Goal: Transaction & Acquisition: Purchase product/service

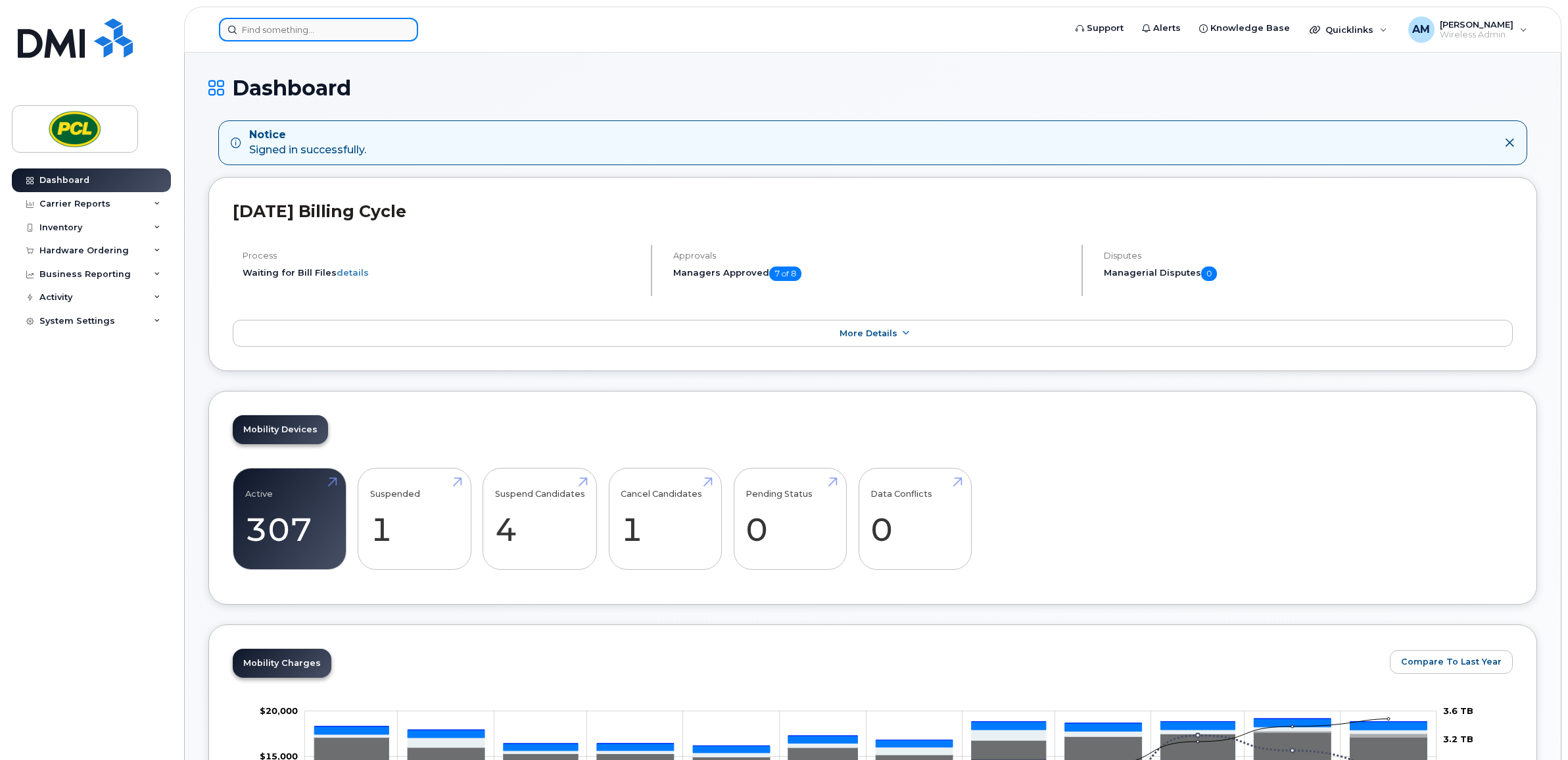
click at [329, 38] on input at bounding box center [318, 30] width 199 height 23
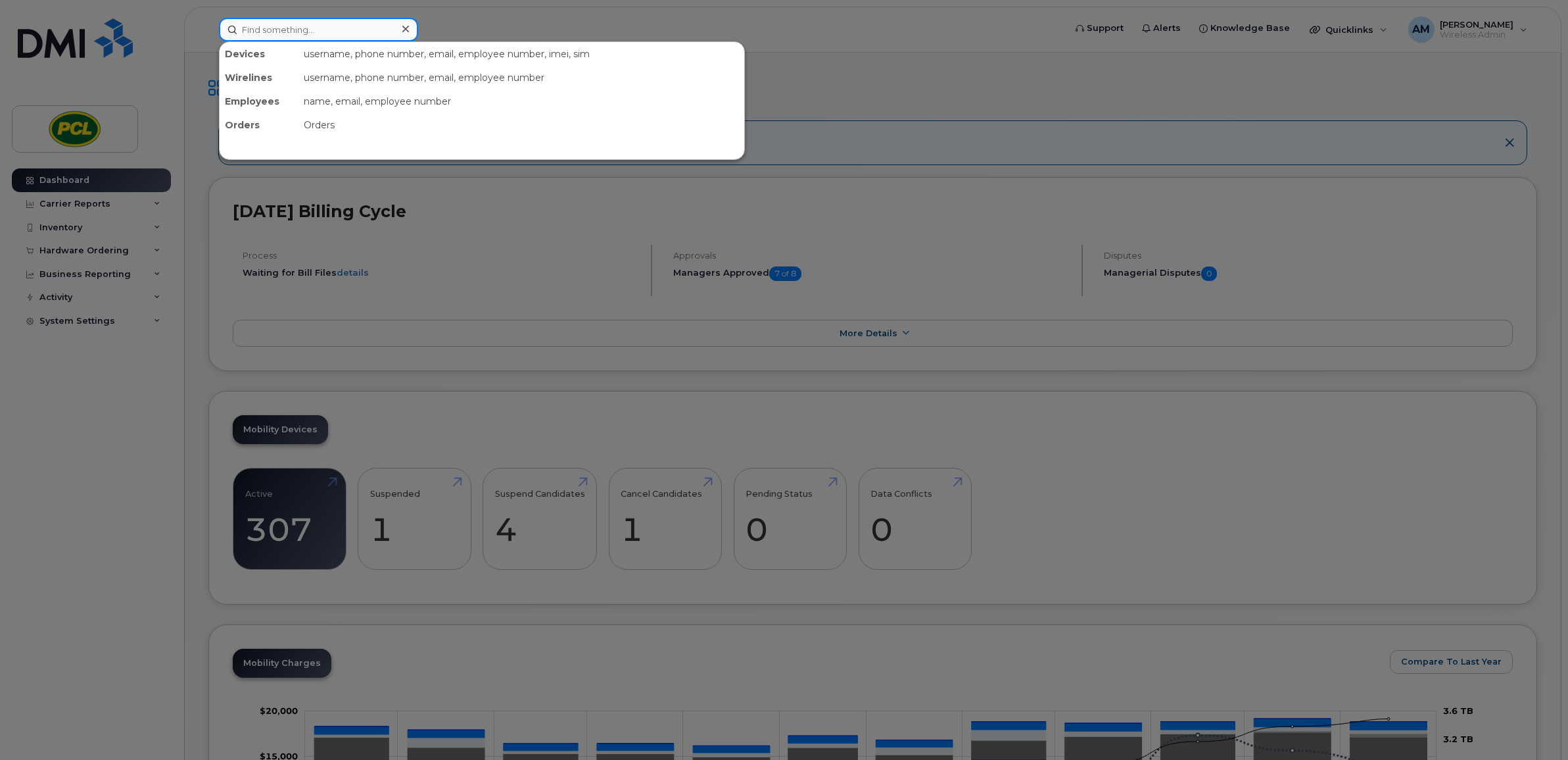
click at [358, 31] on input at bounding box center [318, 30] width 199 height 23
click at [837, 110] on div at bounding box center [784, 380] width 1568 height 760
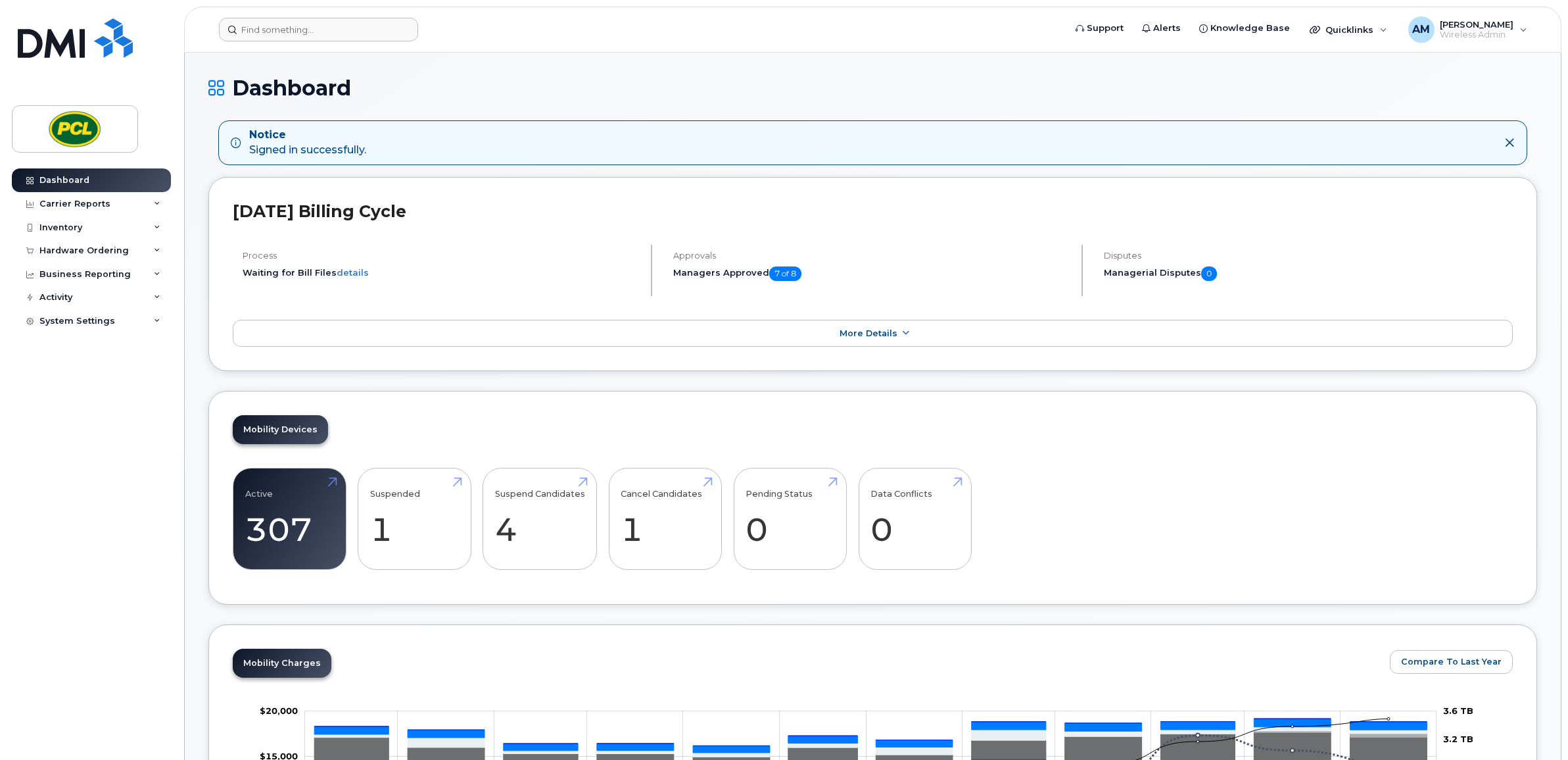
click at [212, 31] on div at bounding box center [637, 30] width 858 height 23
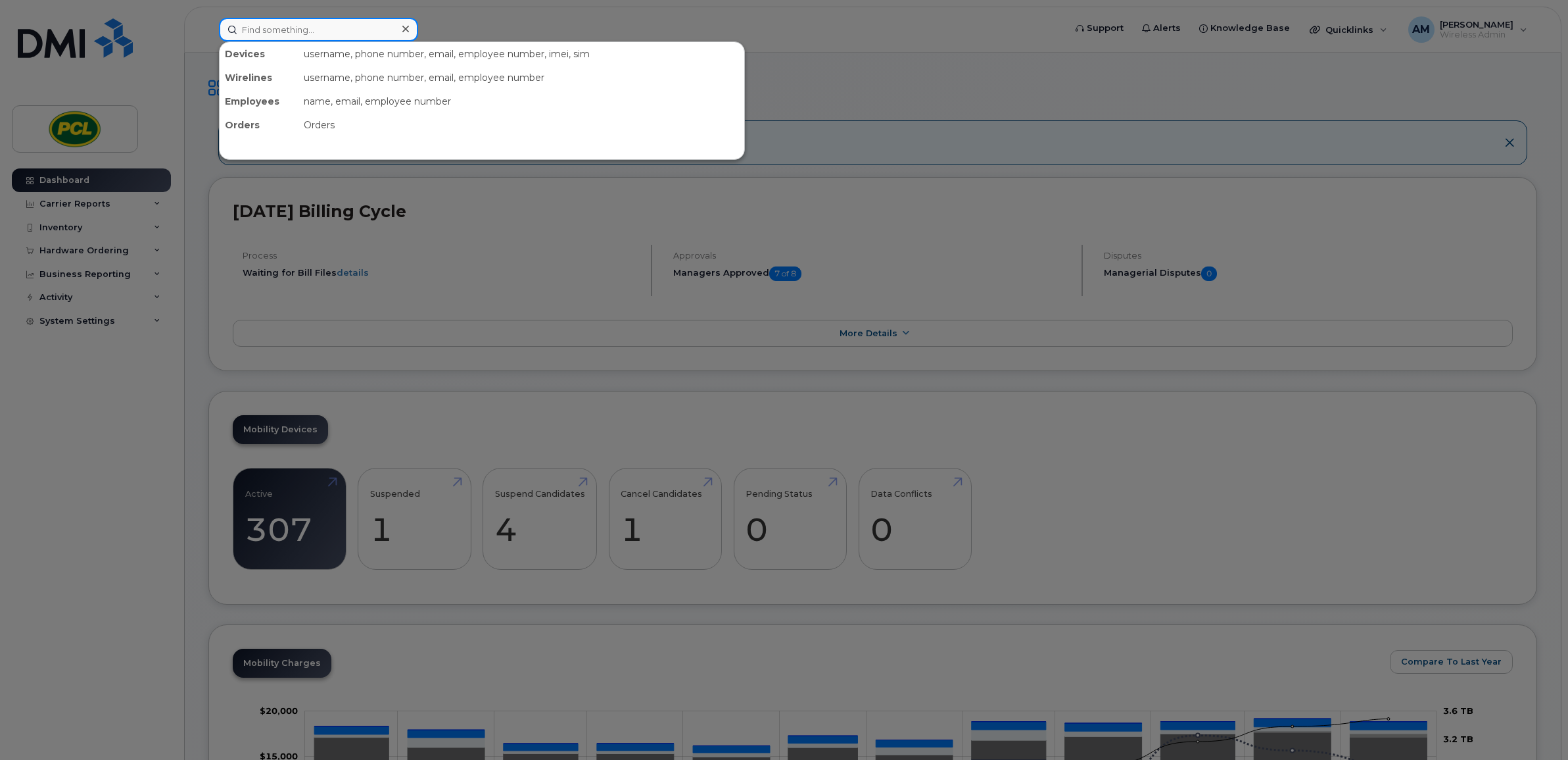
click at [239, 35] on input at bounding box center [318, 30] width 199 height 23
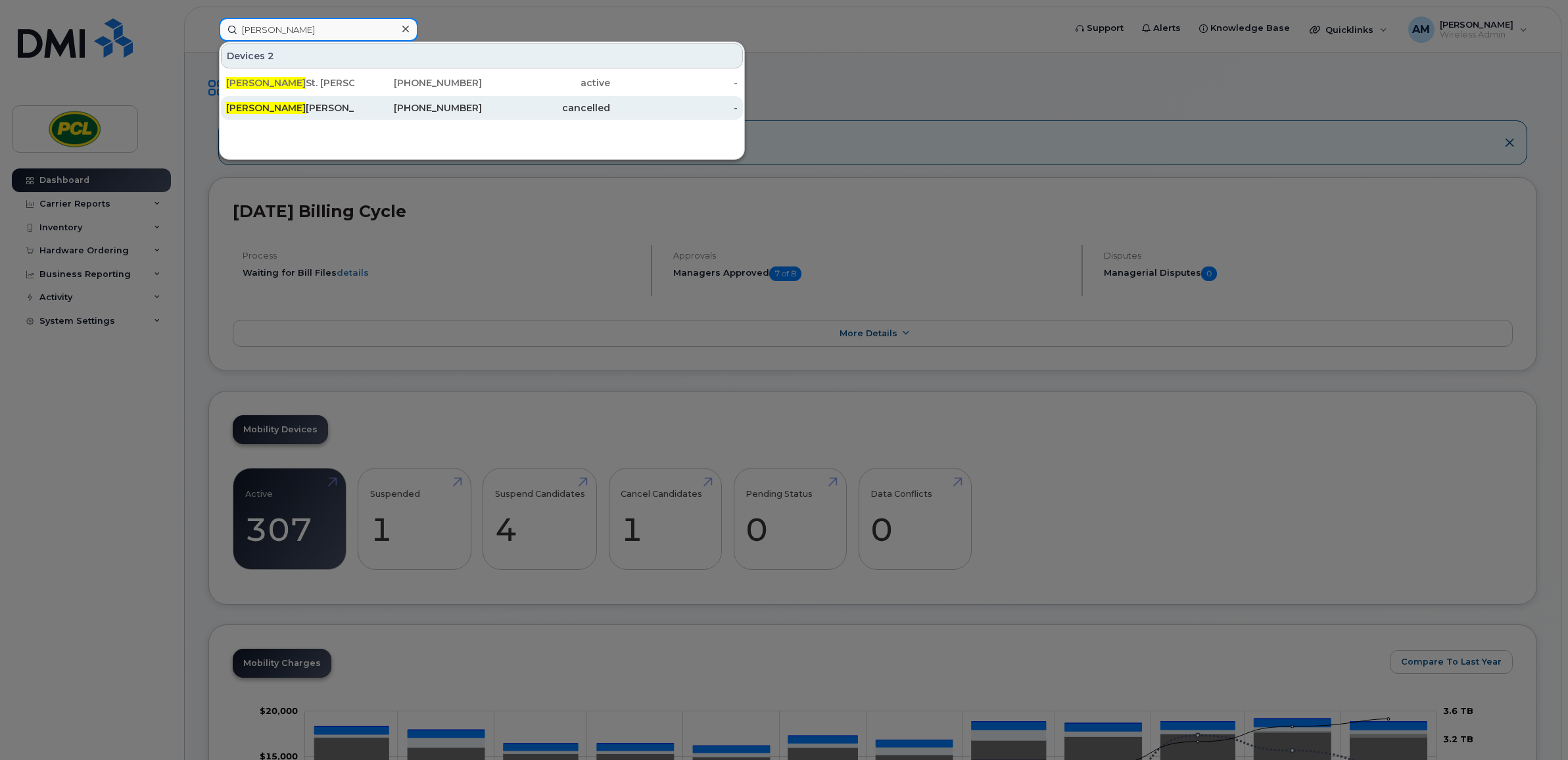
type input "graham"
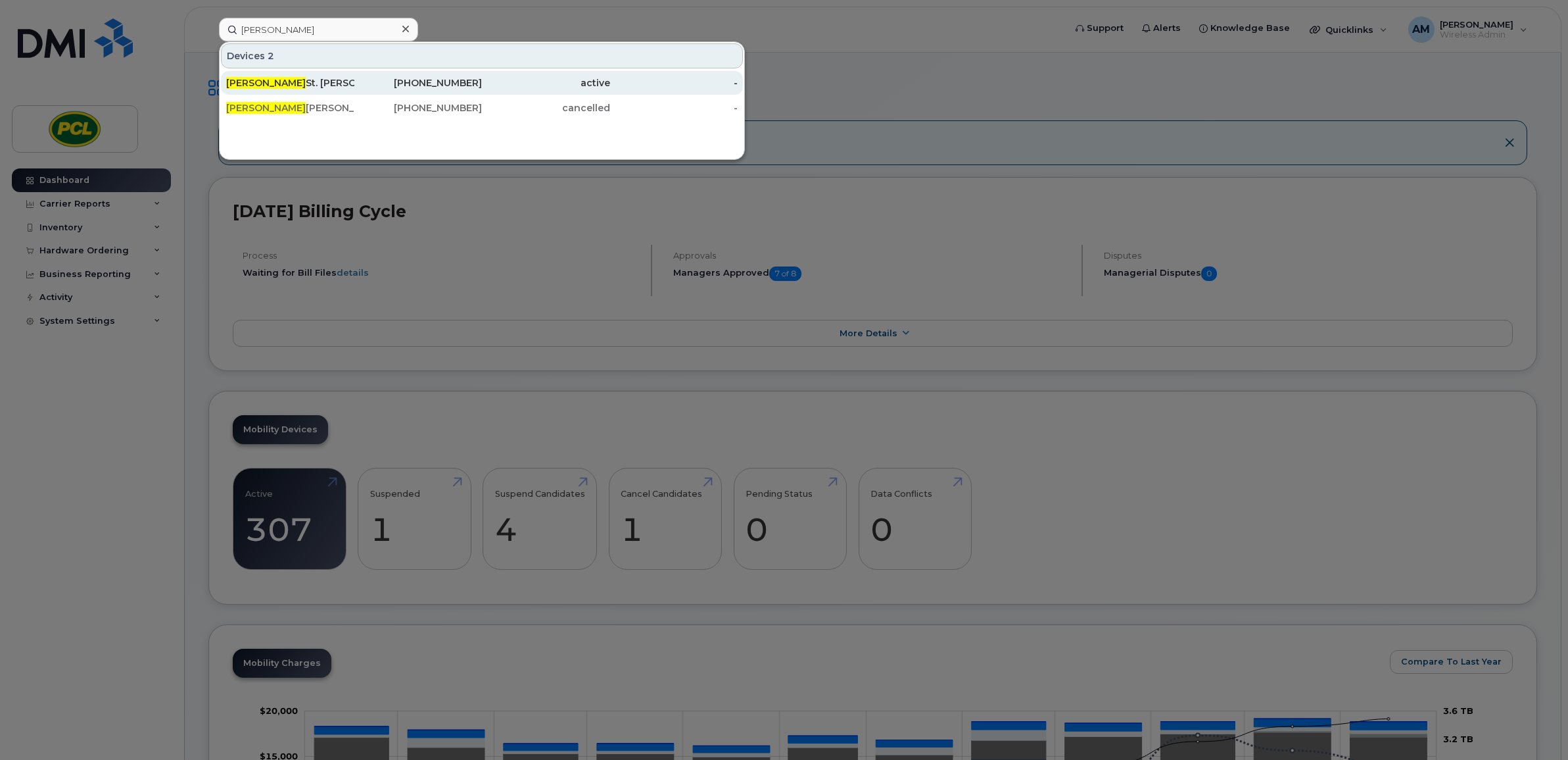
click at [321, 82] on div "Graham St. John" at bounding box center [290, 83] width 128 height 13
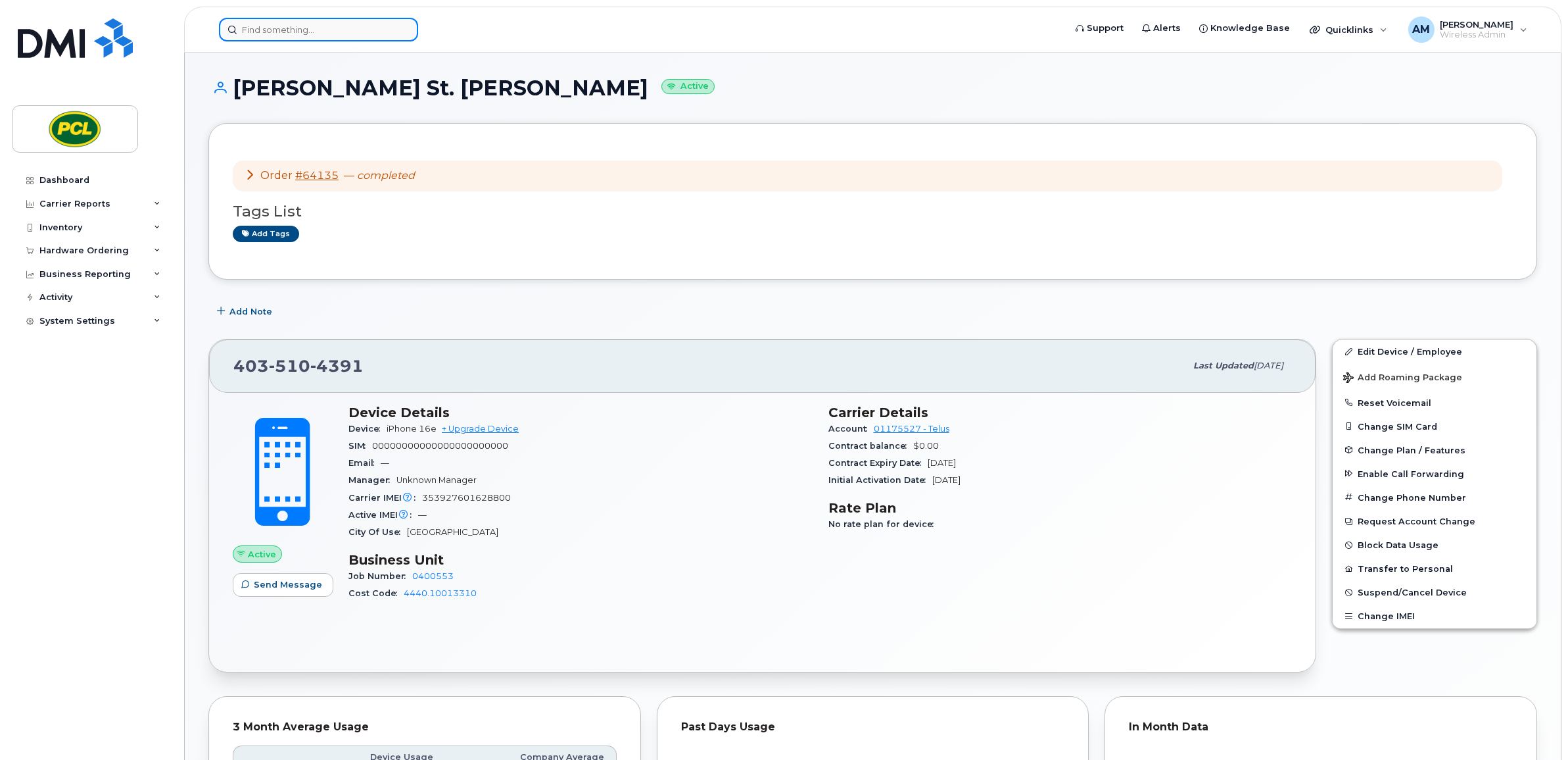
click at [298, 30] on input at bounding box center [318, 30] width 199 height 23
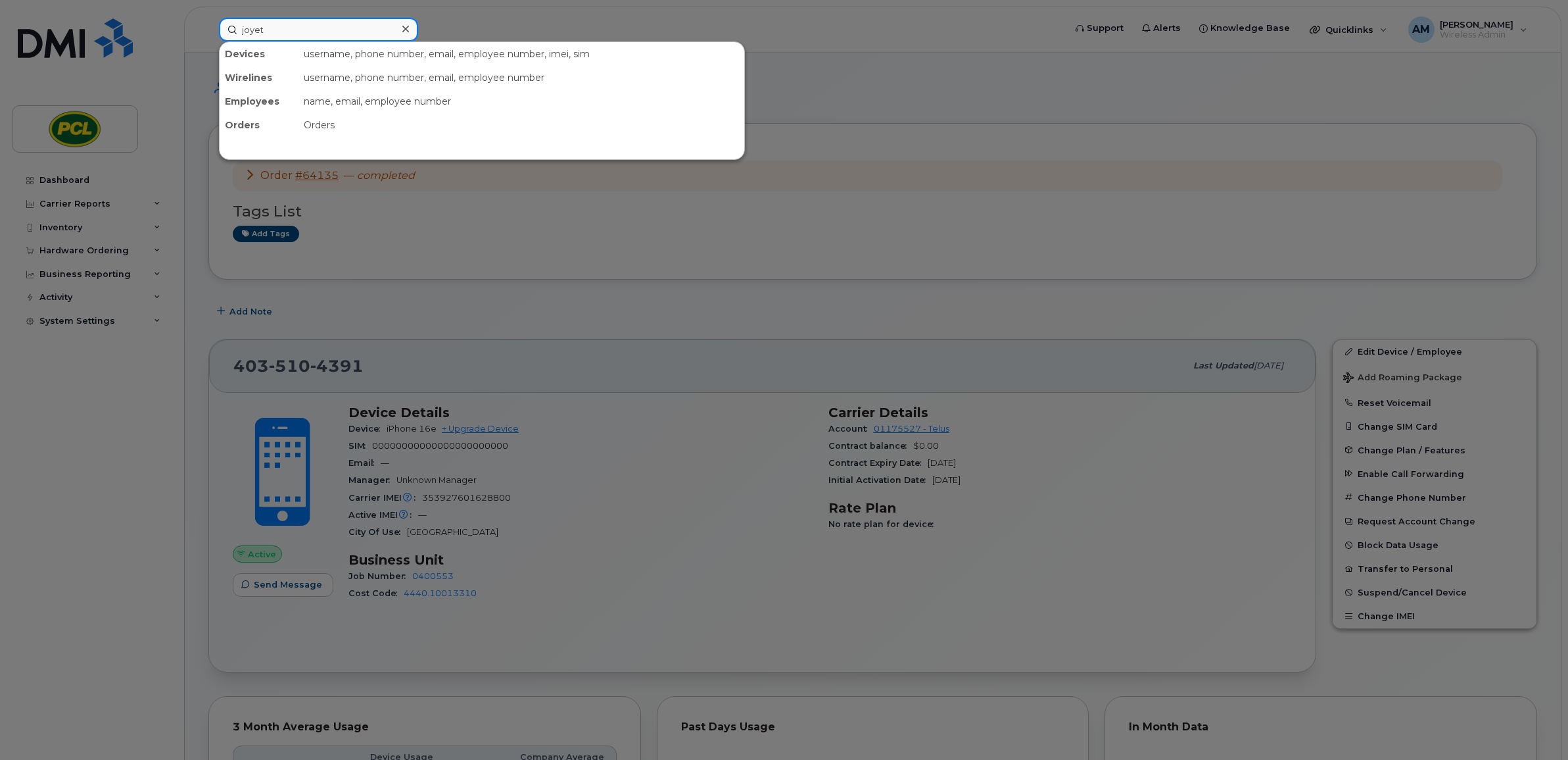
type input "joyeta"
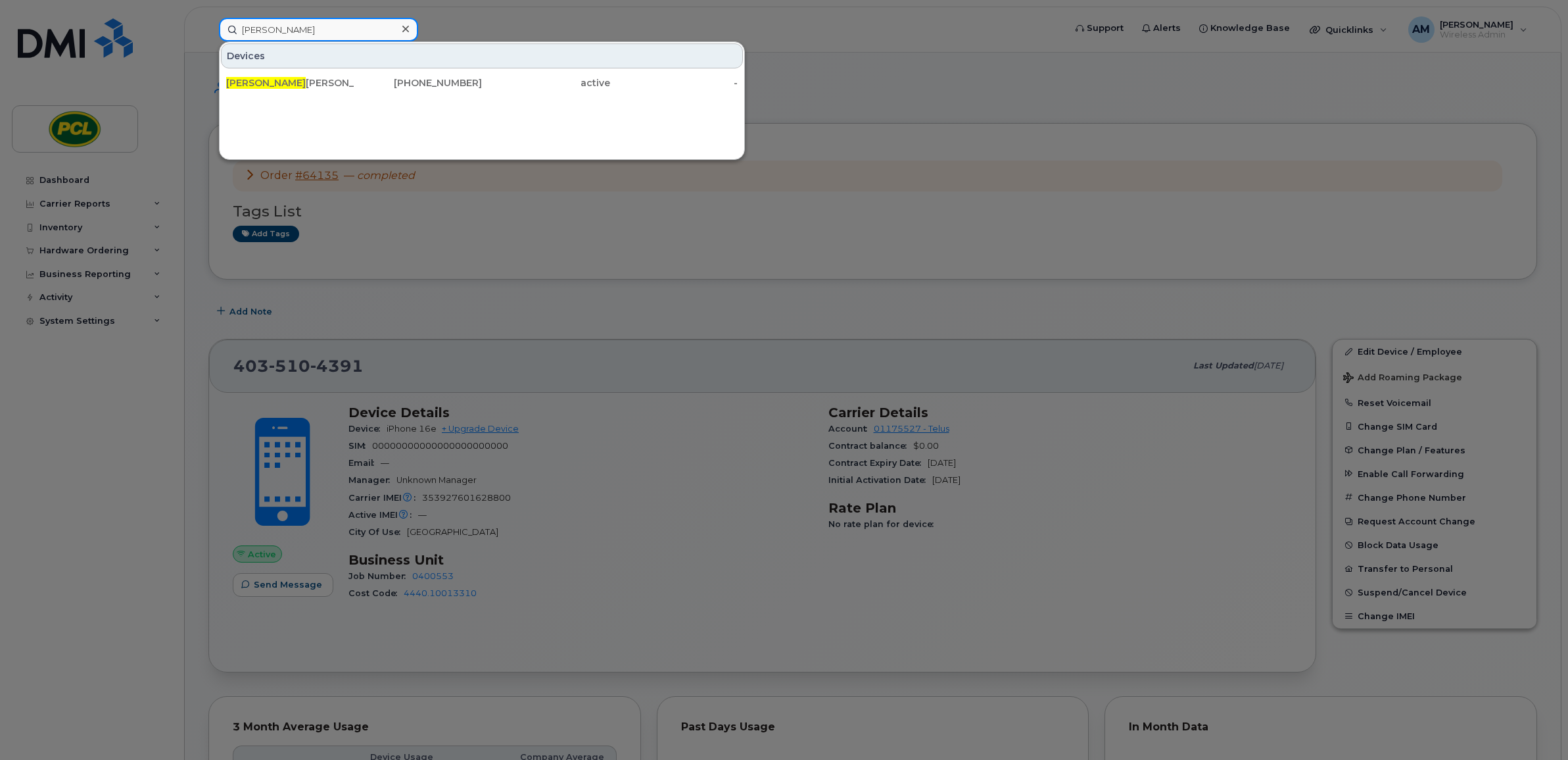
drag, startPoint x: 328, startPoint y: 39, endPoint x: 176, endPoint y: 40, distance: 152.0
click at [208, 40] on div "joyeta Devices Joyeta Haque 403-818-2234 active -" at bounding box center [637, 30] width 858 height 23
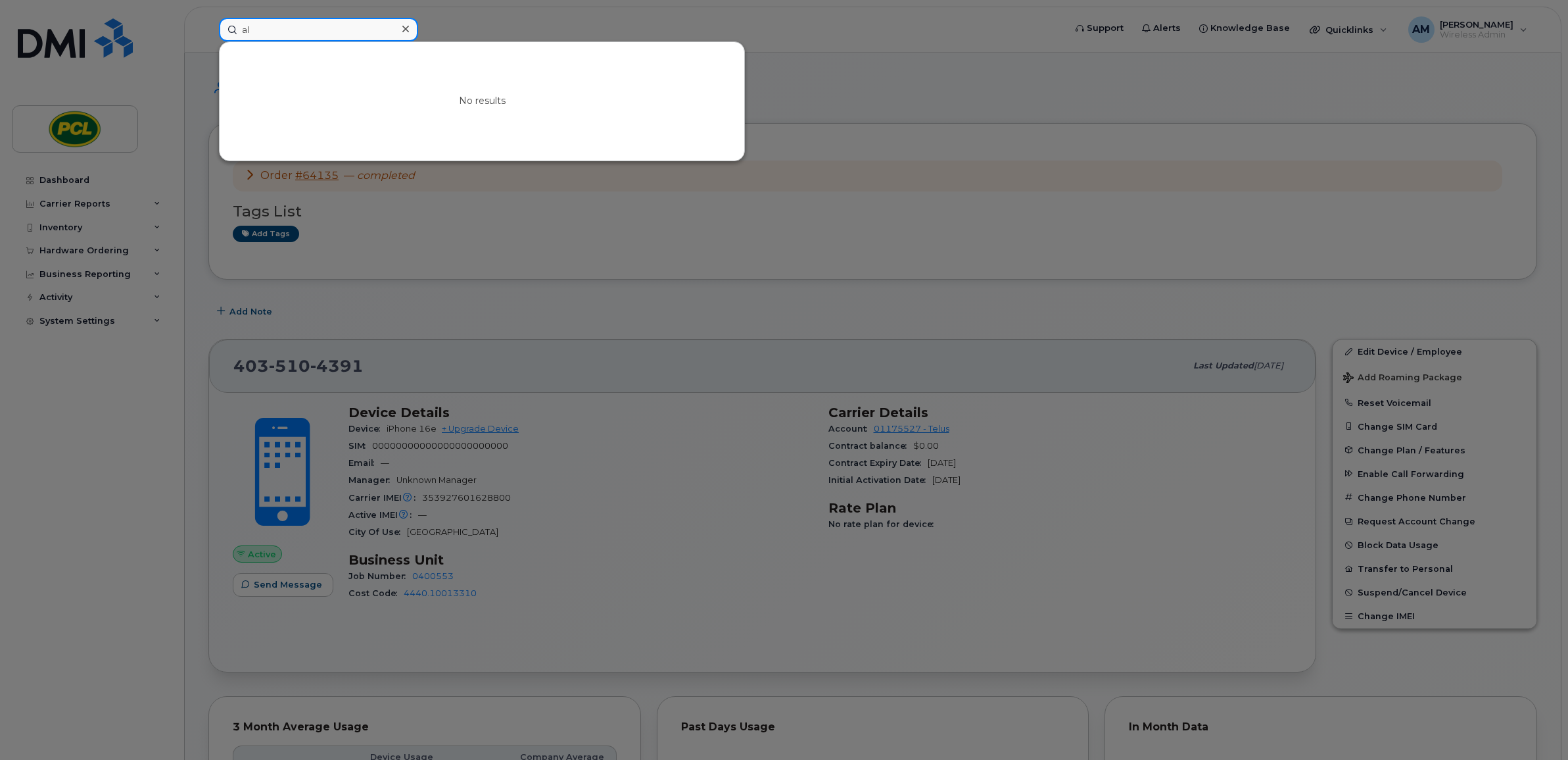
type input "a"
drag, startPoint x: 400, startPoint y: 224, endPoint x: 324, endPoint y: 238, distance: 77.3
click at [400, 224] on div at bounding box center [784, 380] width 1568 height 760
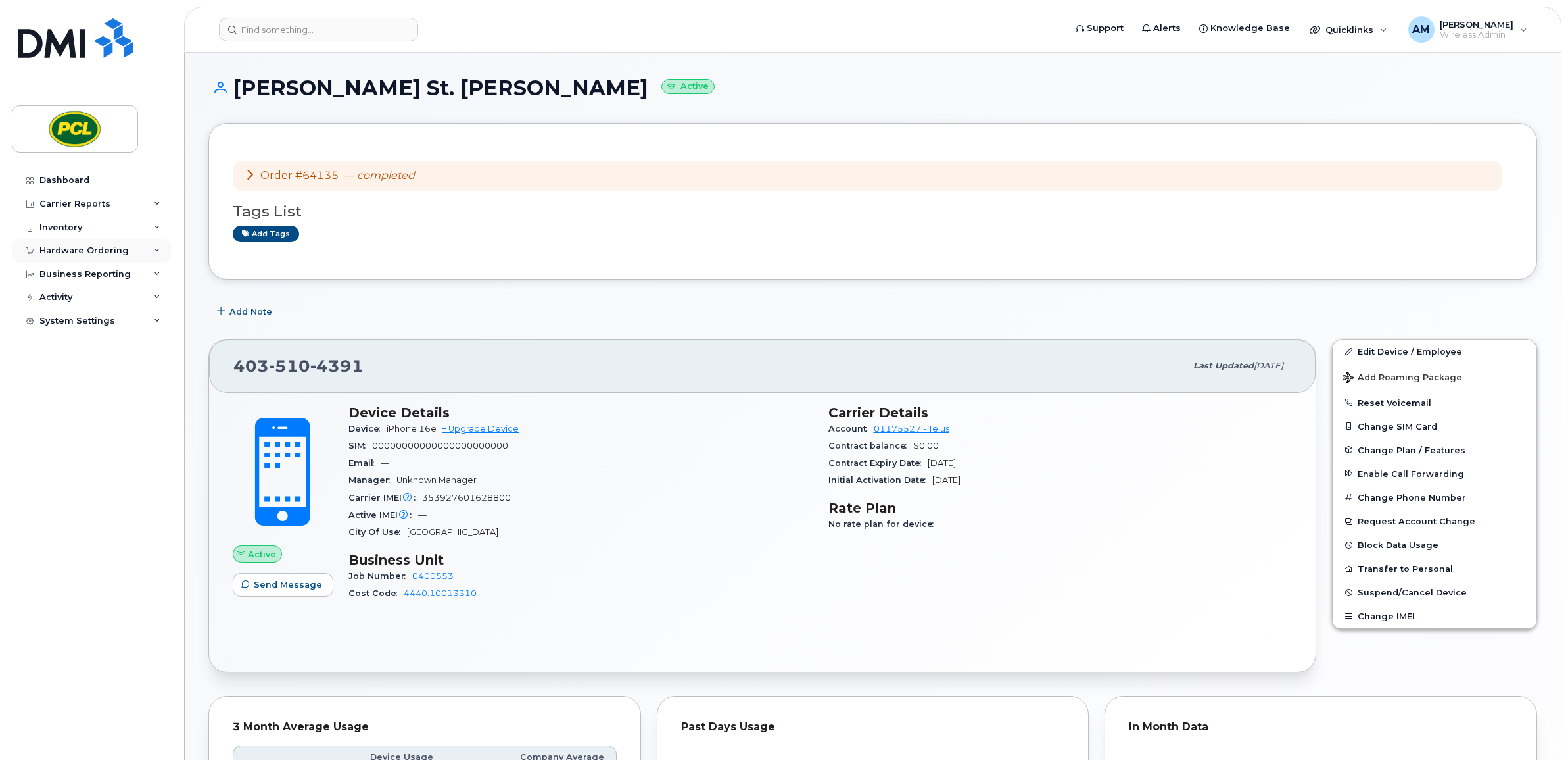
click at [89, 249] on div "Hardware Ordering" at bounding box center [84, 251] width 90 height 10
click at [250, 175] on icon at bounding box center [250, 174] width 10 height 10
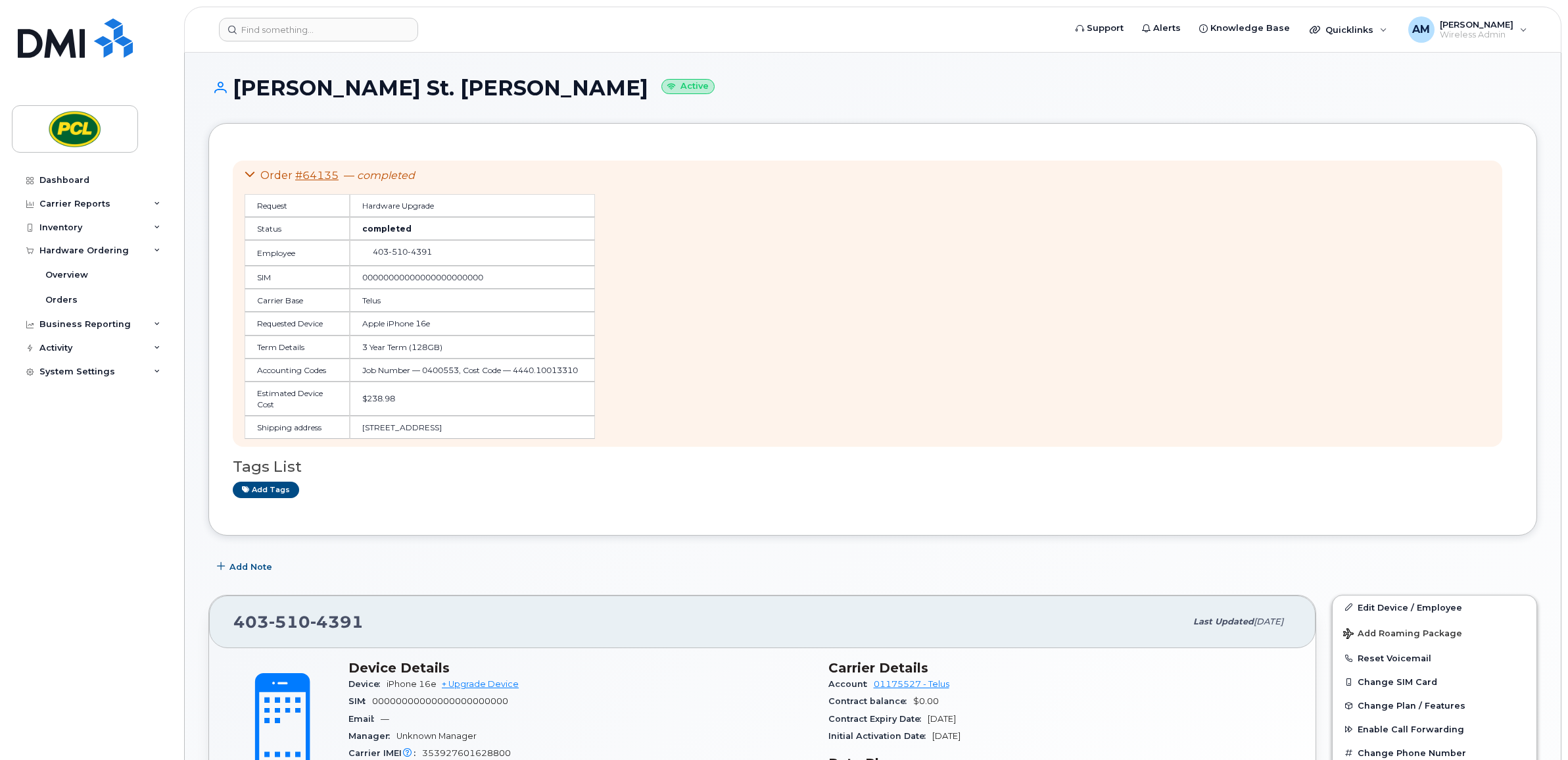
click at [250, 175] on icon at bounding box center [250, 174] width 10 height 10
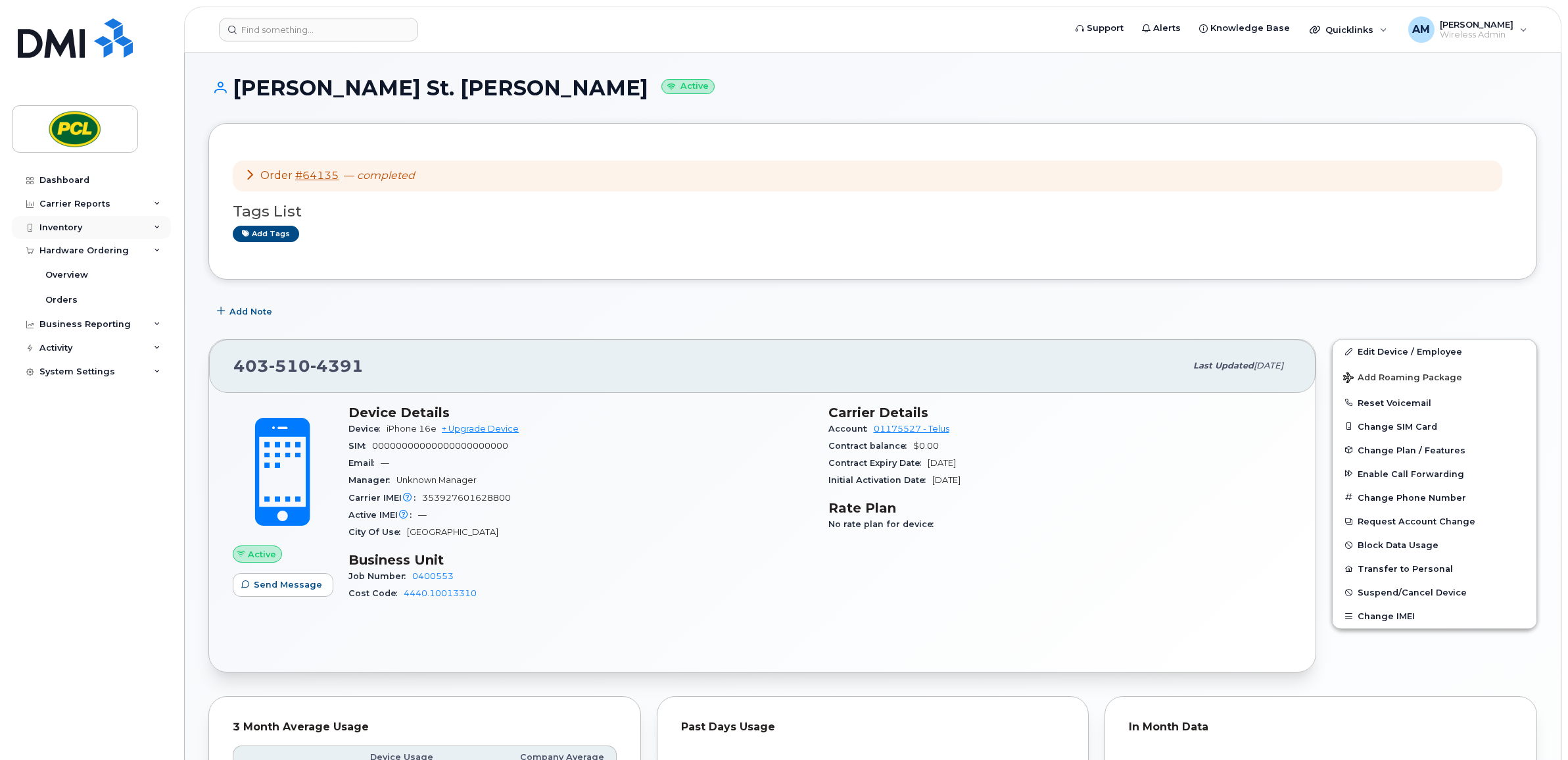
click at [77, 228] on div "Inventory" at bounding box center [61, 227] width 43 height 10
click at [113, 228] on div "Inventory" at bounding box center [91, 228] width 159 height 23
click at [135, 208] on div "Carrier Reports" at bounding box center [91, 204] width 159 height 23
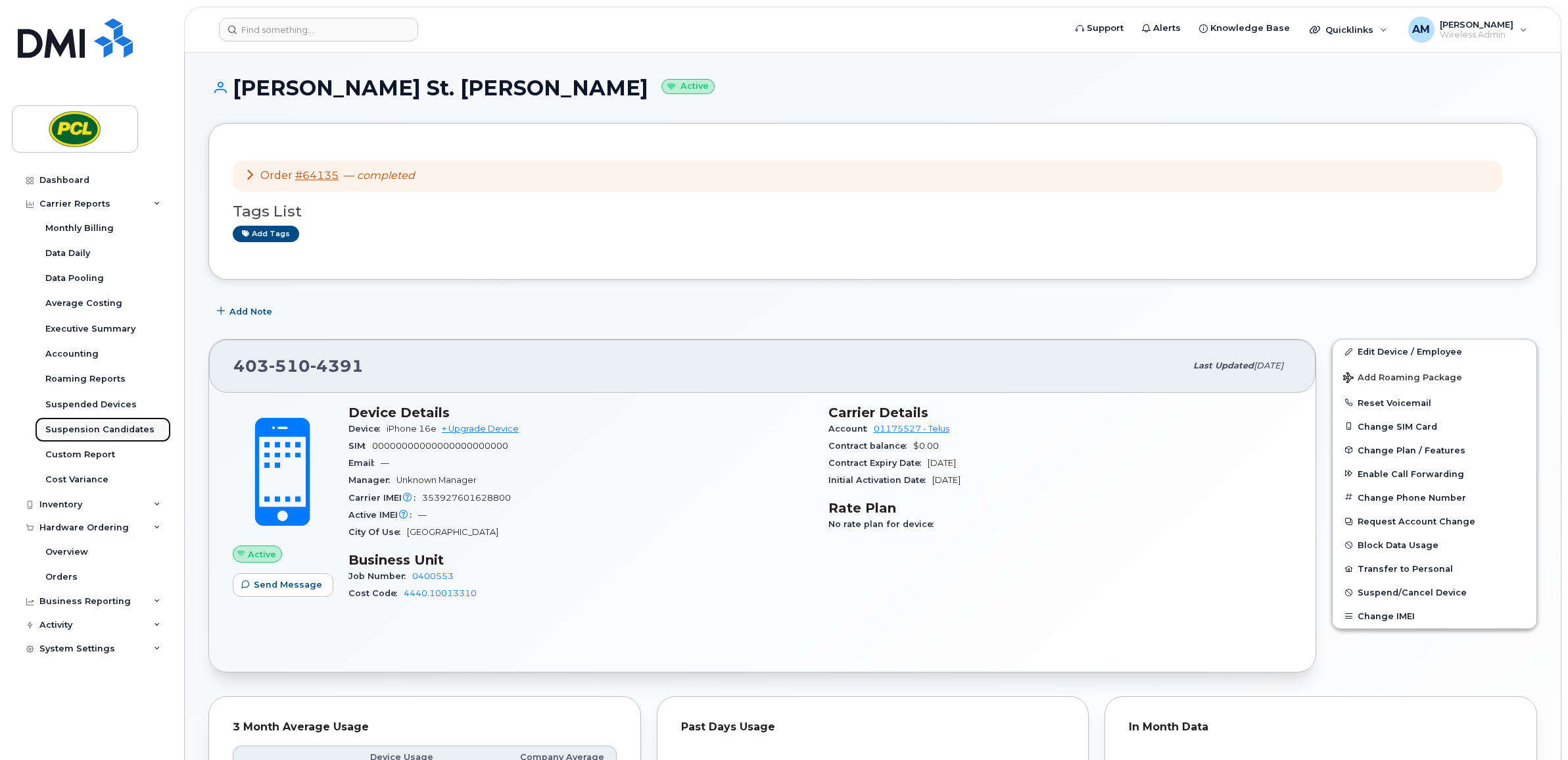
click at [92, 428] on div "Suspension Candidates" at bounding box center [100, 429] width 109 height 12
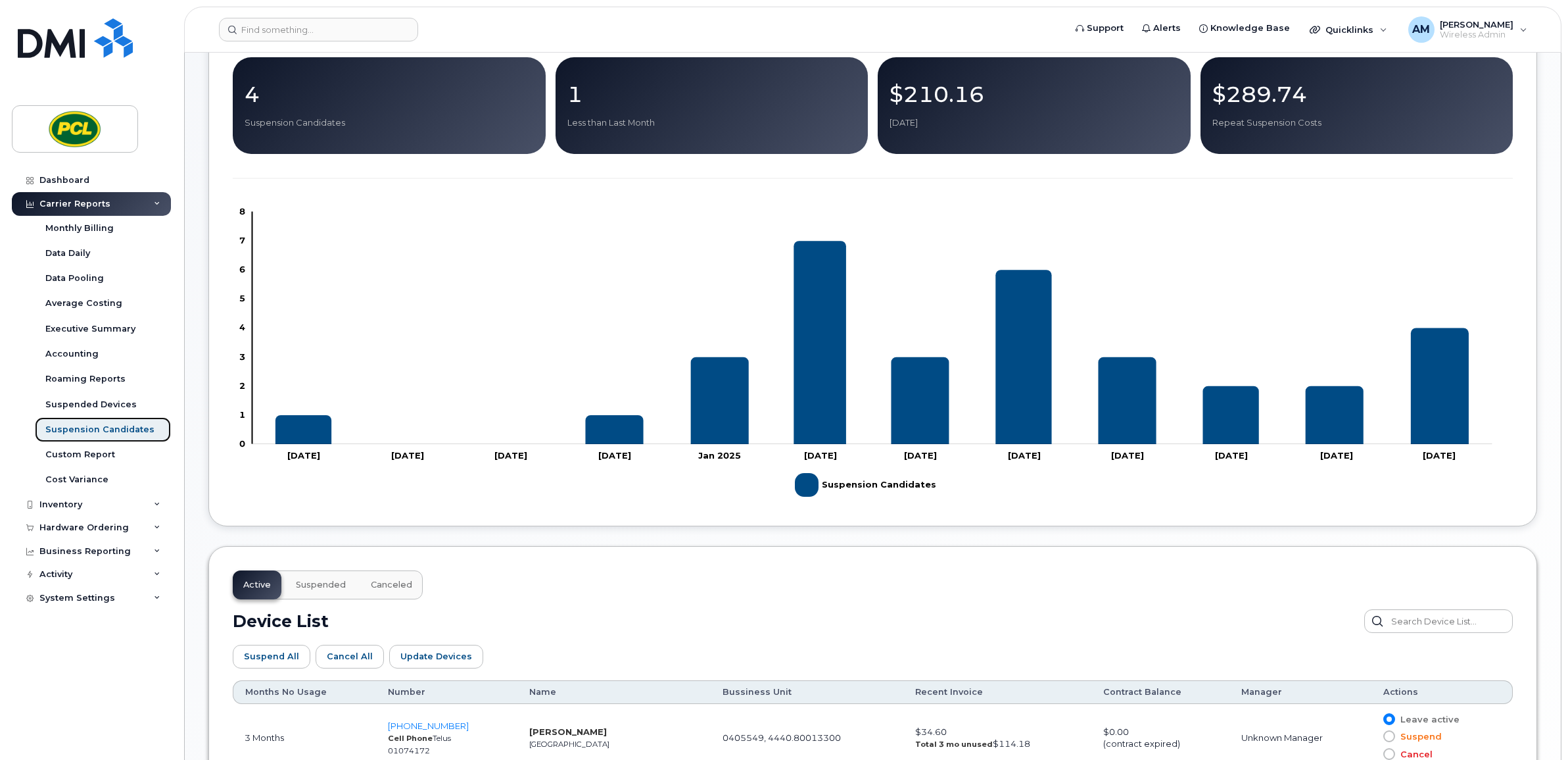
scroll to position [494, 0]
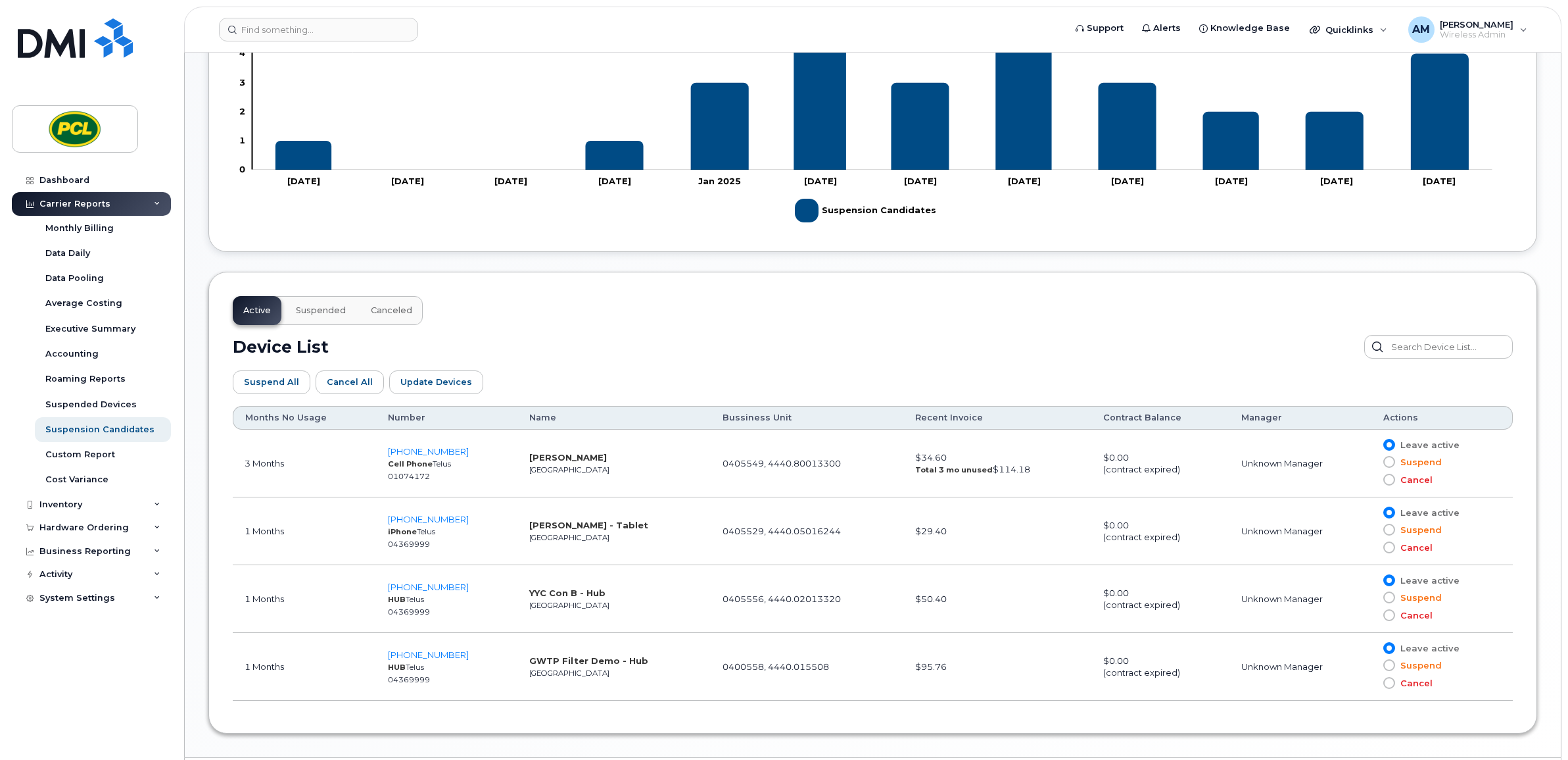
click at [324, 313] on span "Suspended" at bounding box center [321, 310] width 50 height 10
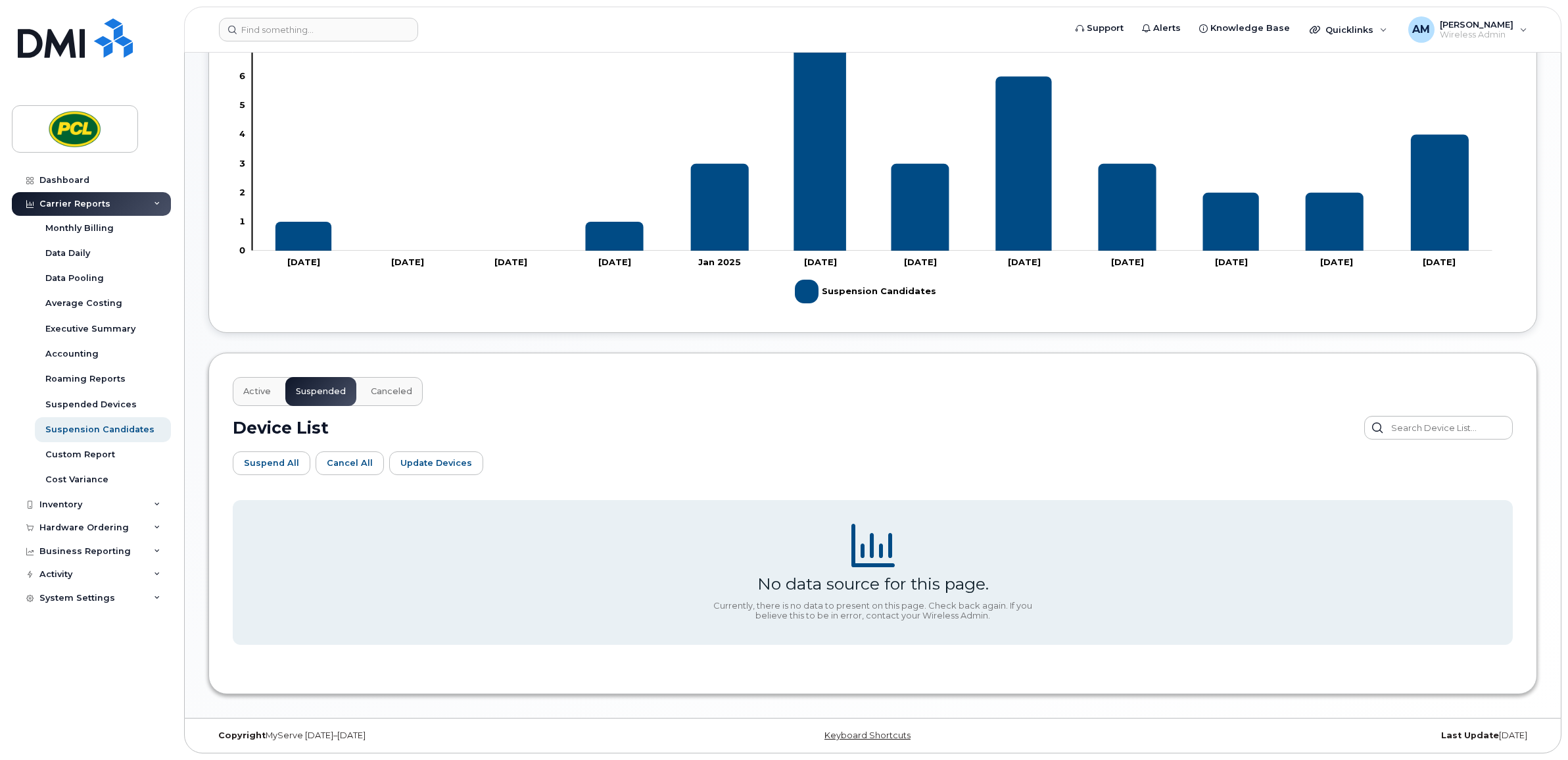
scroll to position [414, 0]
click at [324, 313] on div "Device Overview Export to CSV 4 Suspension Candidates 1 Less than Last Month $2…" at bounding box center [873, 65] width 1329 height 537
drag, startPoint x: 324, startPoint y: 313, endPoint x: 733, endPoint y: 421, distance: 423.0
click at [733, 421] on div "Device List" at bounding box center [873, 427] width 1280 height 23
click at [368, 372] on div "Active Suspended Canceled Device List Suspend All Cancel All Update Devices Cus…" at bounding box center [873, 523] width 1329 height 342
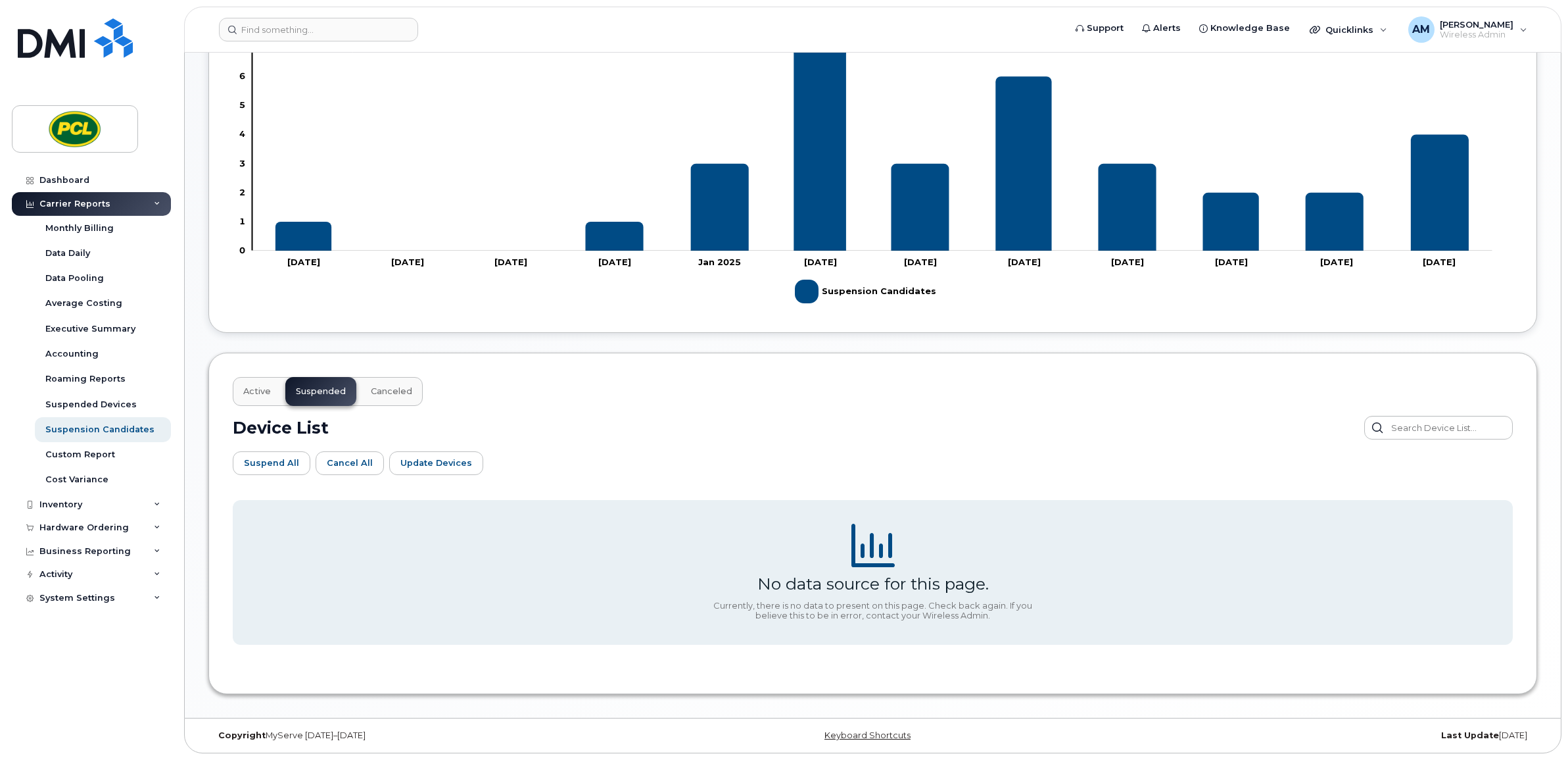
click at [371, 393] on span "Canceled" at bounding box center [392, 391] width 41 height 10
click at [309, 392] on span "Suspended" at bounding box center [321, 391] width 50 height 10
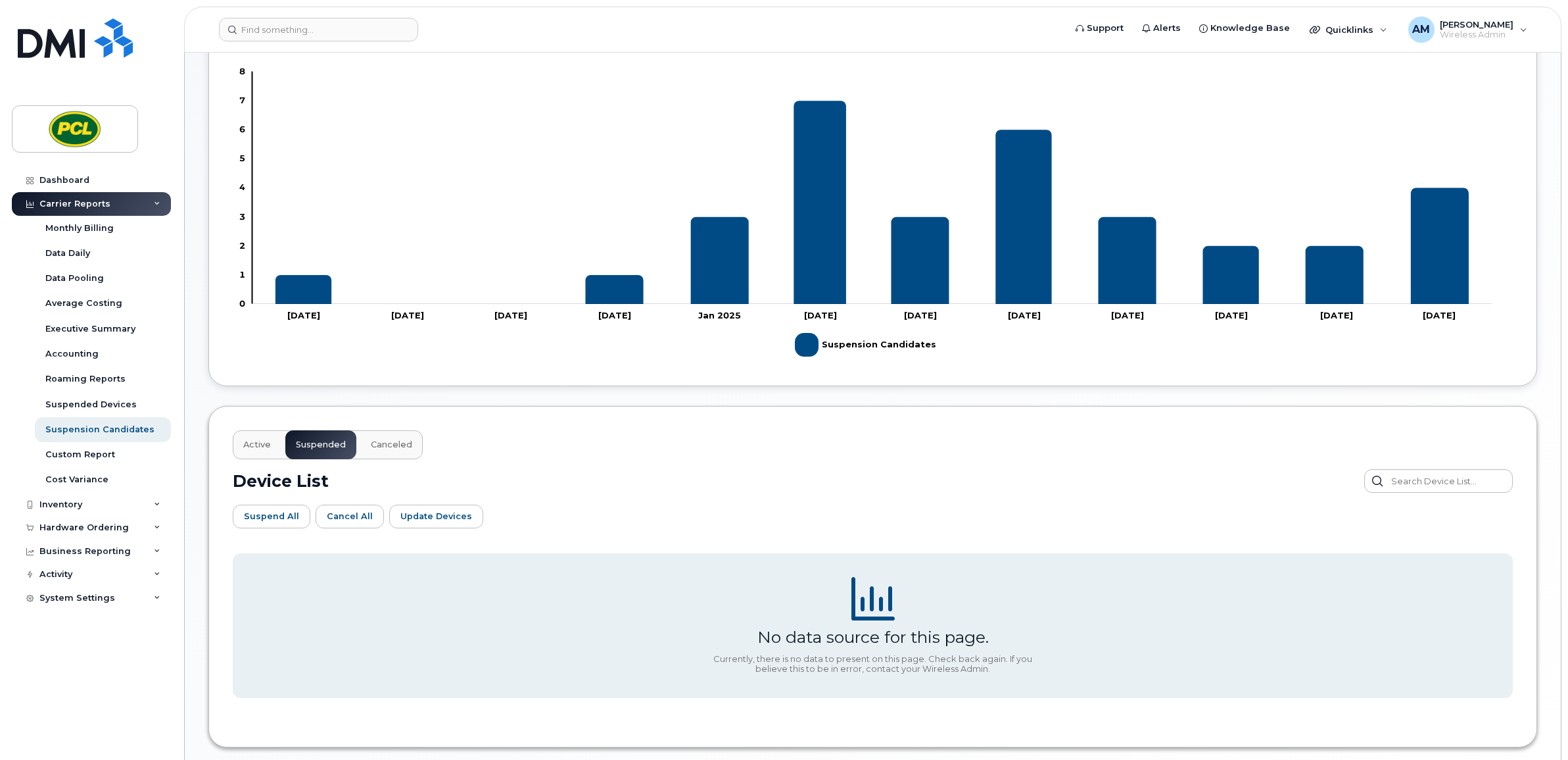
scroll to position [0, 0]
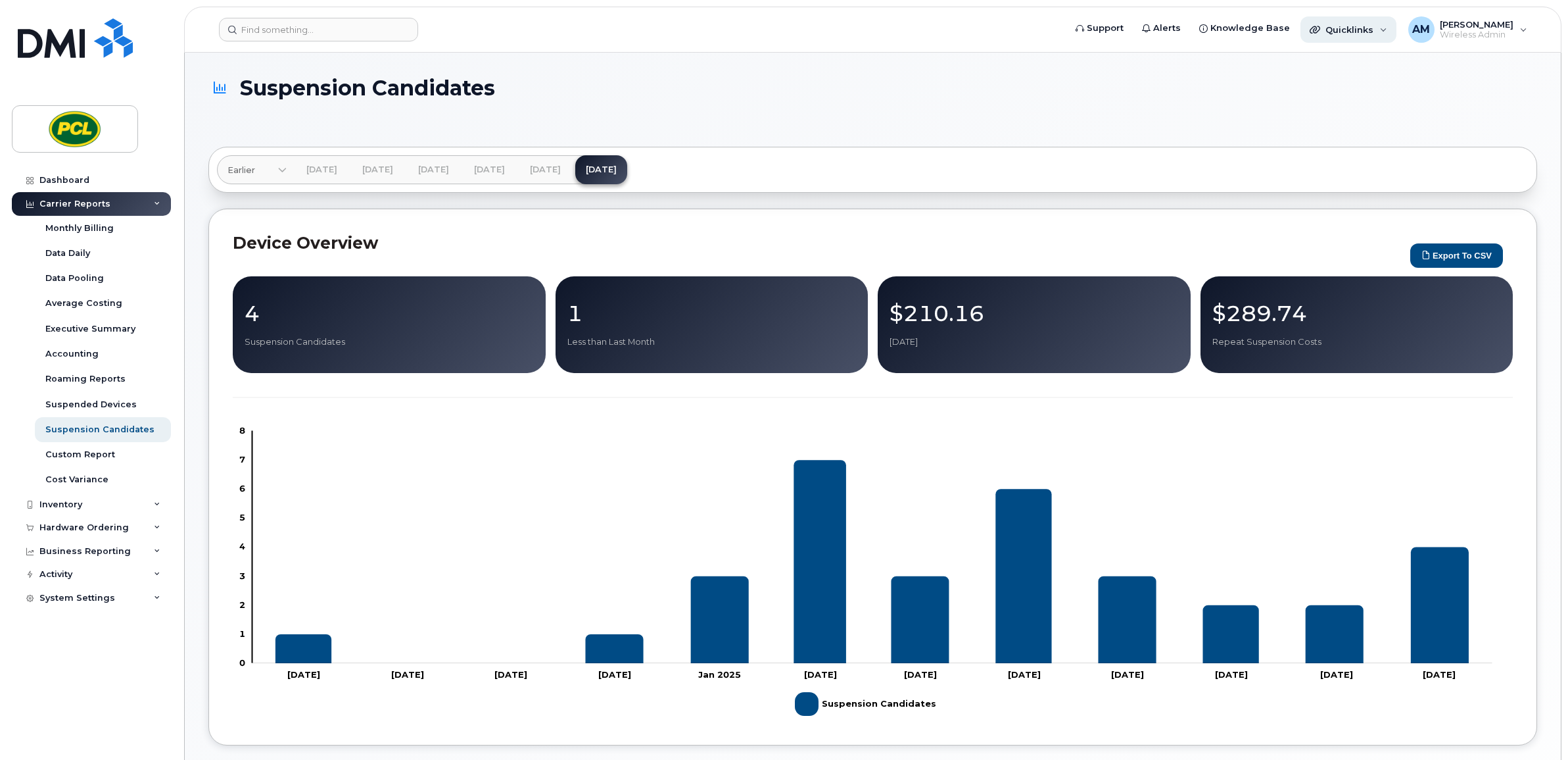
click at [1362, 28] on span "Quicklinks" at bounding box center [1350, 29] width 48 height 10
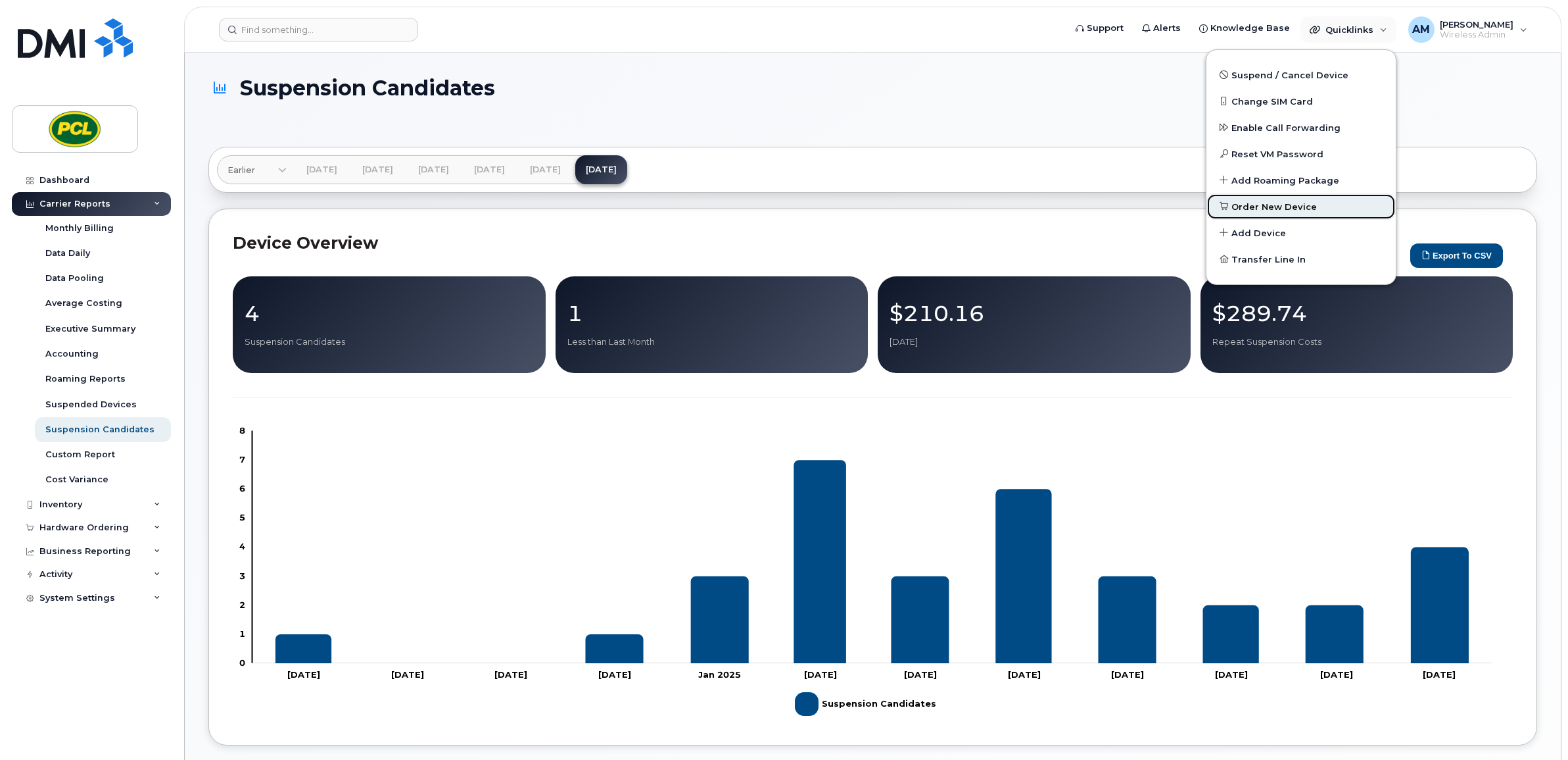
click at [1286, 201] on span "Order New Device" at bounding box center [1274, 207] width 86 height 13
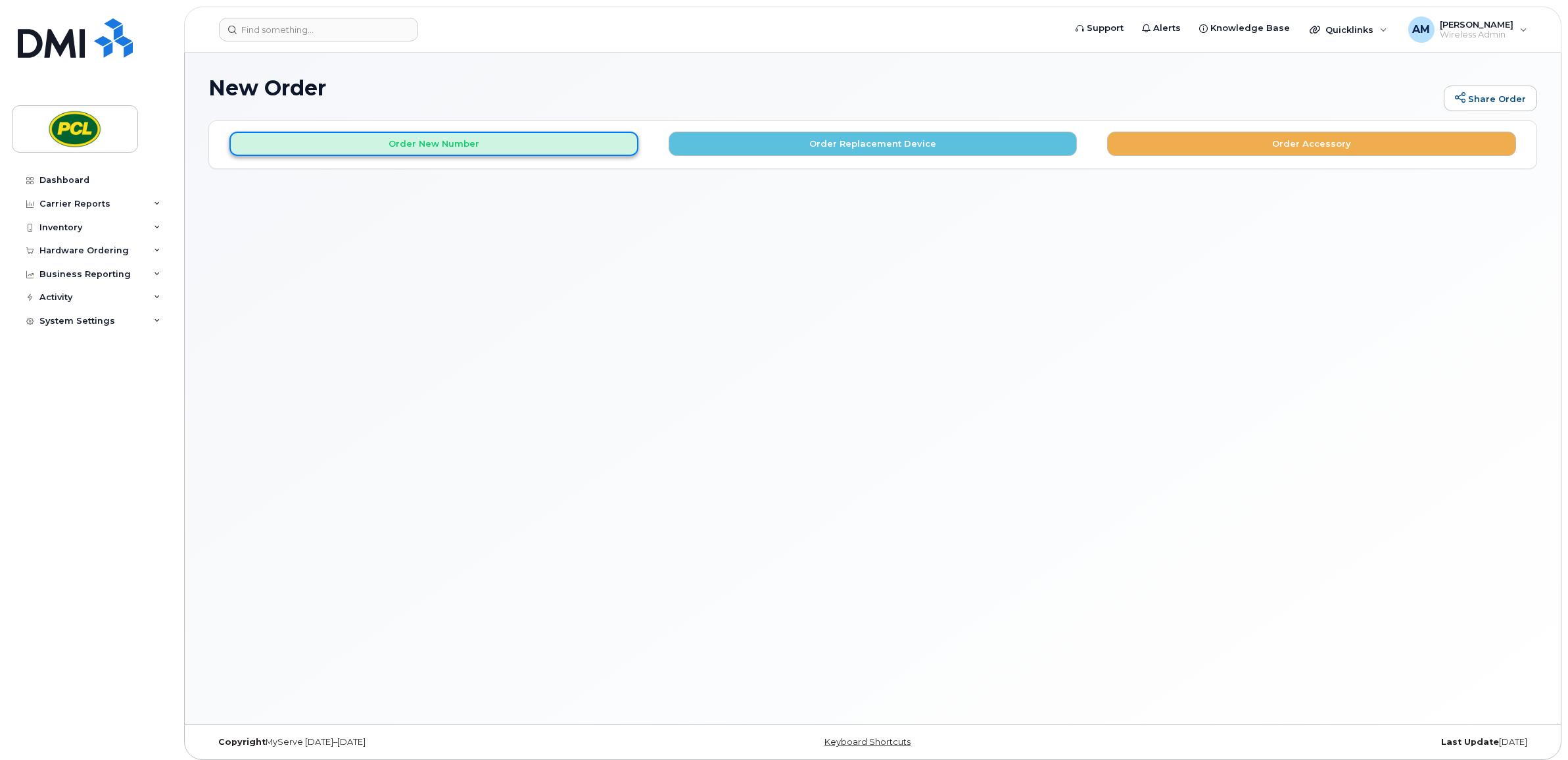
click at [515, 142] on button "Order New Number" at bounding box center [434, 144] width 409 height 24
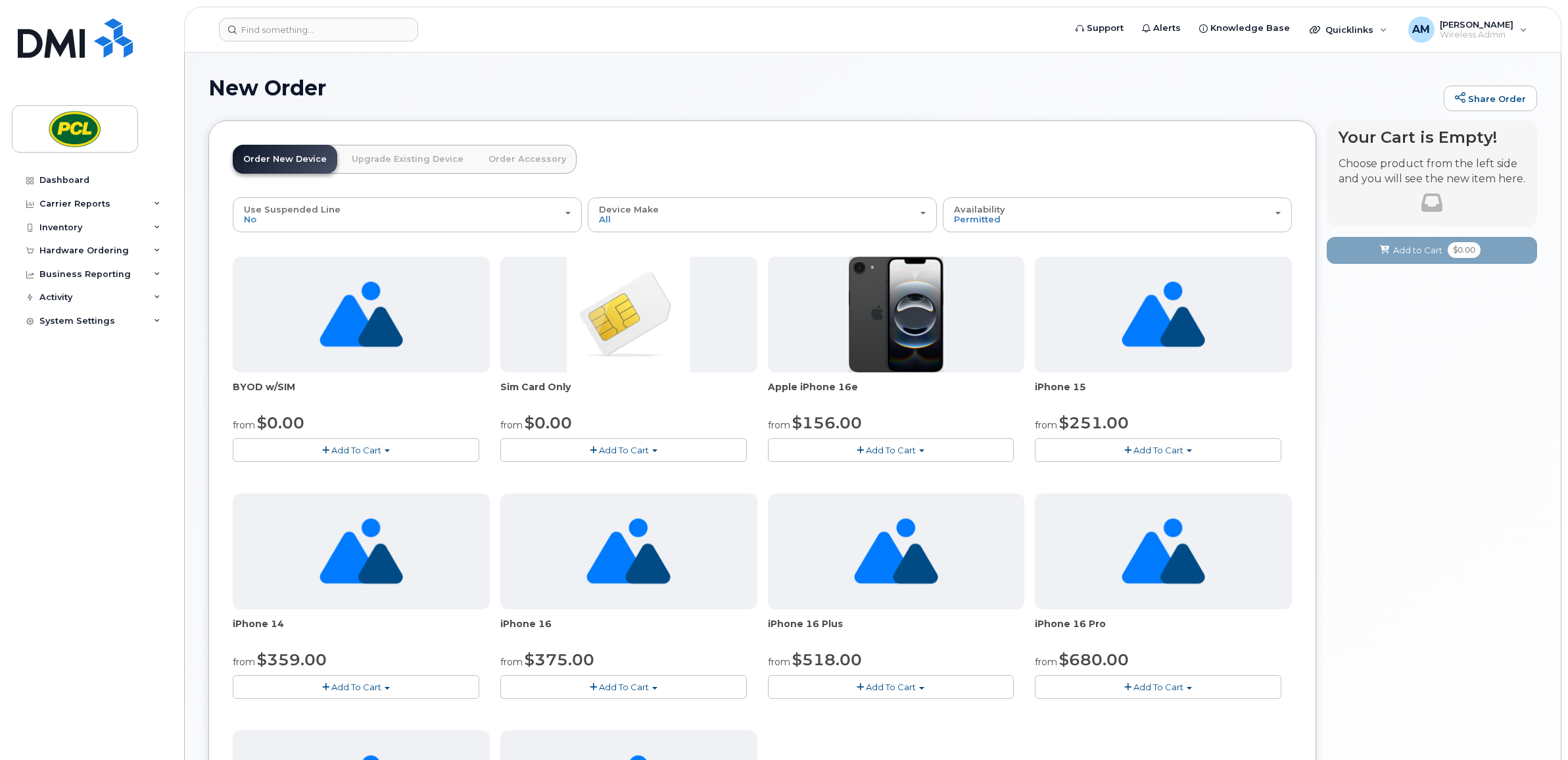
click at [907, 446] on span "Add To Cart" at bounding box center [891, 449] width 50 height 10
click at [877, 469] on link "$156.00 - 3 Year Term (128GB)" at bounding box center [851, 475] width 161 height 17
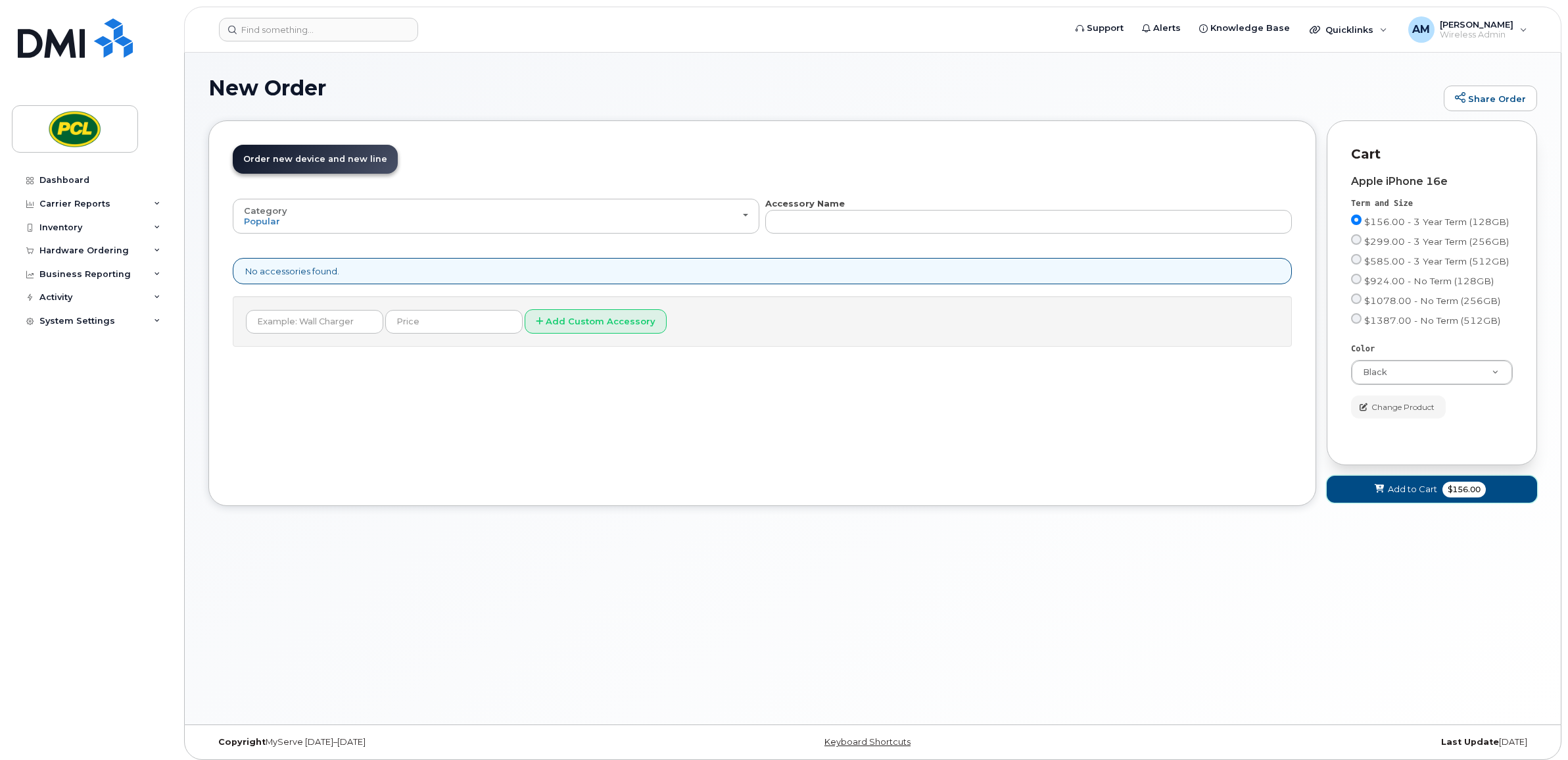
click at [1465, 496] on span "$156.00" at bounding box center [1464, 489] width 43 height 16
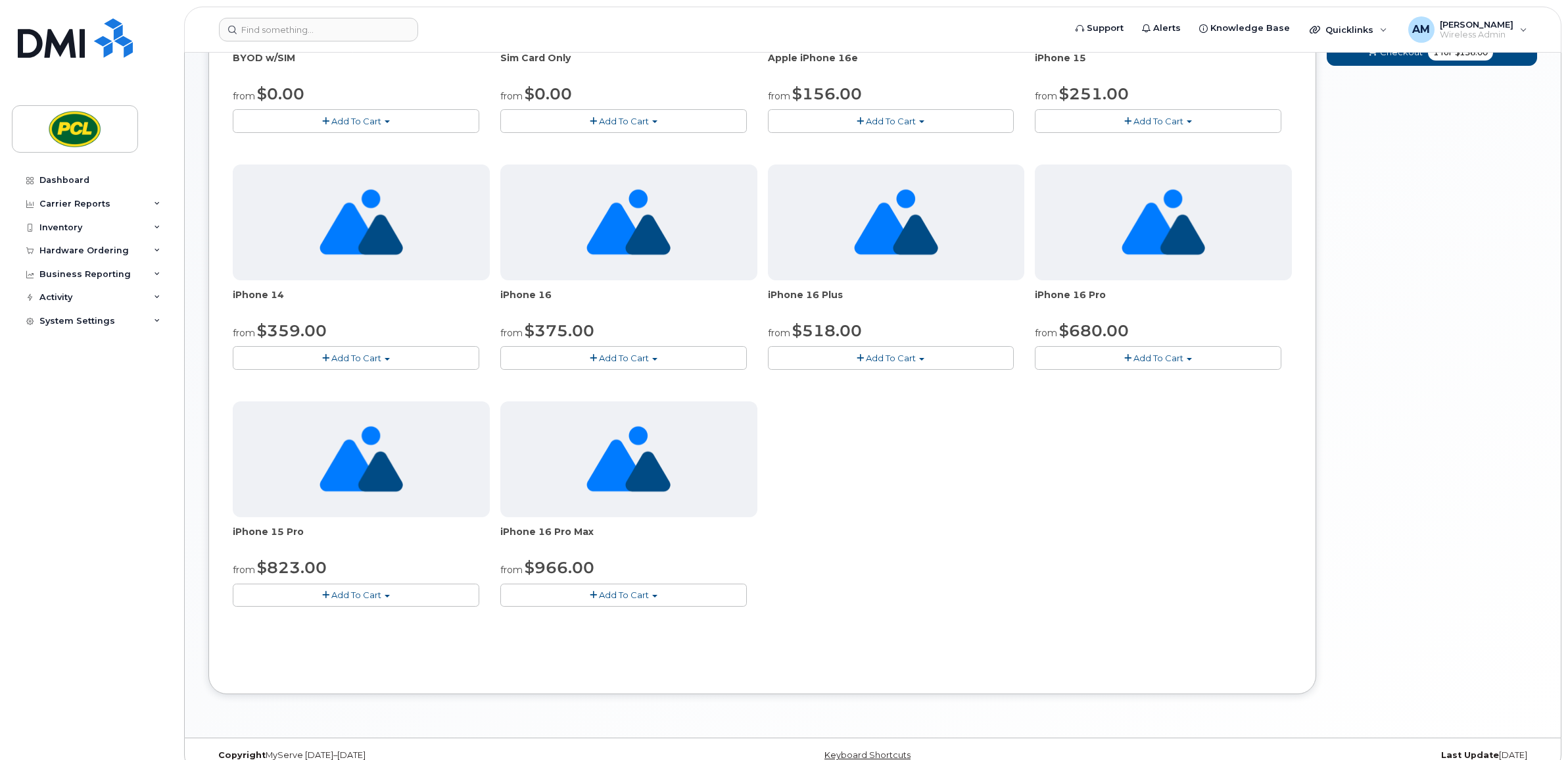
scroll to position [109, 0]
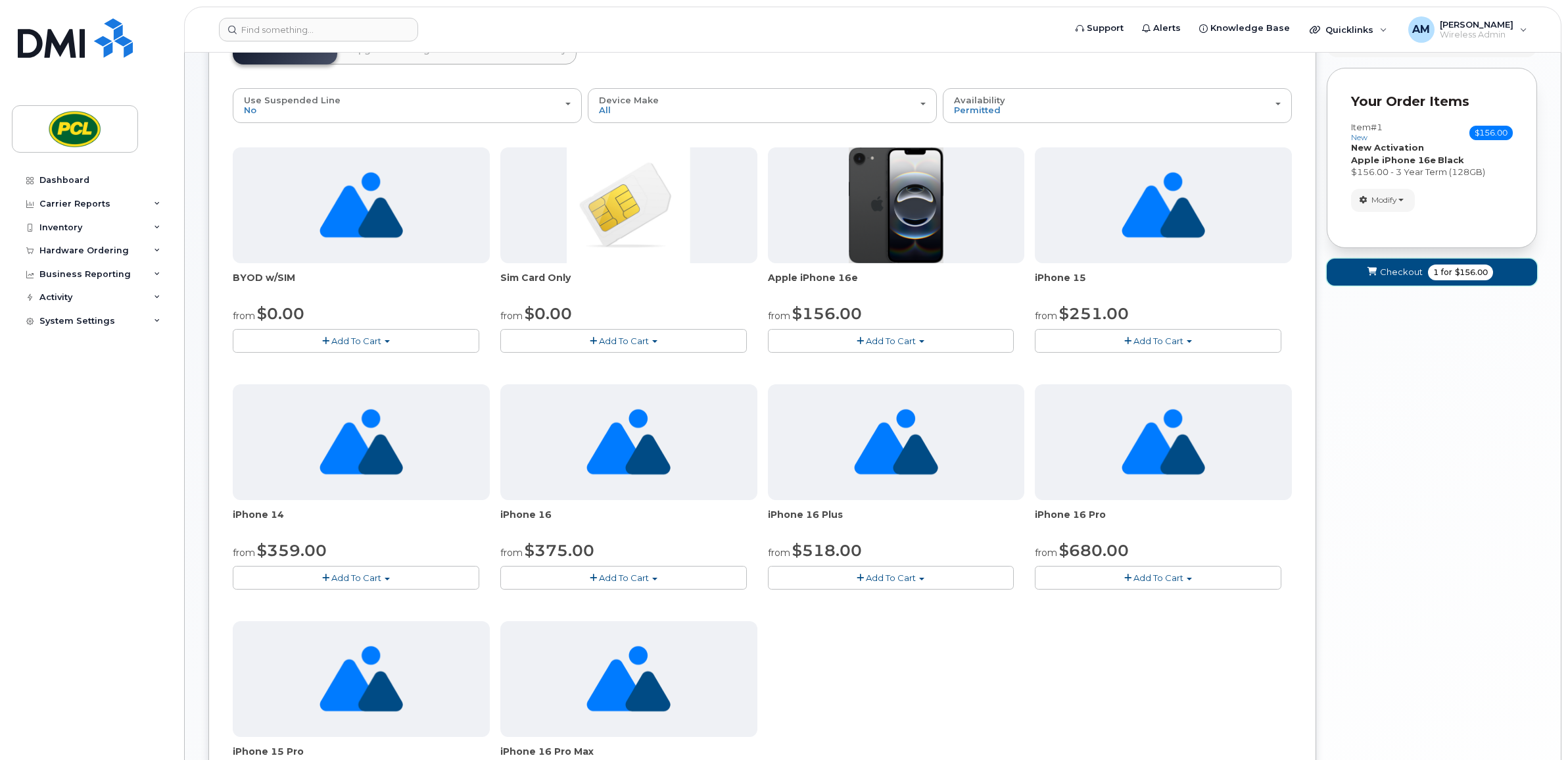
click at [1438, 271] on span "for" at bounding box center [1447, 272] width 17 height 12
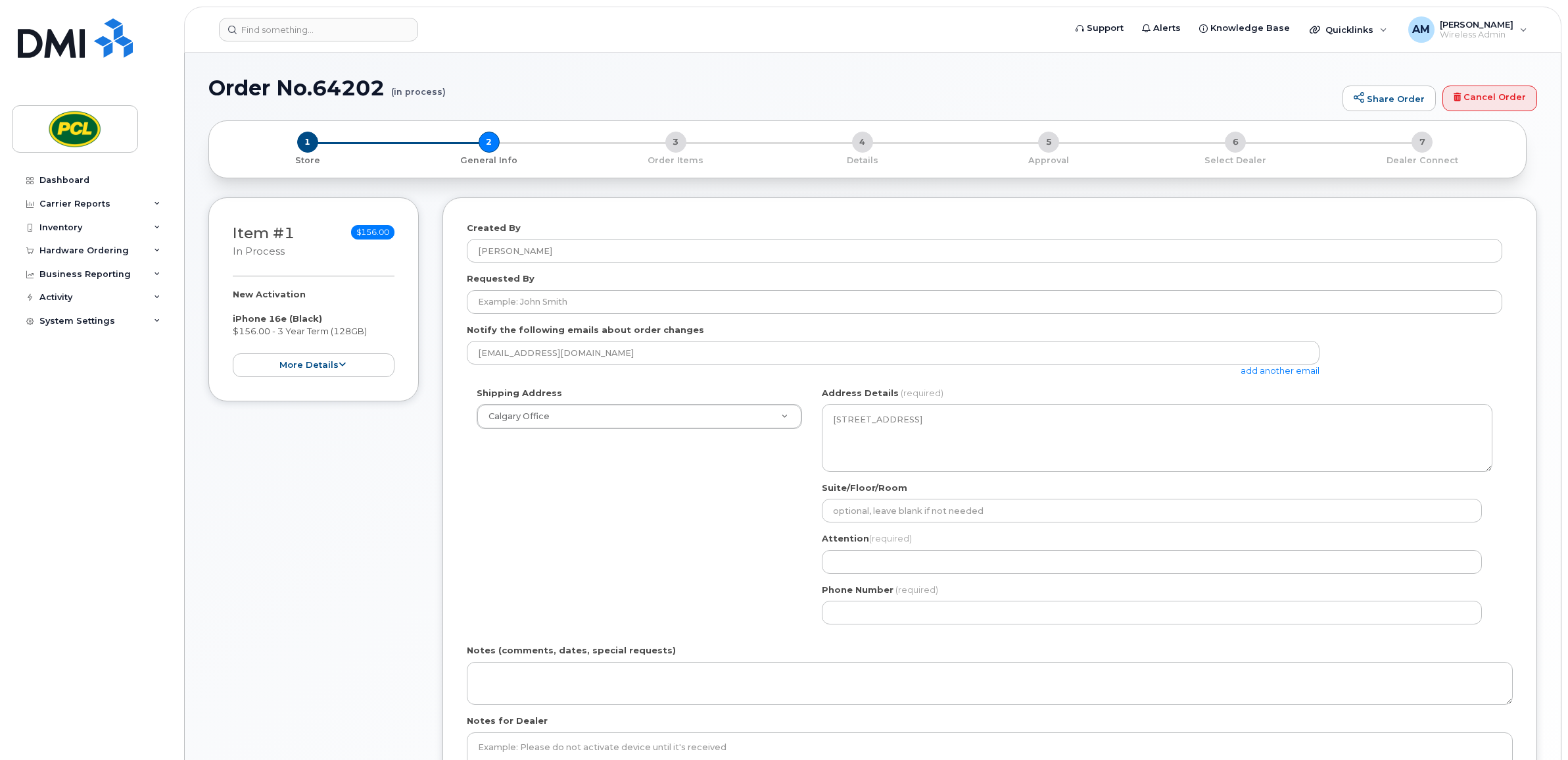
select select
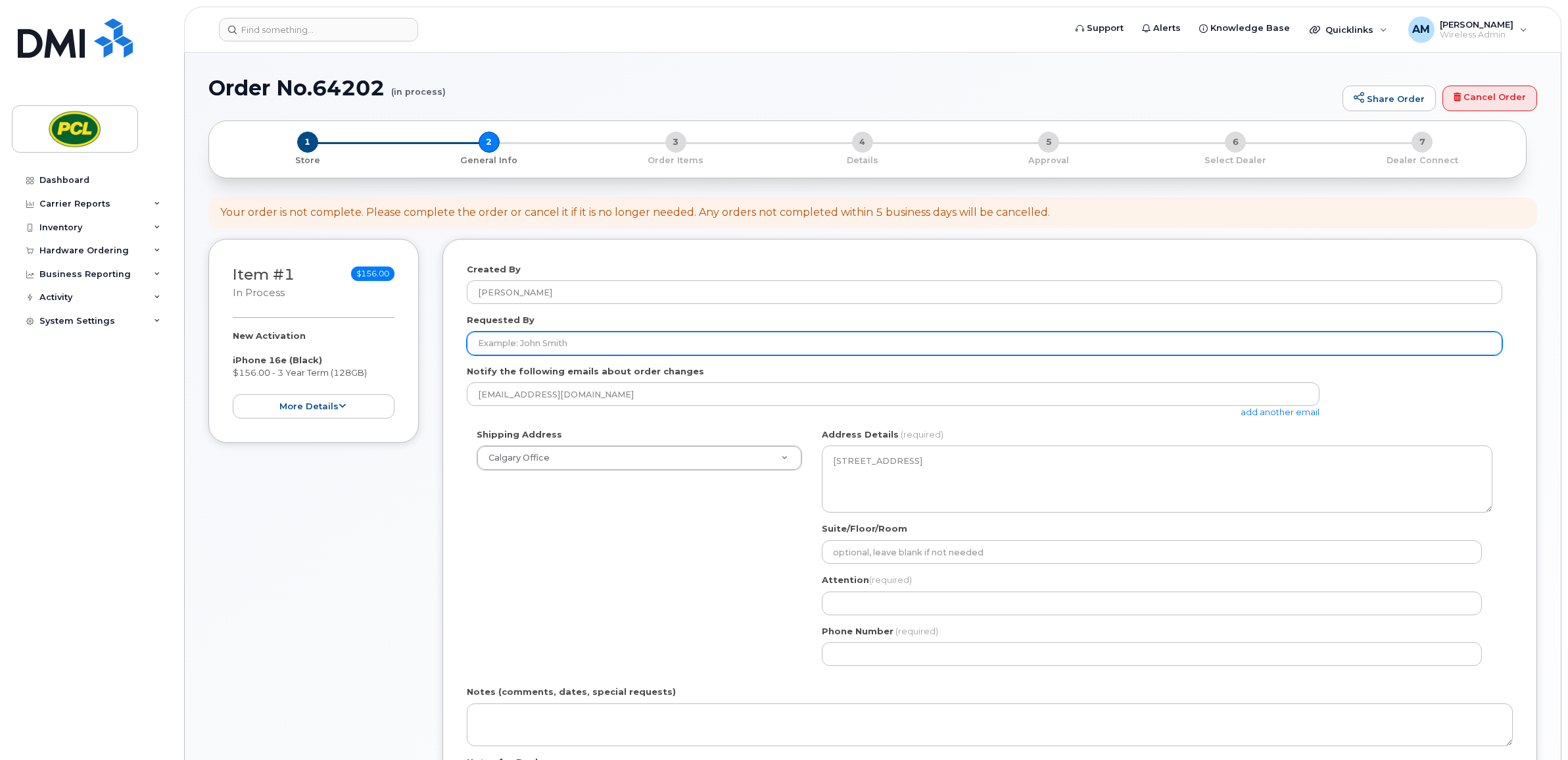
click at [520, 347] on input "Requested By" at bounding box center [984, 343] width 1035 height 23
type input "[PERSON_NAME]"
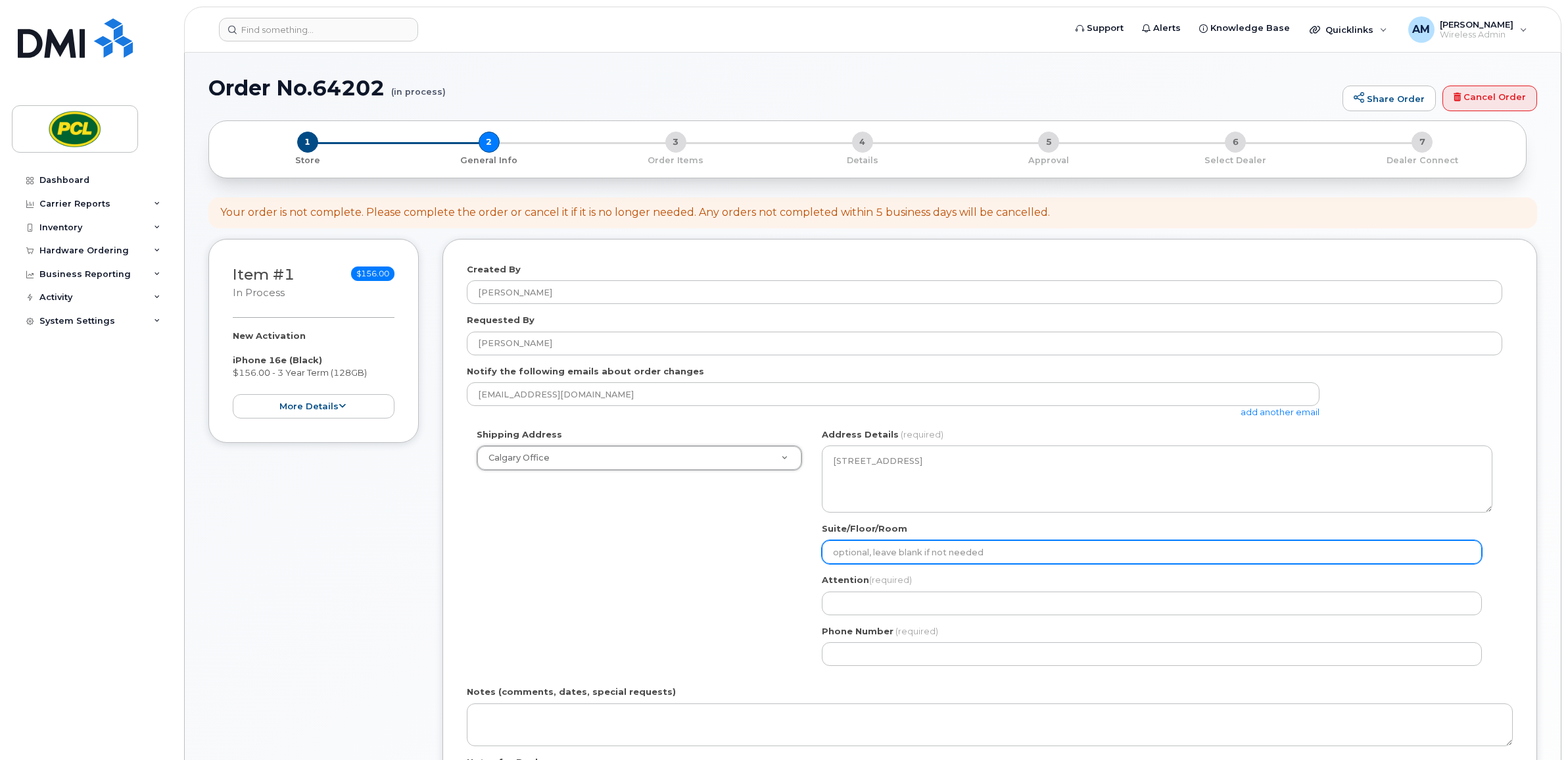
click at [909, 547] on input "Suite/Floor/Room" at bounding box center [1151, 552] width 660 height 23
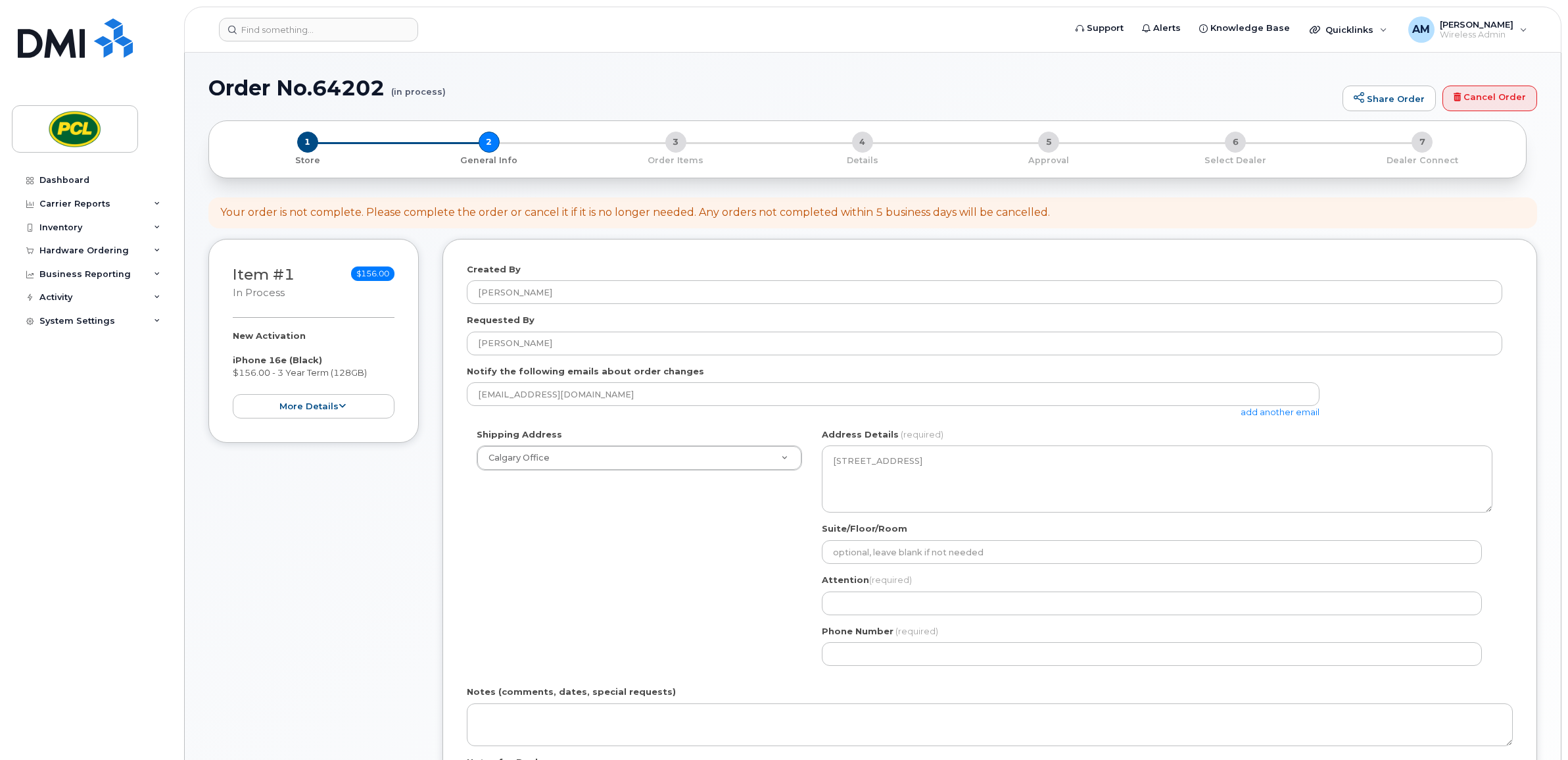
drag, startPoint x: 711, startPoint y: 580, endPoint x: 717, endPoint y: 583, distance: 6.7
click at [711, 581] on div "Shipping Address [GEOGRAPHIC_DATA] Office [GEOGRAPHIC_DATA] Office AB [GEOGRAPH…" at bounding box center [984, 552] width 1035 height 247
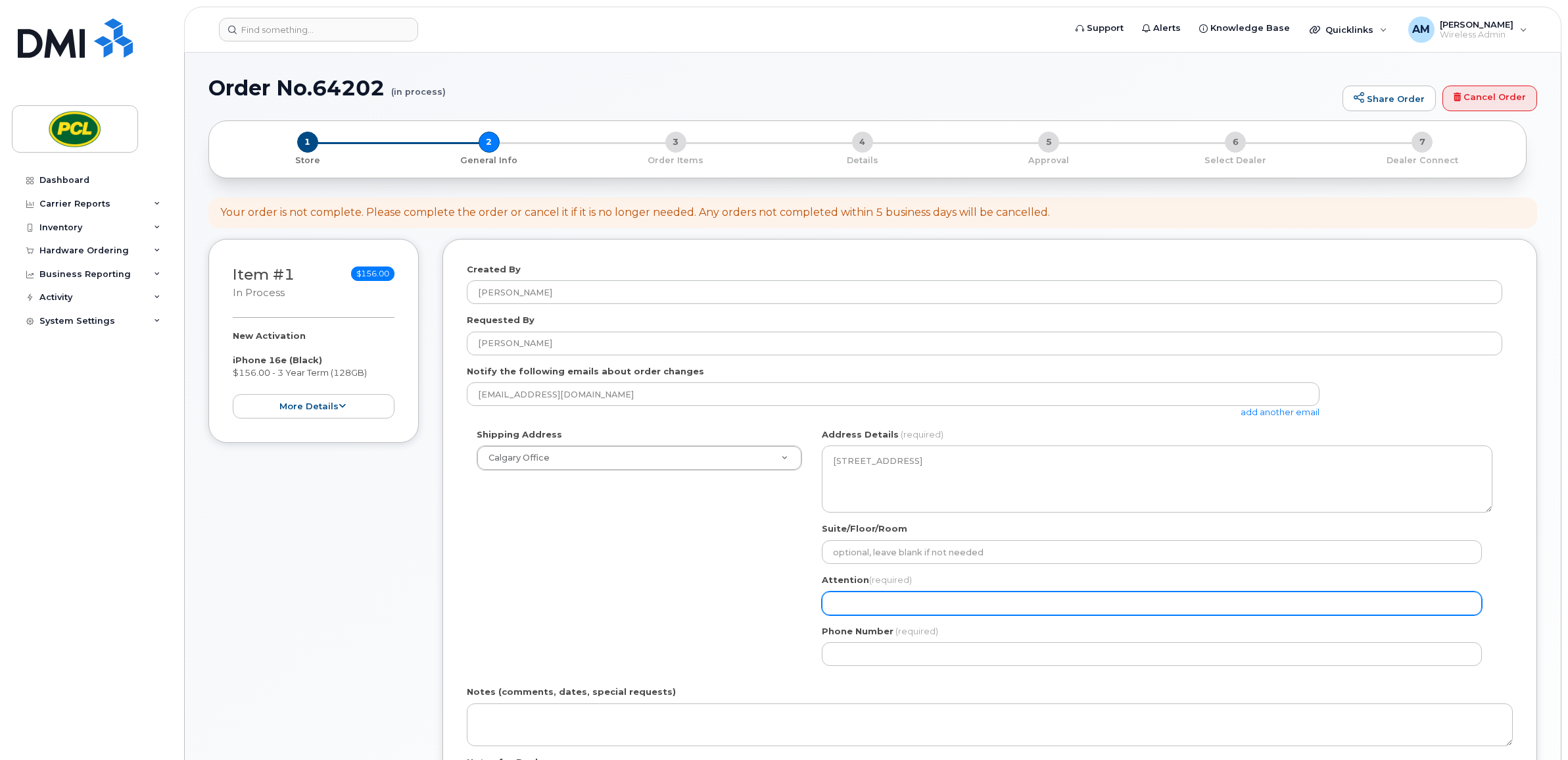
click at [873, 593] on input "Attention (required)" at bounding box center [1151, 603] width 660 height 23
select select
type input "A"
select select
type input "Aj"
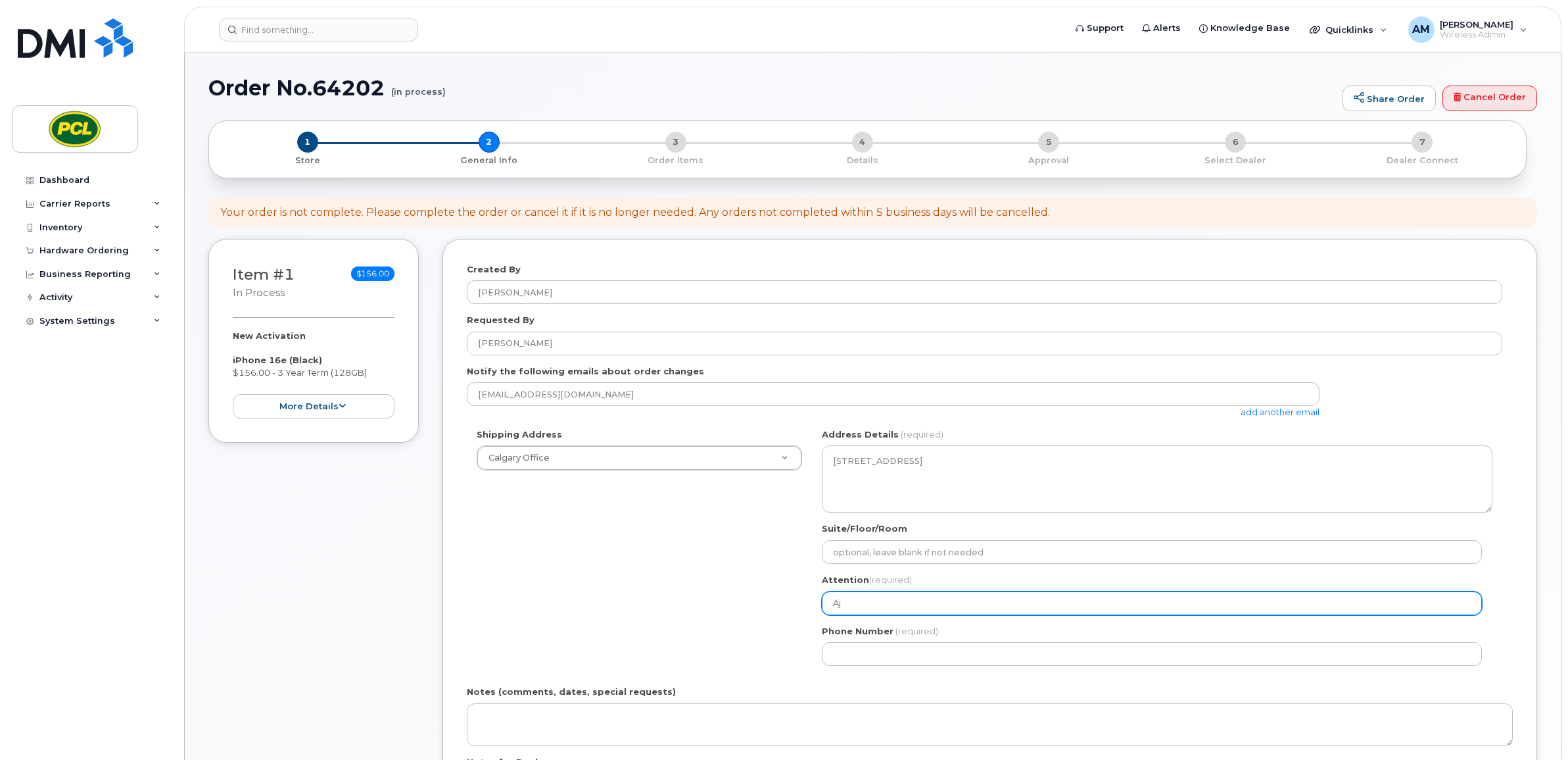
select select
type input "Aja"
select select
type input "Ajay"
select select
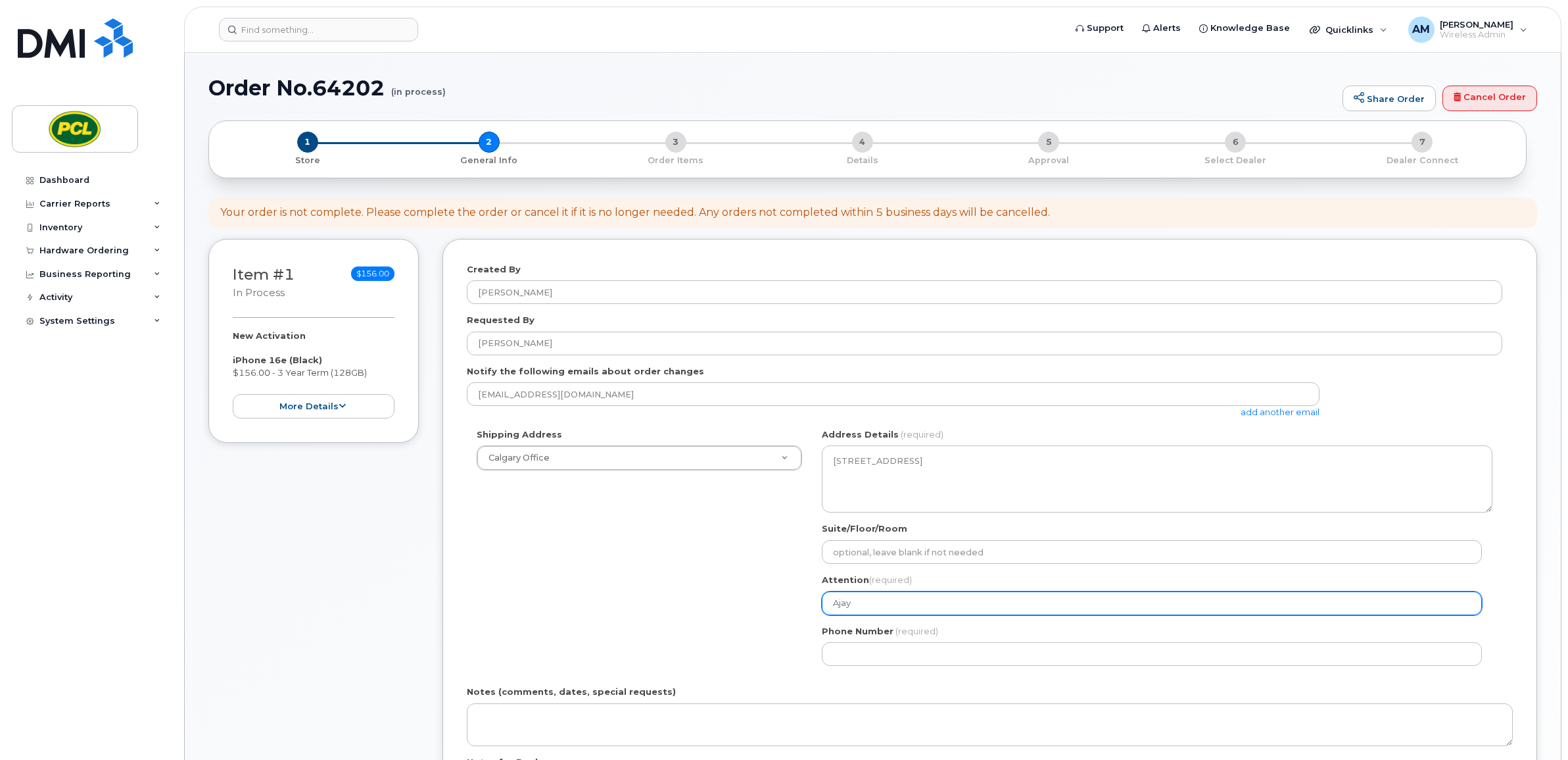
type input "Ajay M"
select select
type input "Ajay Me"
select select
type input "Ajay Mee"
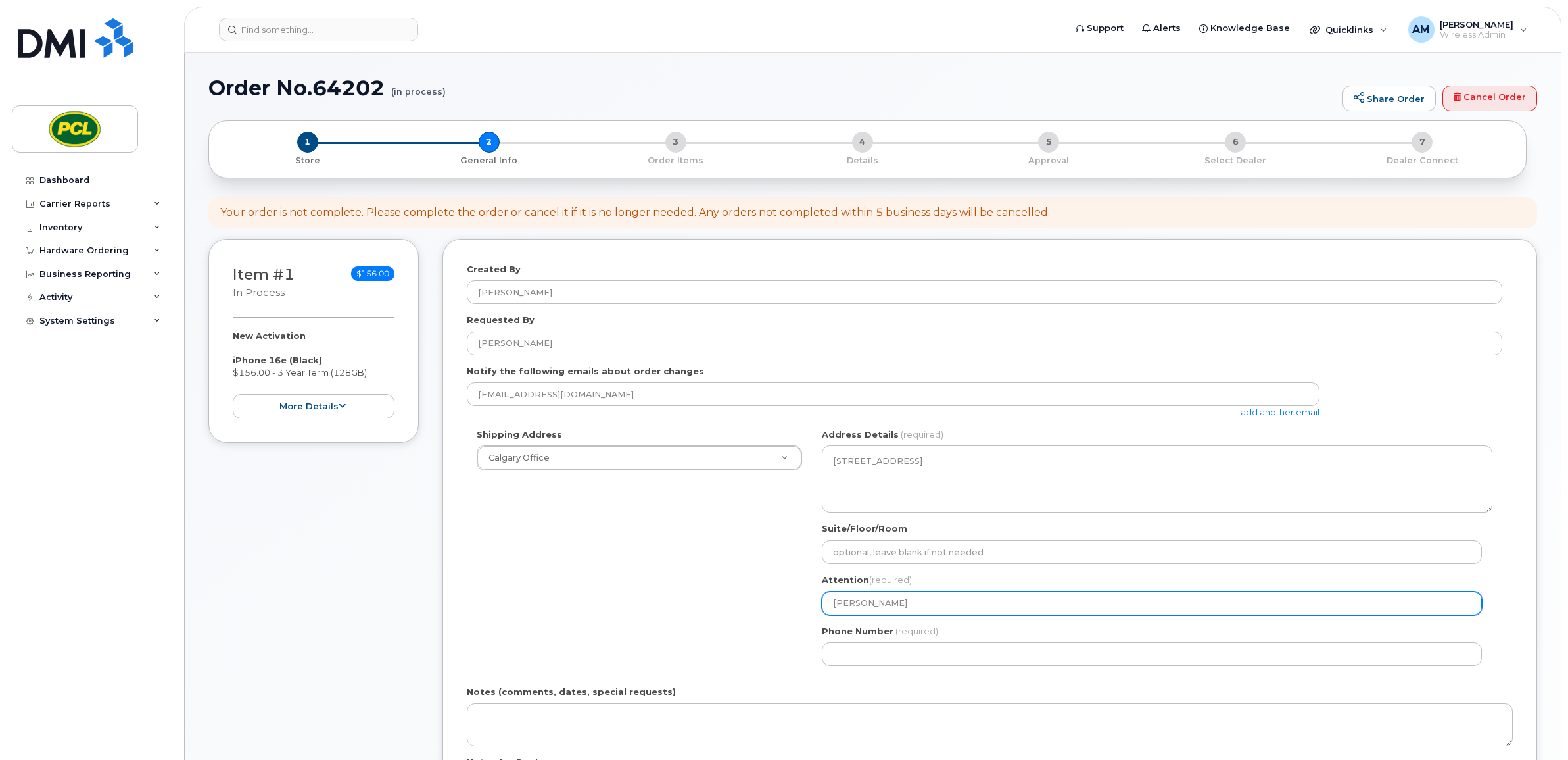
select select
type input "Ajay Meen"
select select
type input "[PERSON_NAME]"
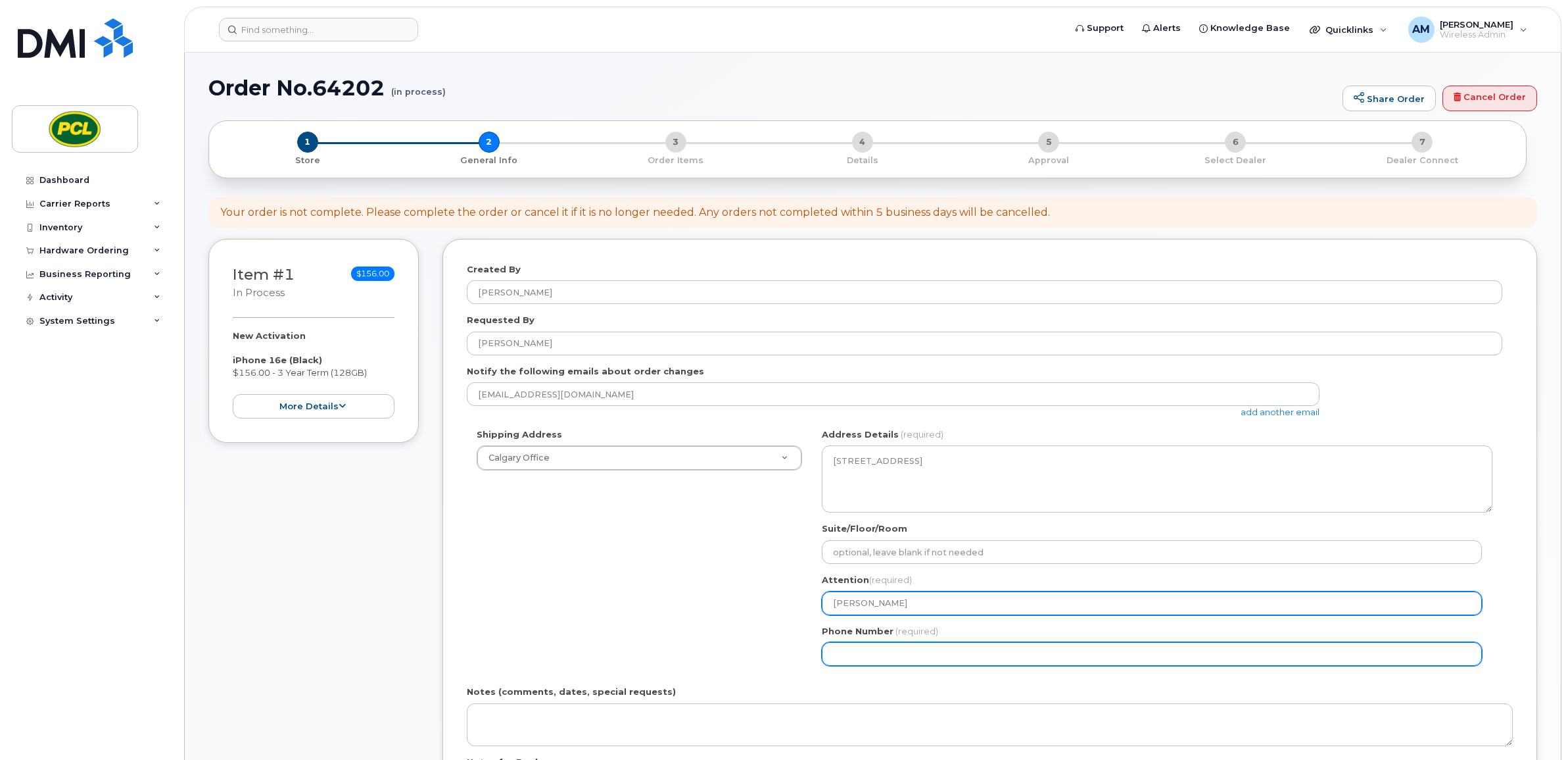
select select
type input "587917152"
select select
type input "5879171520"
select select
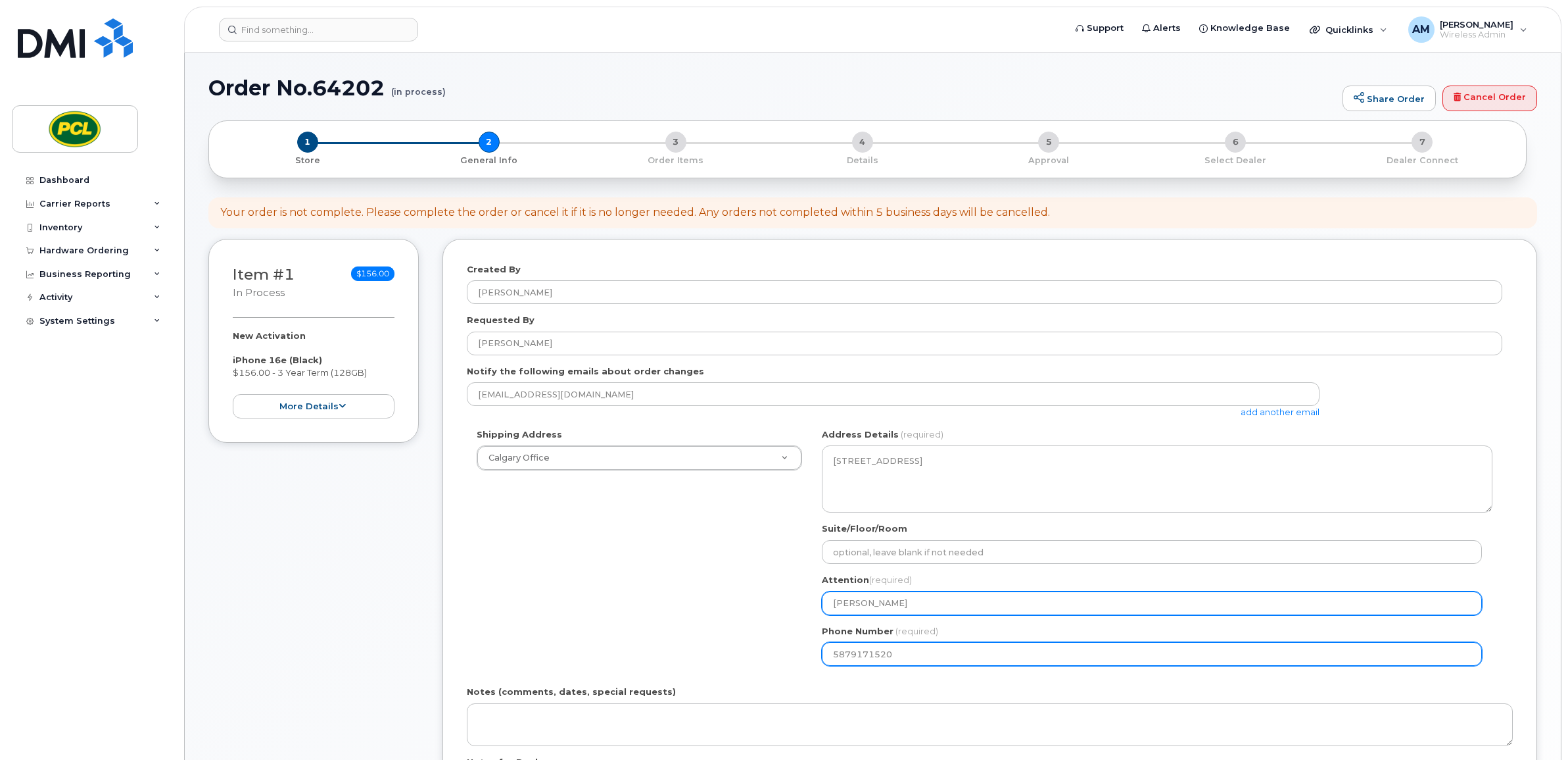
type input "58791715200"
select select
type input "5879171520"
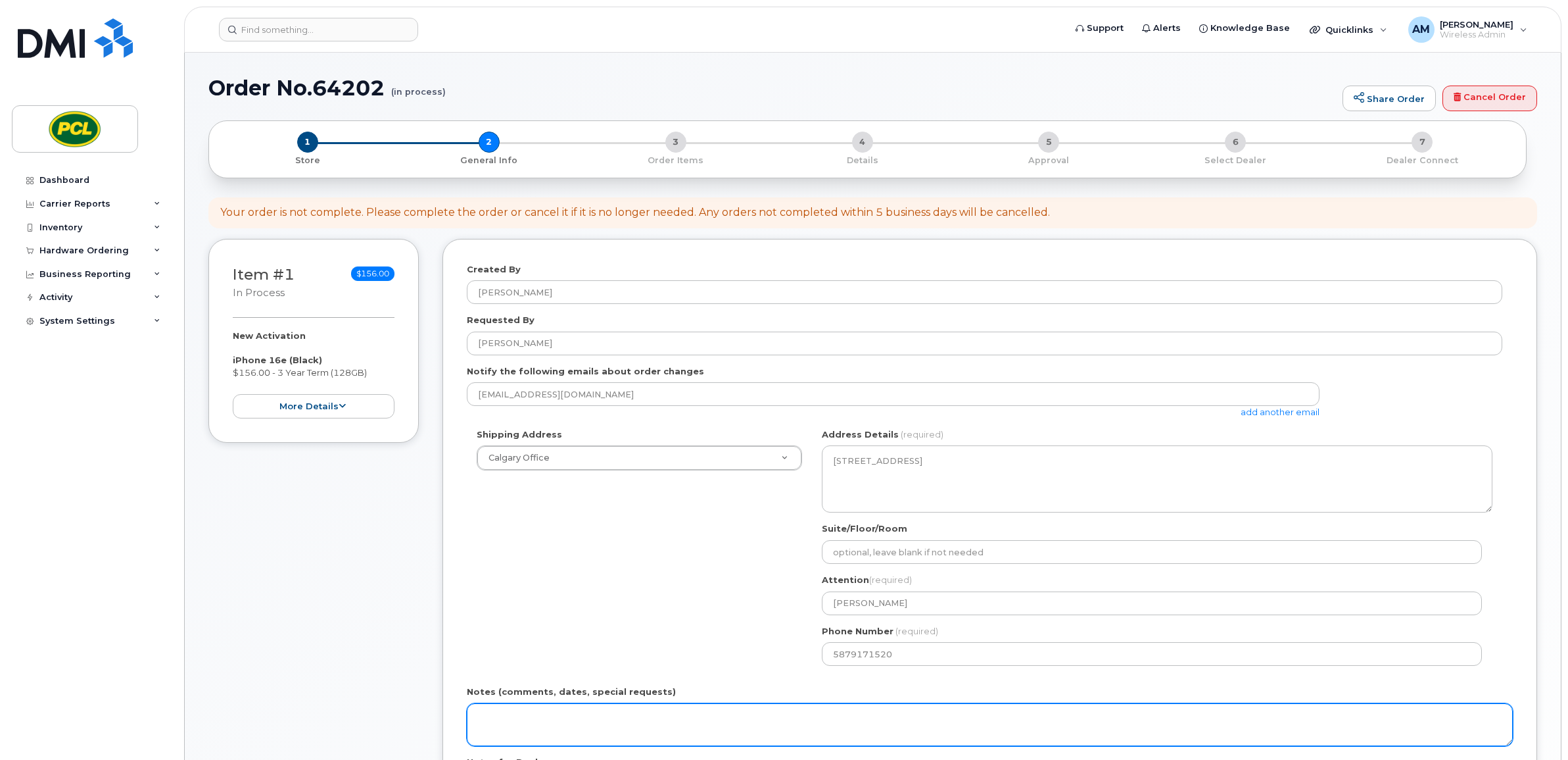
scroll to position [219, 0]
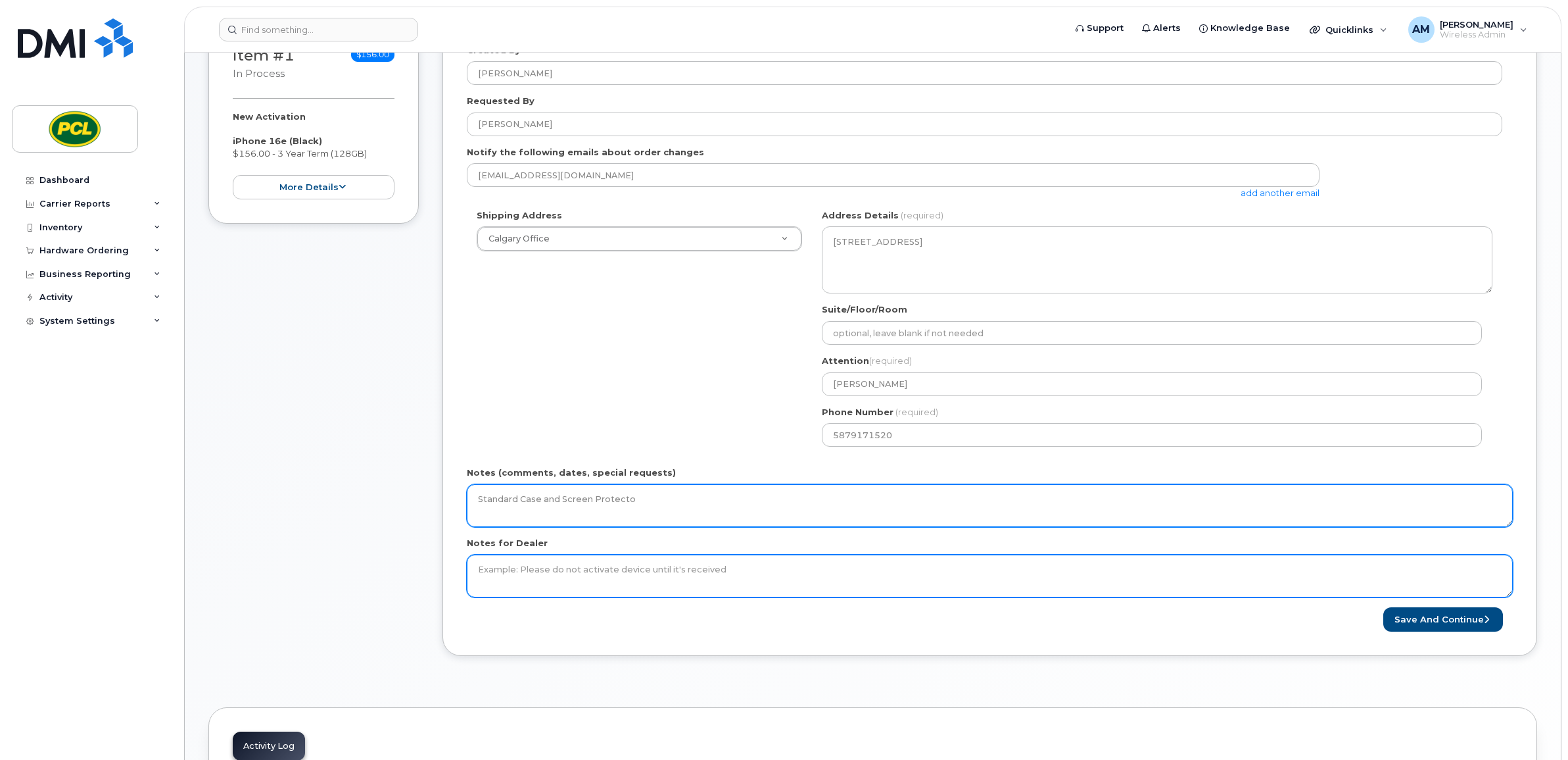
type textarea "Standard Case and Screen Protector"
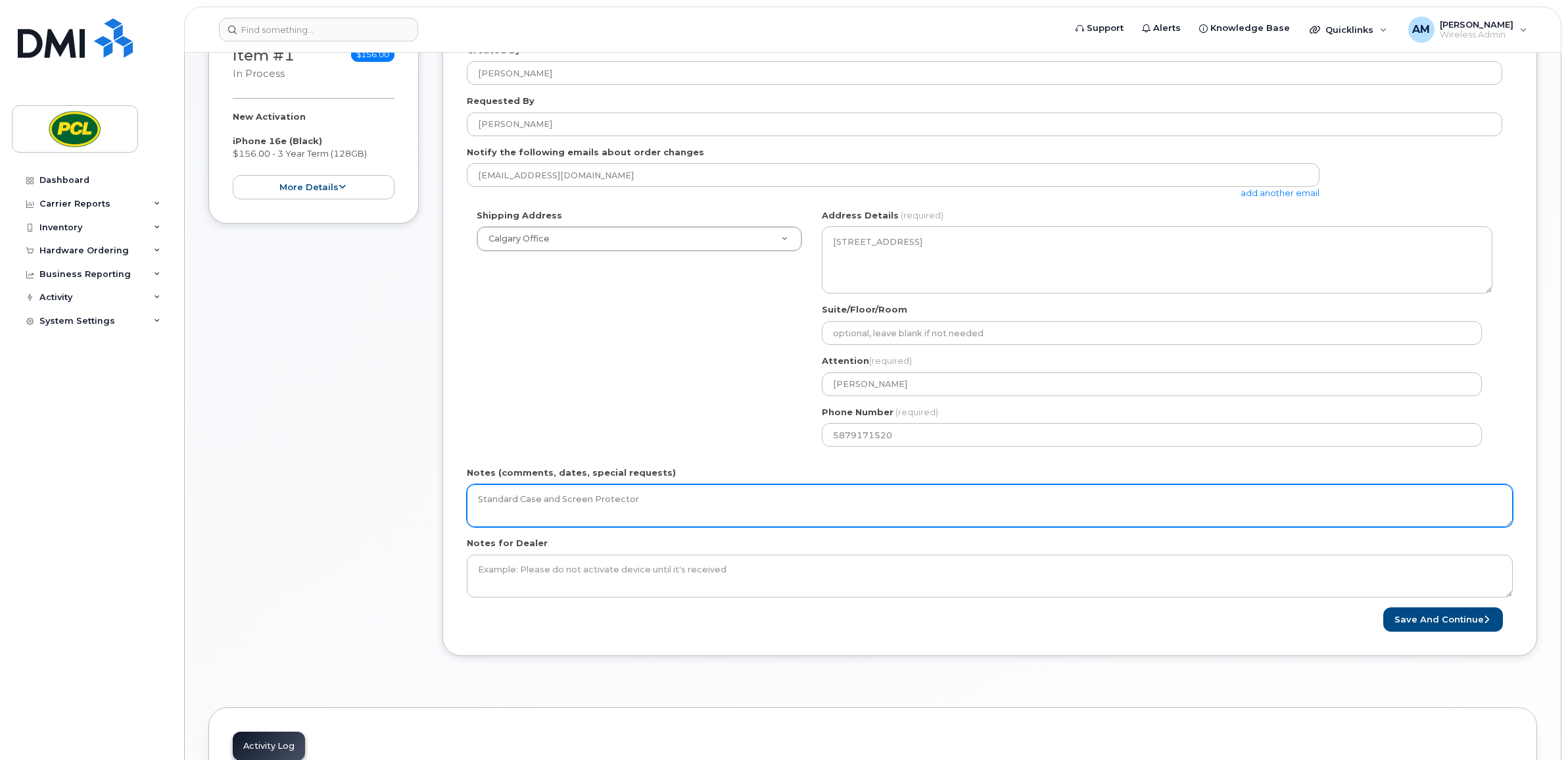
drag, startPoint x: 697, startPoint y: 507, endPoint x: 337, endPoint y: 491, distance: 360.4
click at [345, 492] on div "Item #1 in process $156.00 New Activation iPhone 16e (Black) $156.00 - 3 Year T…" at bounding box center [873, 348] width 1329 height 656
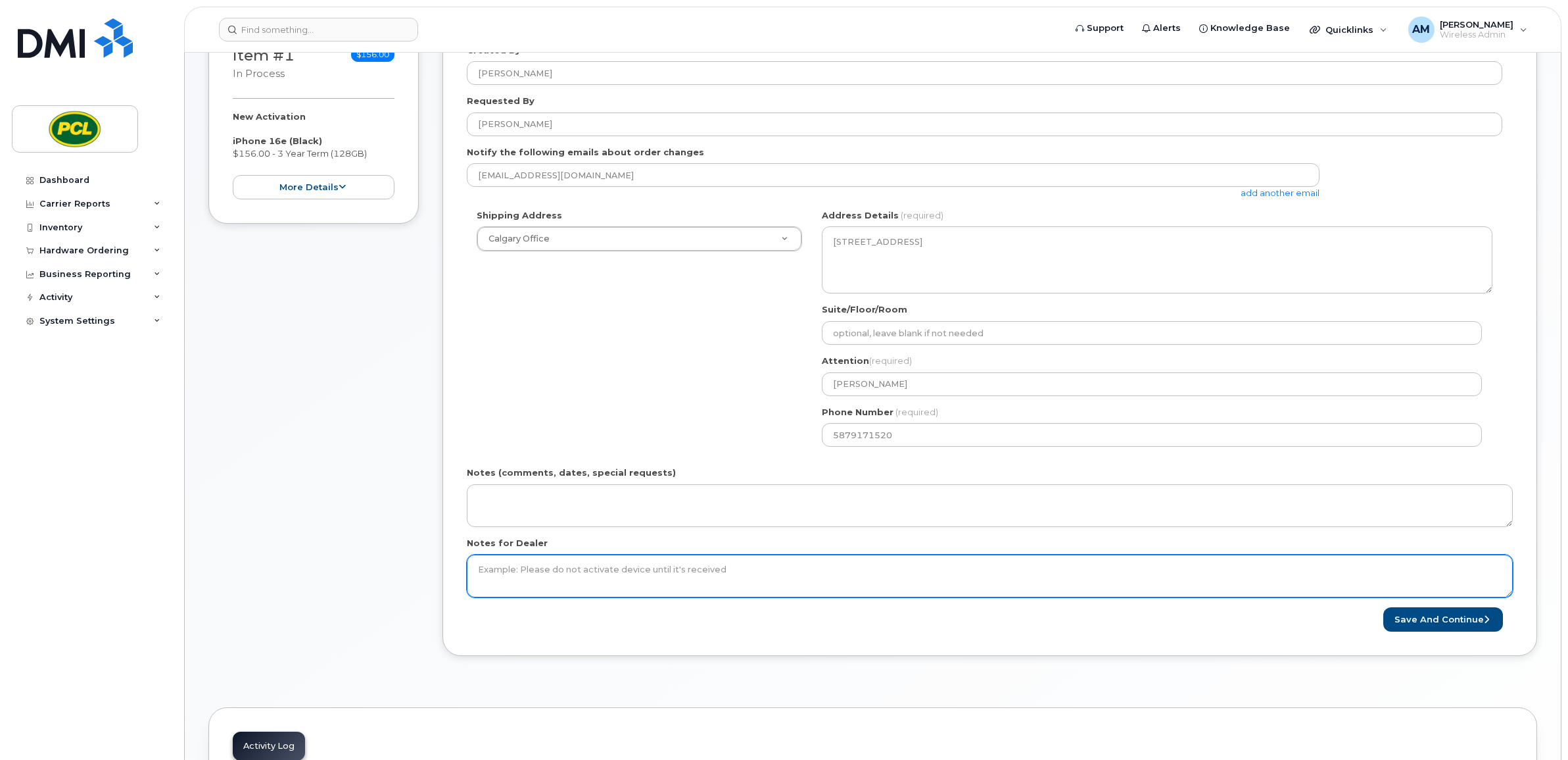
click at [564, 573] on textarea "Notes for Dealer" at bounding box center [990, 576] width 1046 height 43
paste textarea "Standard Case and Screen Protector"
type textarea "Standard Case and Screen Protector"
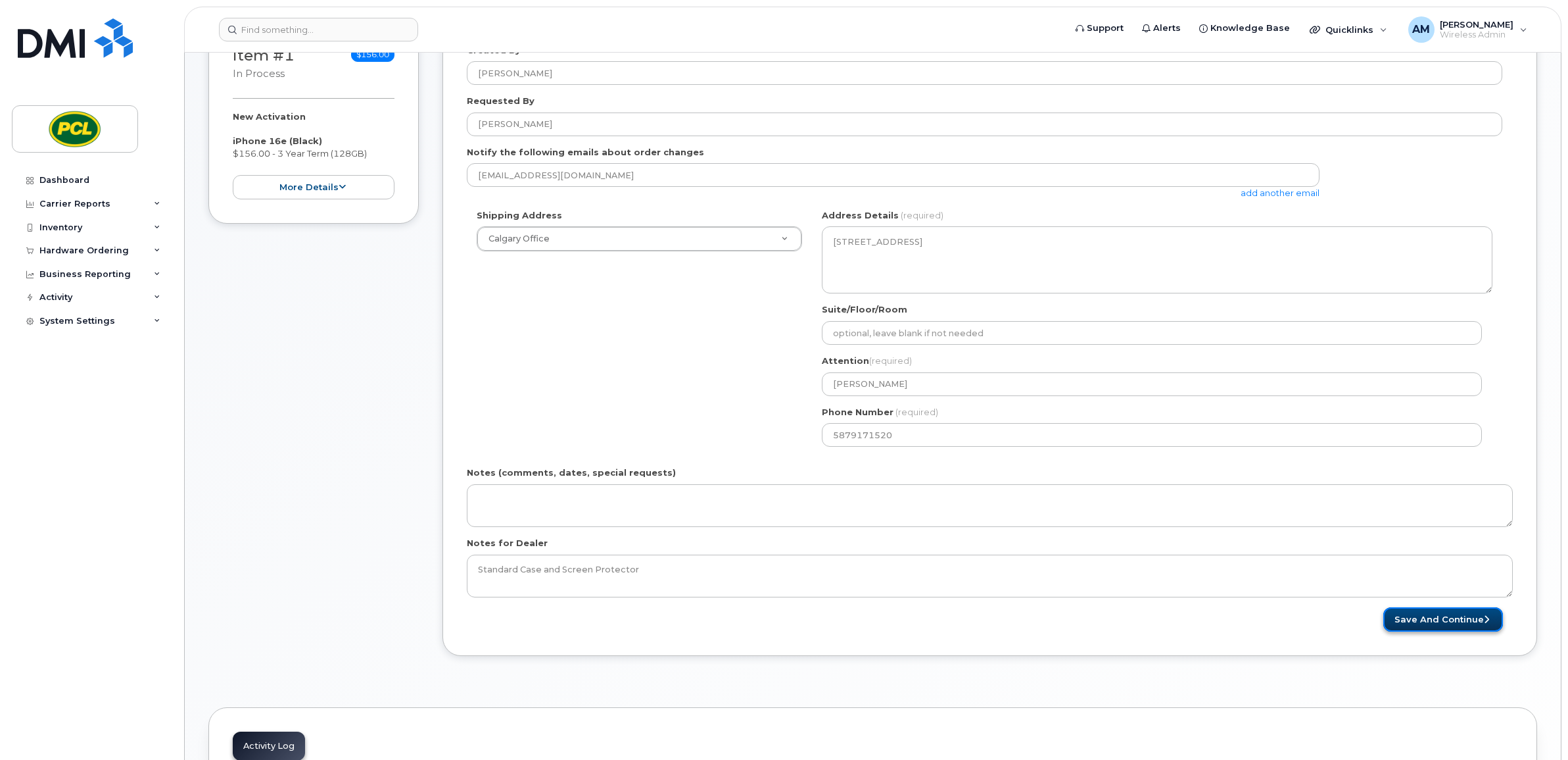
click at [1443, 627] on button "Save and Continue" at bounding box center [1442, 619] width 119 height 24
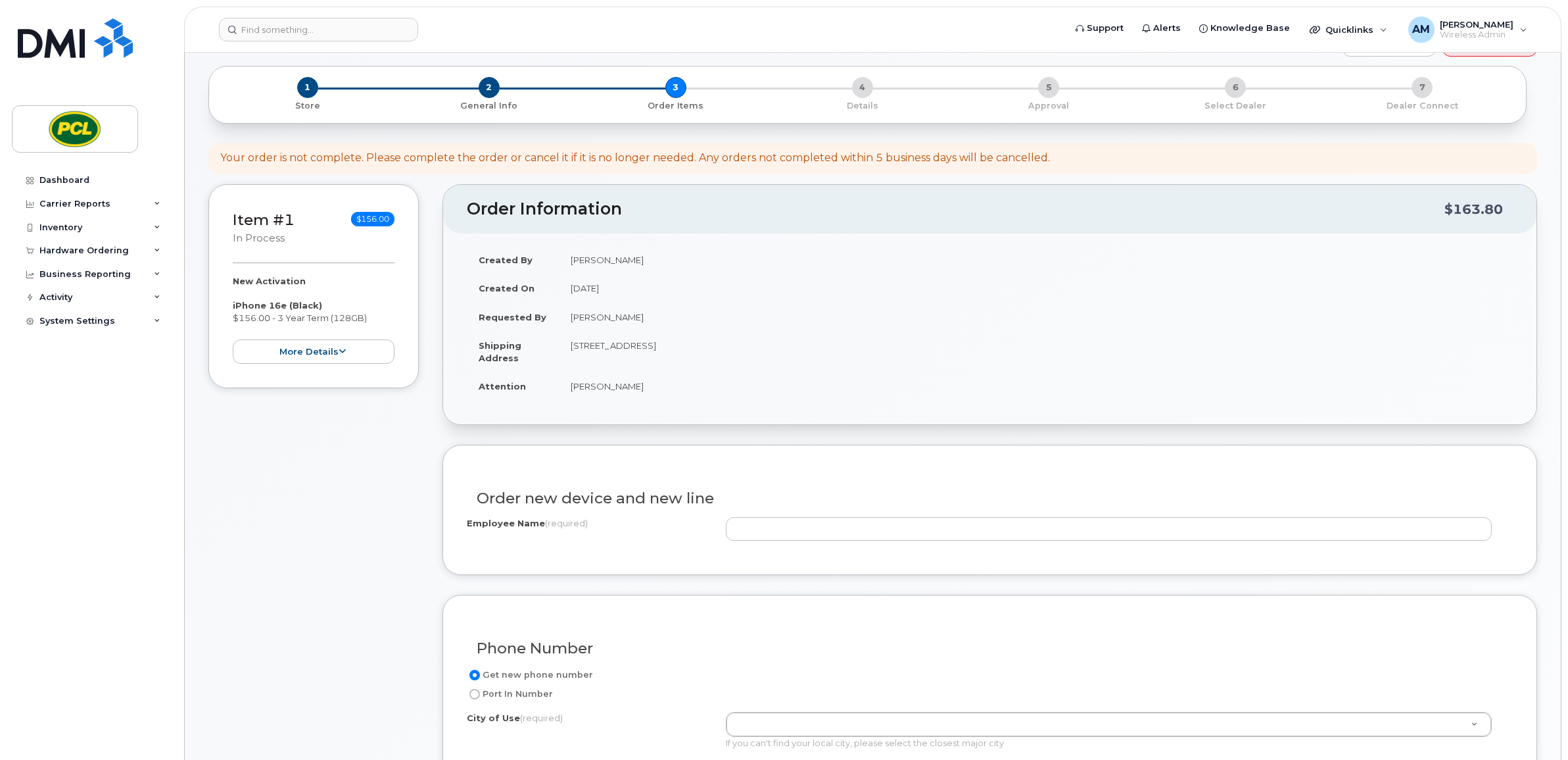
scroll to position [164, 0]
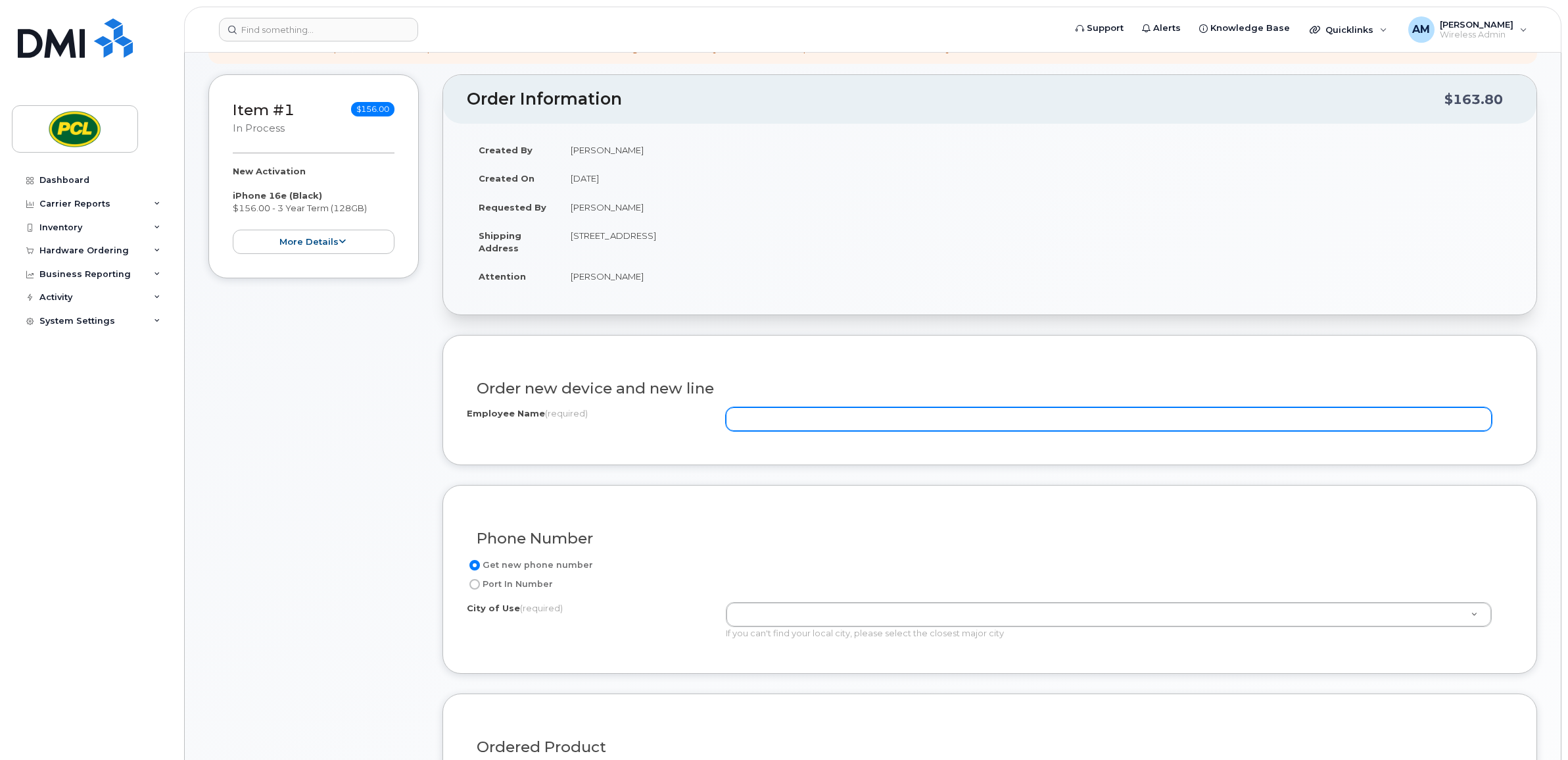
click at [780, 416] on input "Employee Name (required)" at bounding box center [1109, 419] width 766 height 23
type input "[PERSON_NAME]"
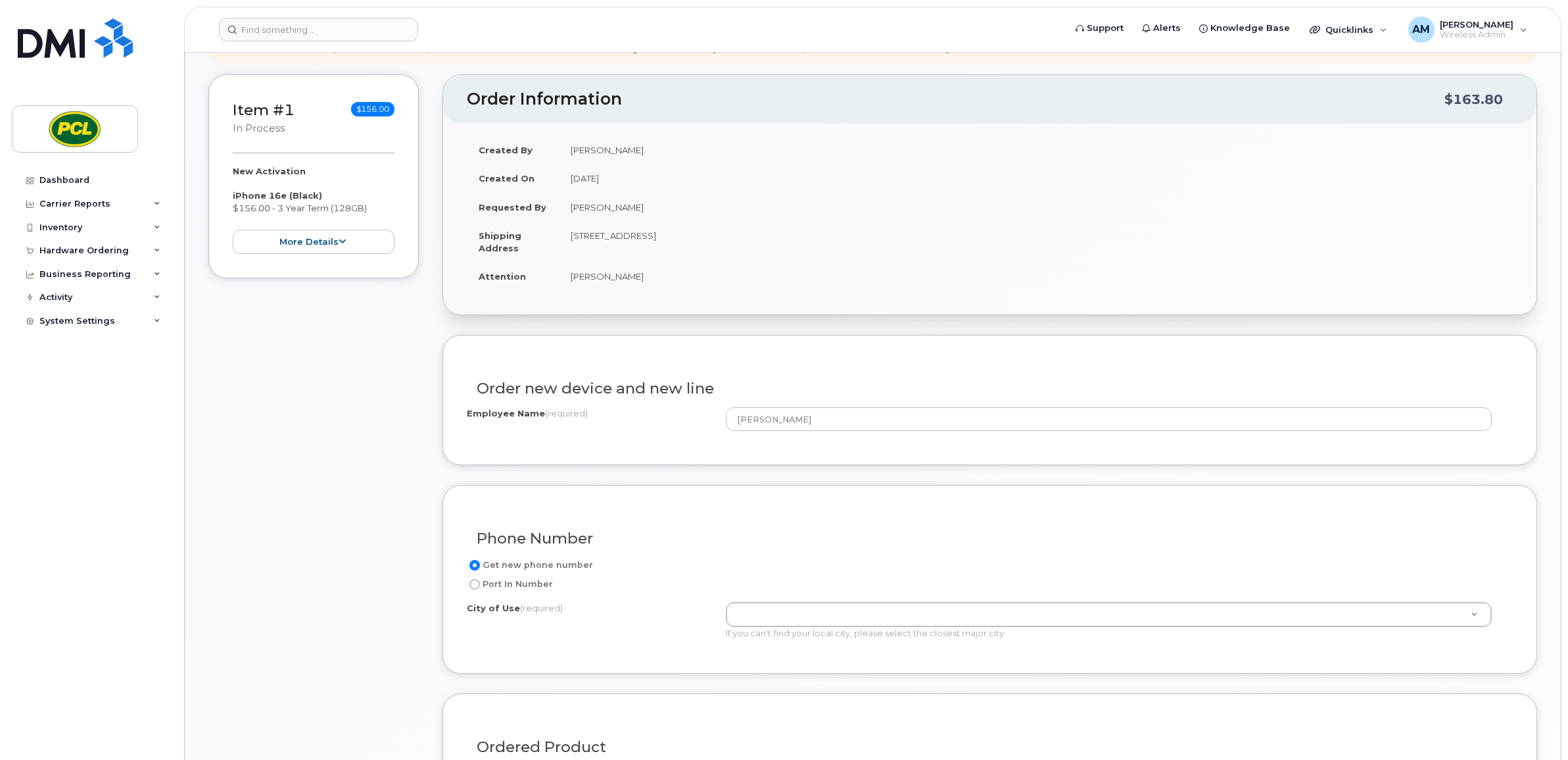
scroll to position [438, 0]
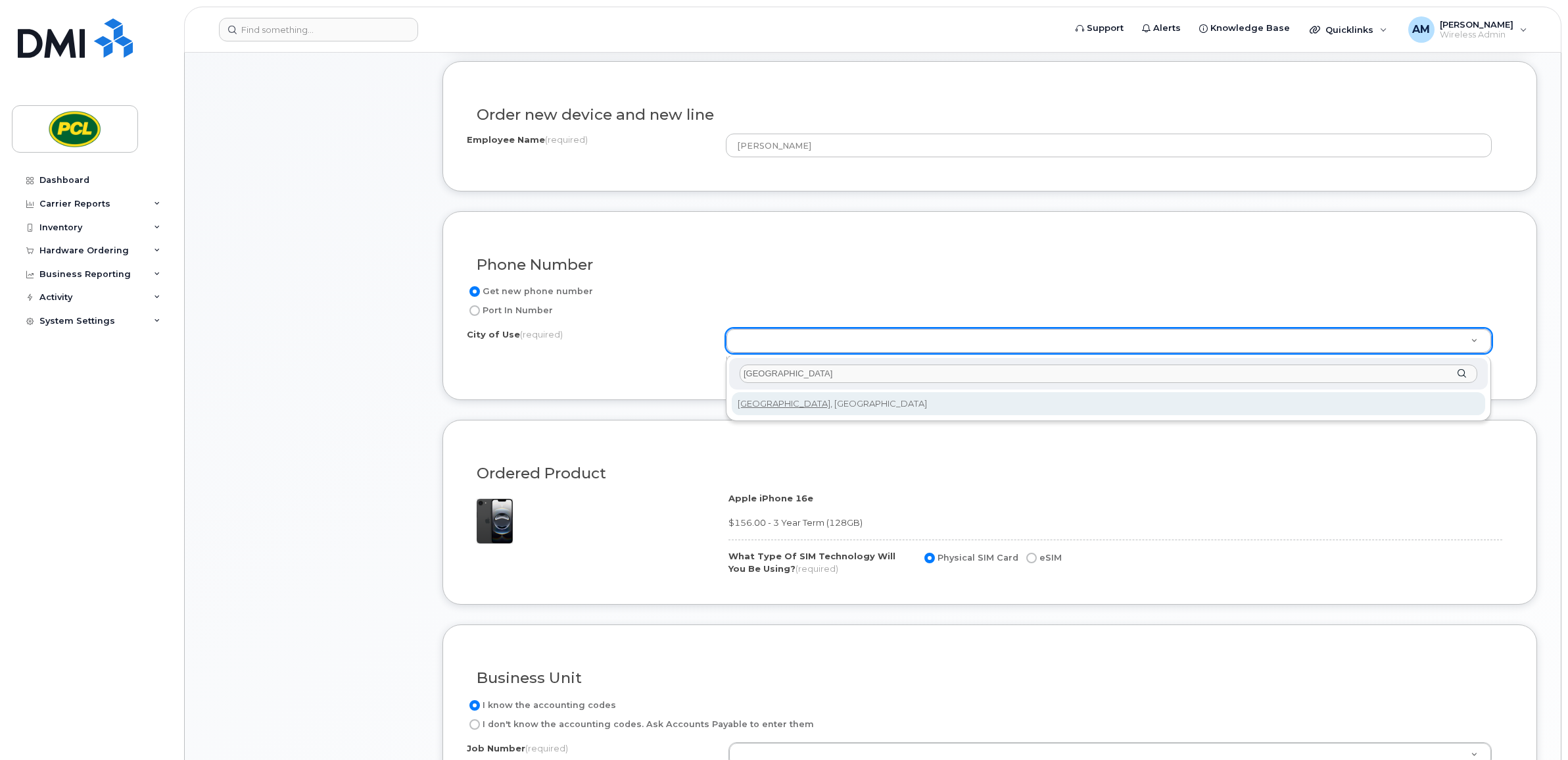
type input "[GEOGRAPHIC_DATA]"
type input "88"
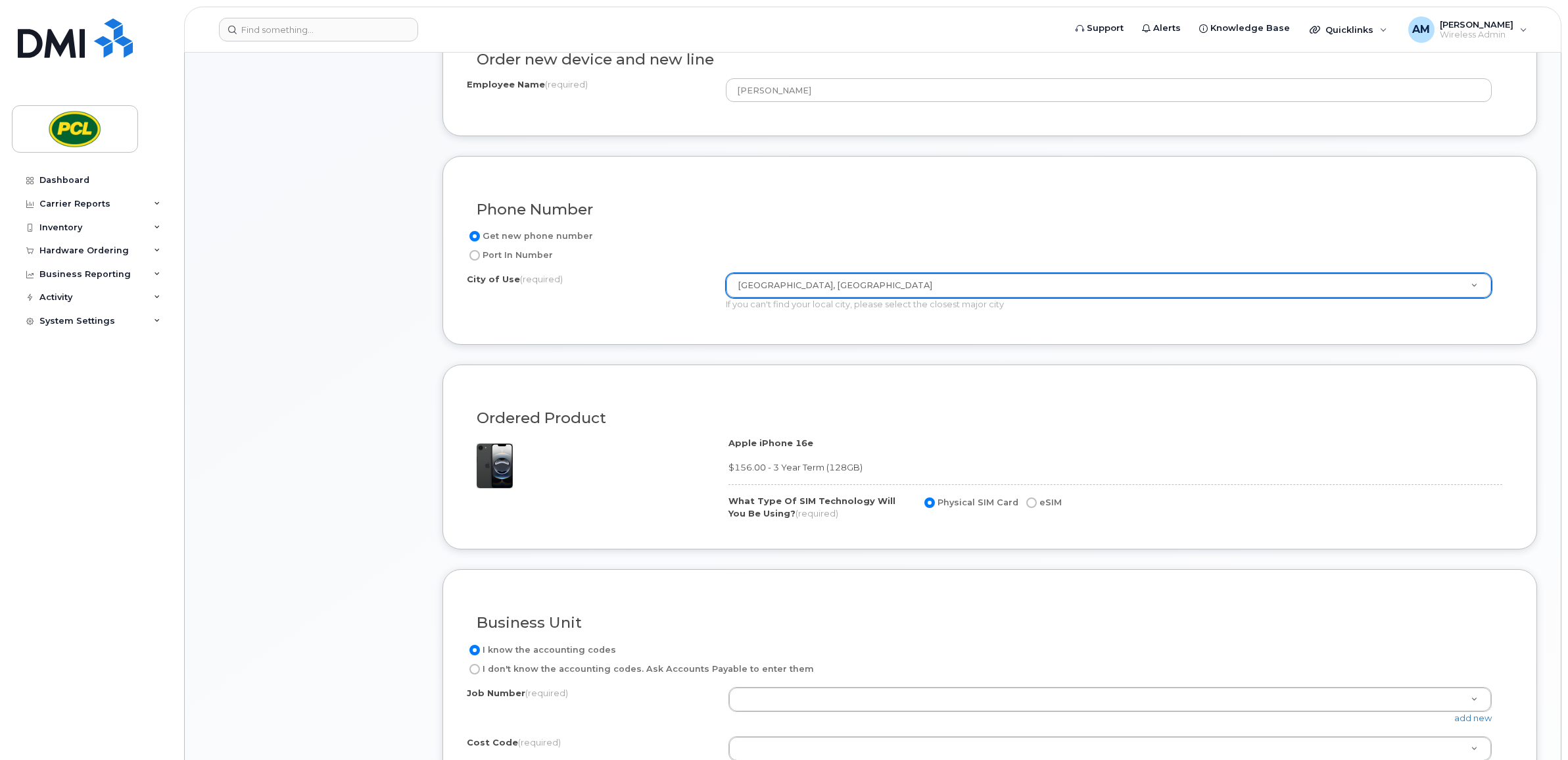
scroll to position [712, 0]
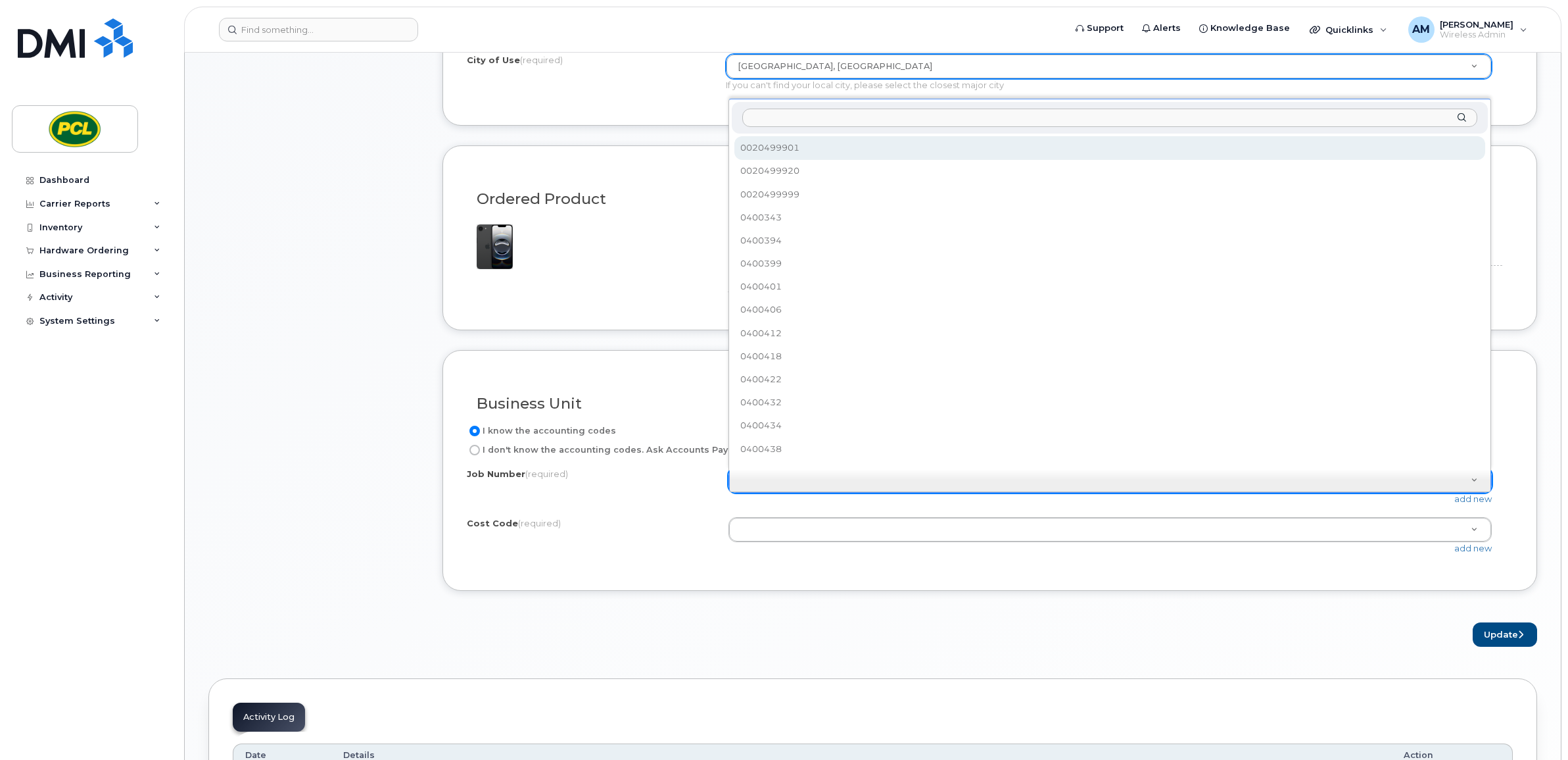
paste input "0435274"
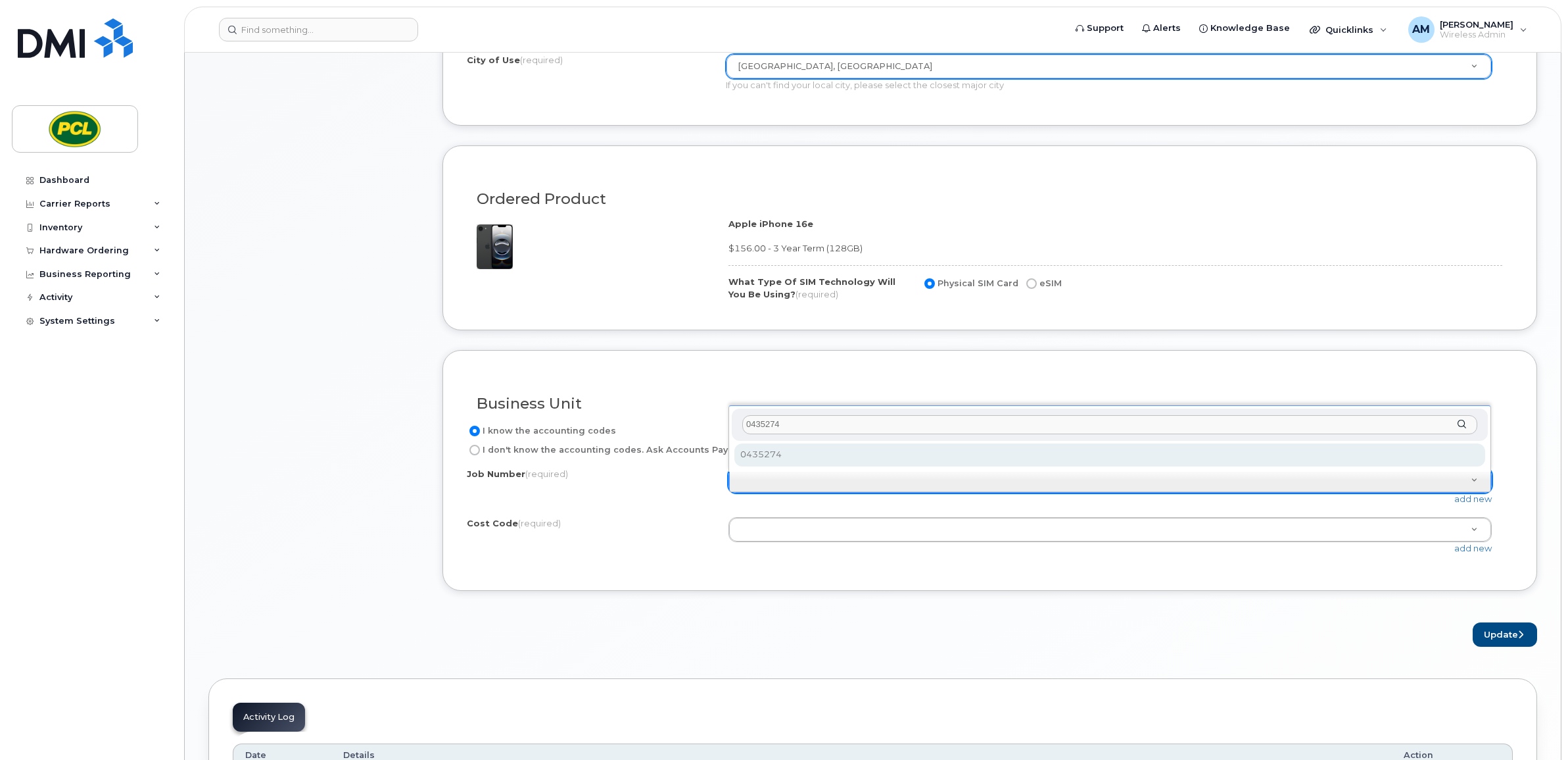
type input "0435274"
select select "0435274"
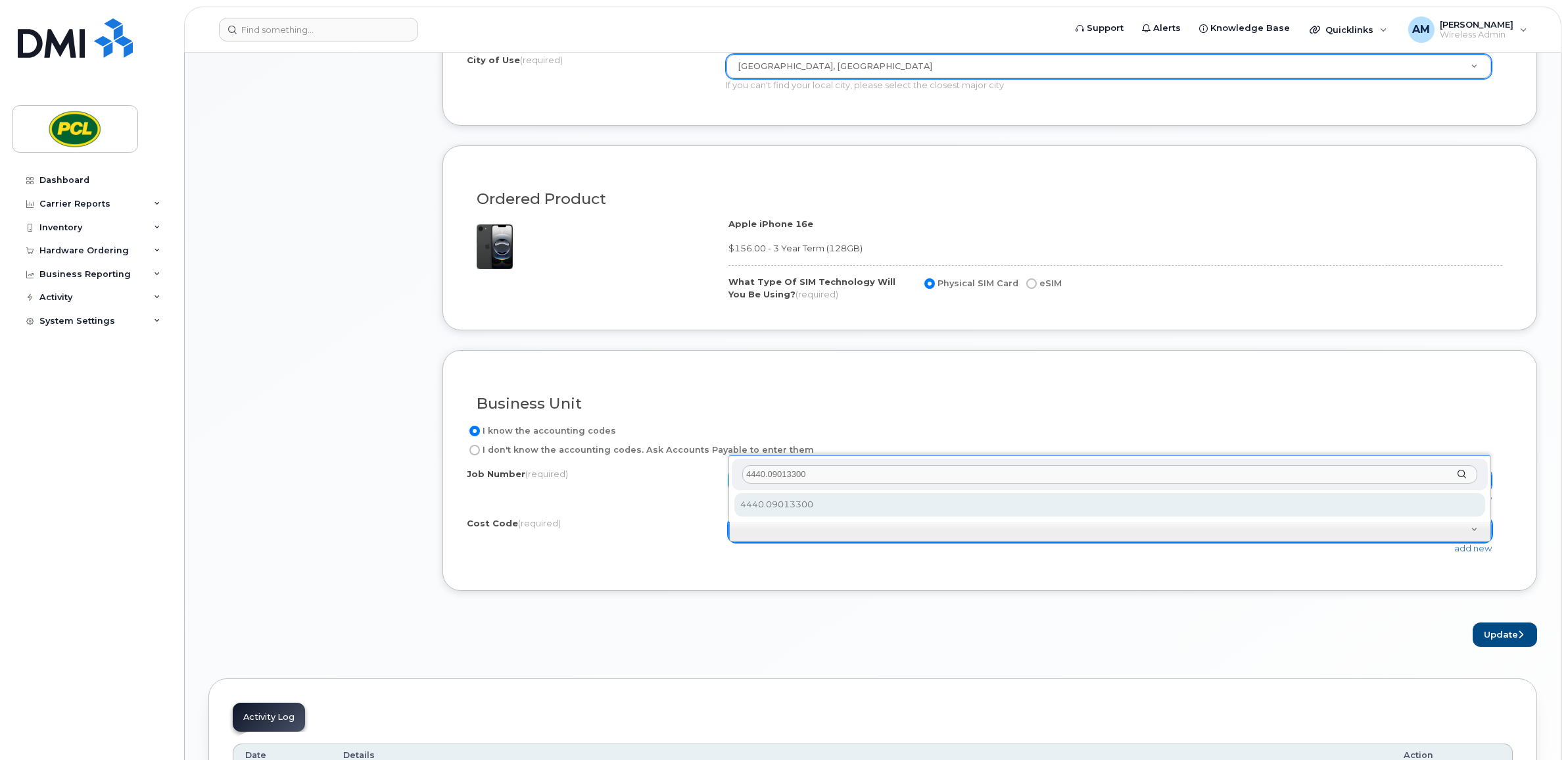
type input "4440.09013300"
select select "4440.09013300"
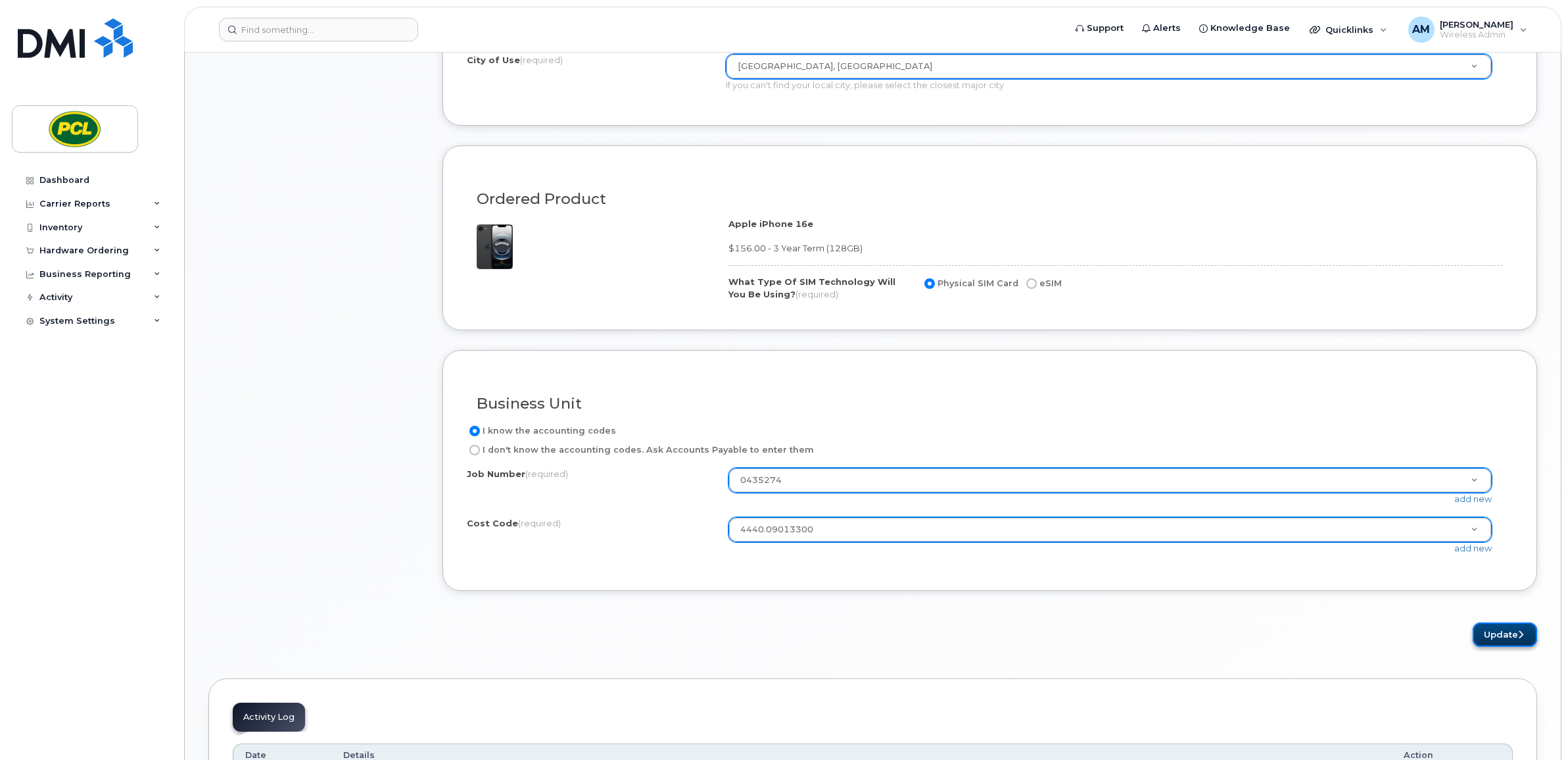
click at [1507, 639] on button "Update" at bounding box center [1505, 634] width 64 height 24
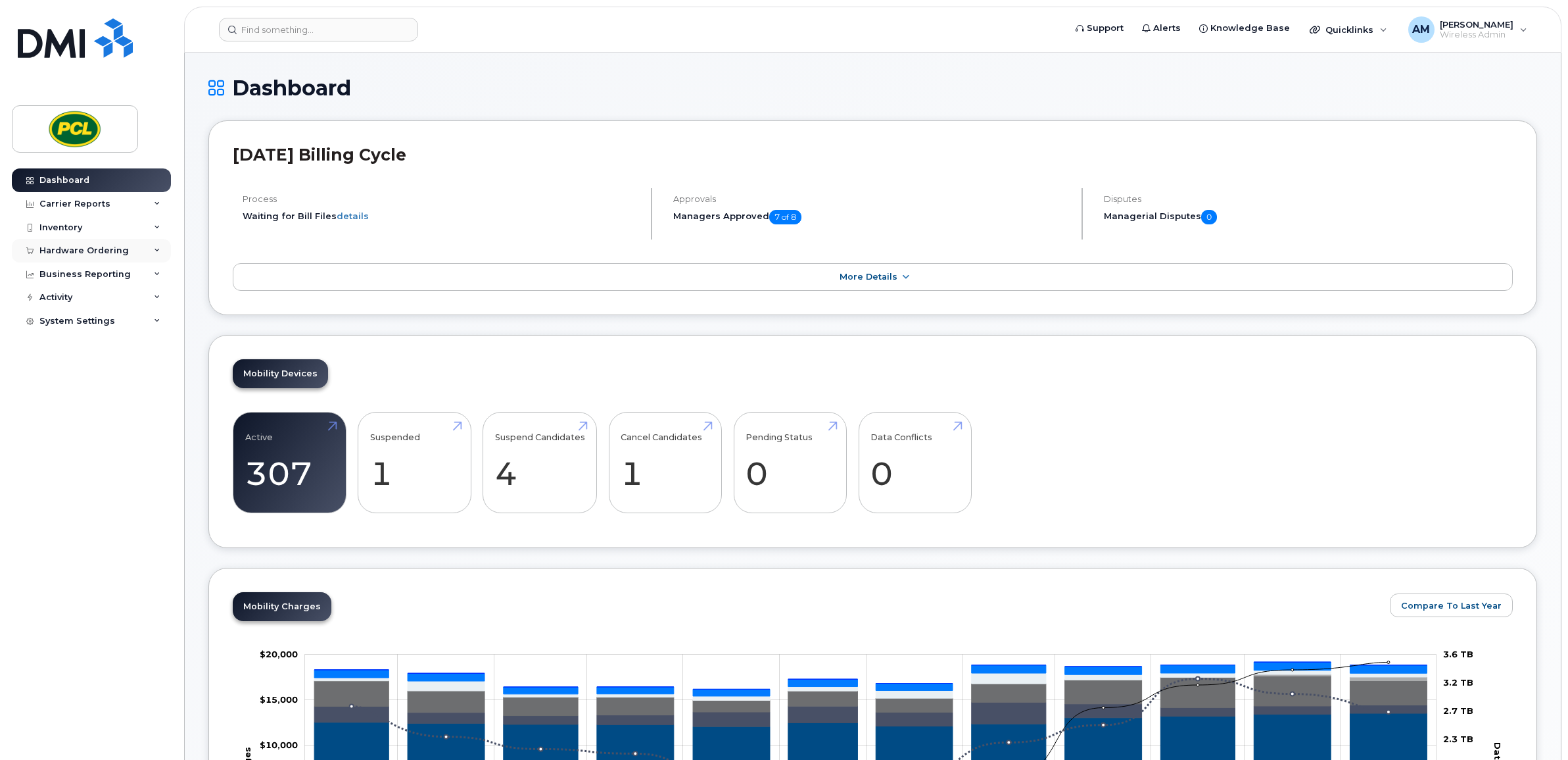
click at [112, 251] on div "Hardware Ordering" at bounding box center [84, 251] width 90 height 10
click at [117, 222] on div "Inventory" at bounding box center [91, 228] width 159 height 23
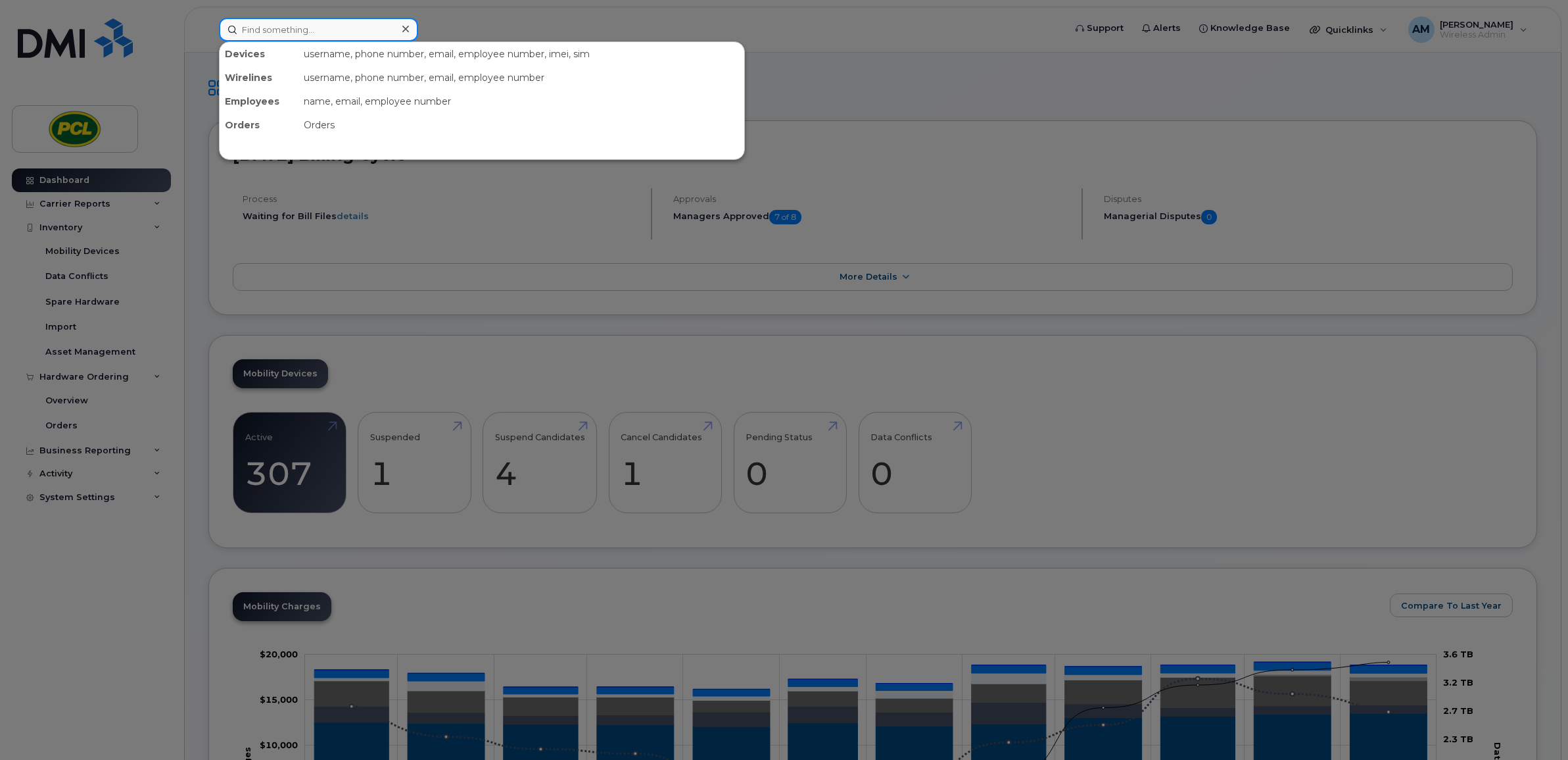
click at [313, 27] on input at bounding box center [318, 30] width 199 height 23
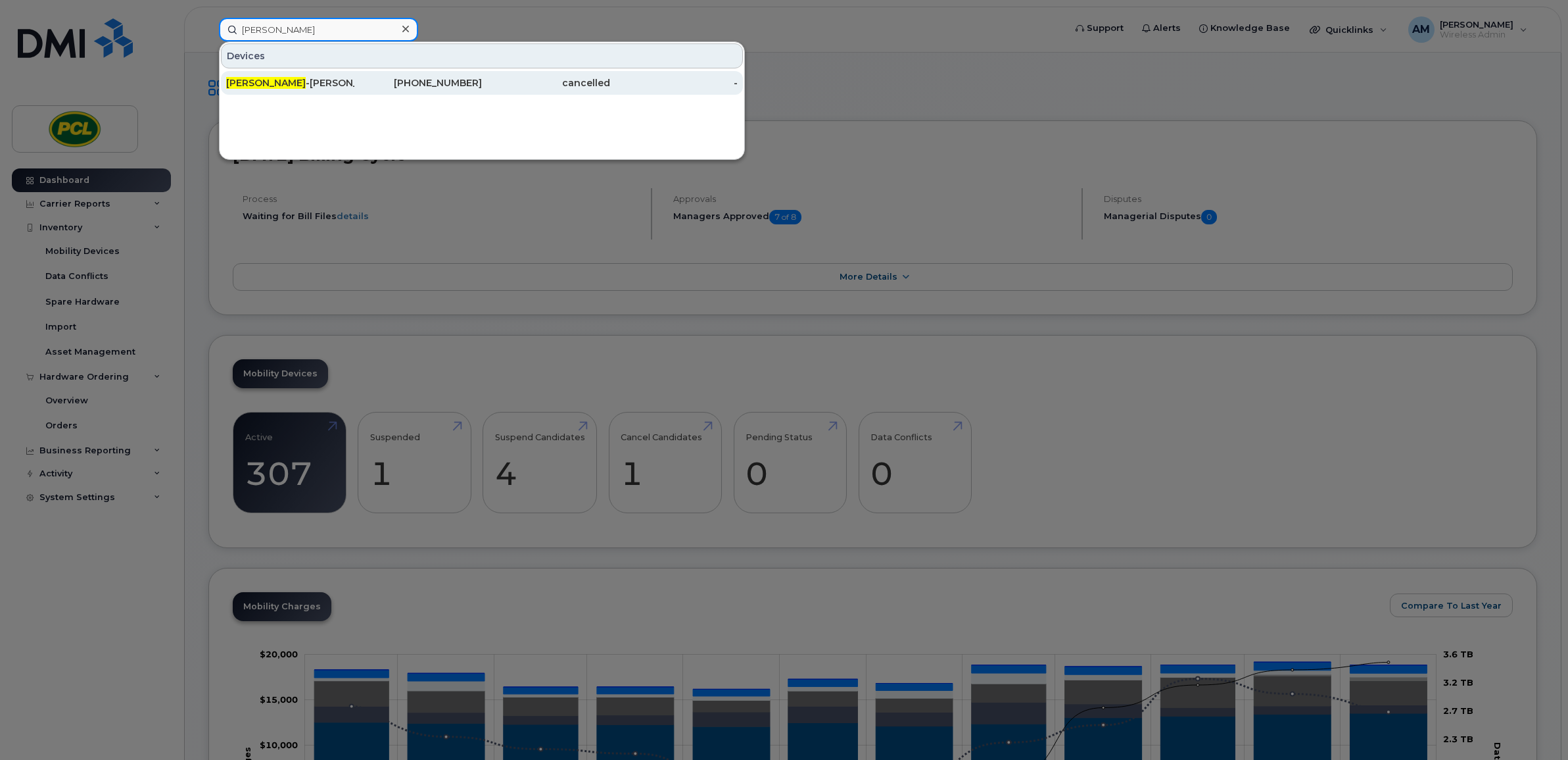
type input "mike birnie"
click at [306, 81] on div "Mike Birnie -Browne" at bounding box center [290, 83] width 128 height 13
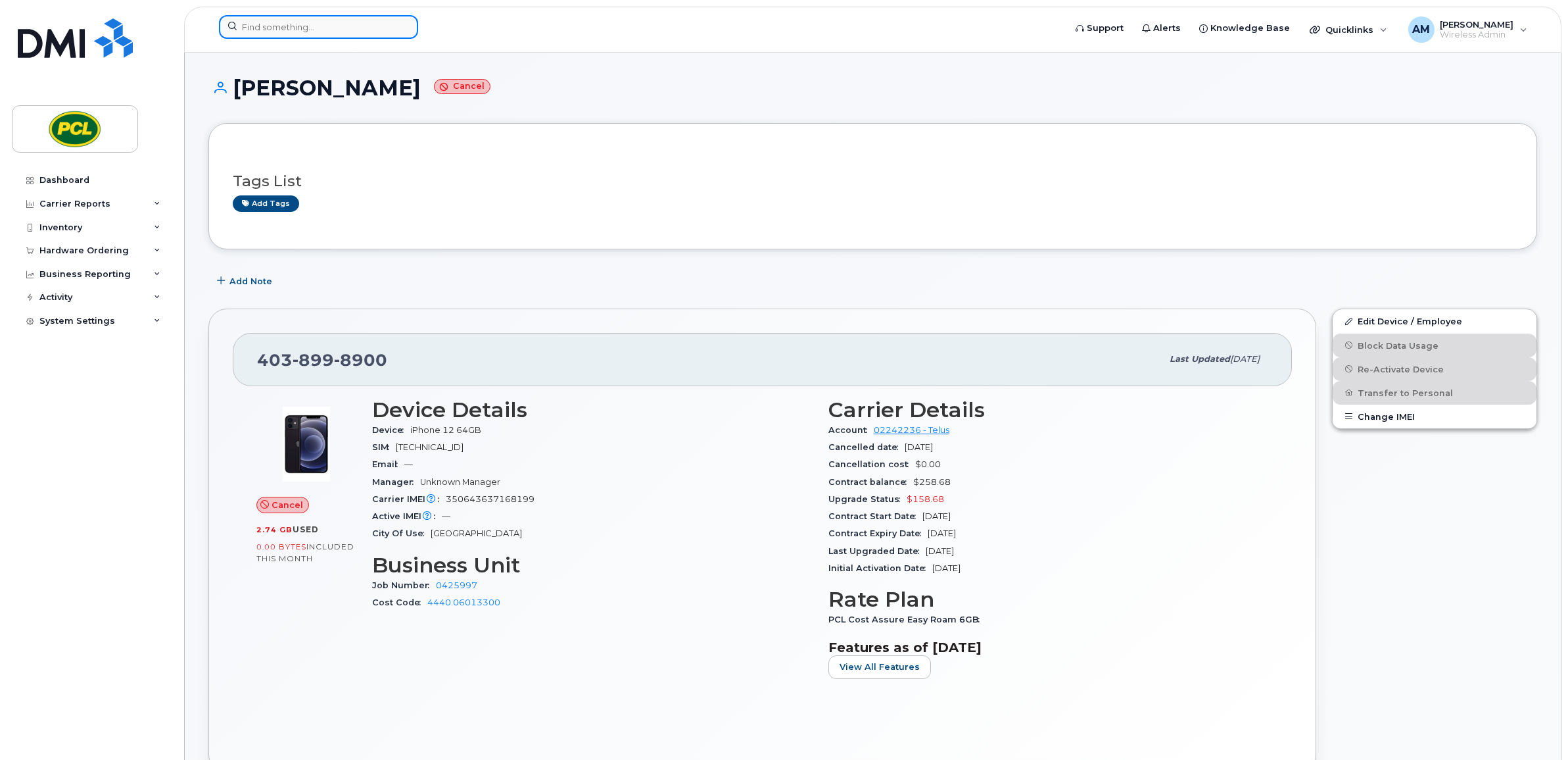
click at [362, 30] on input at bounding box center [318, 27] width 199 height 23
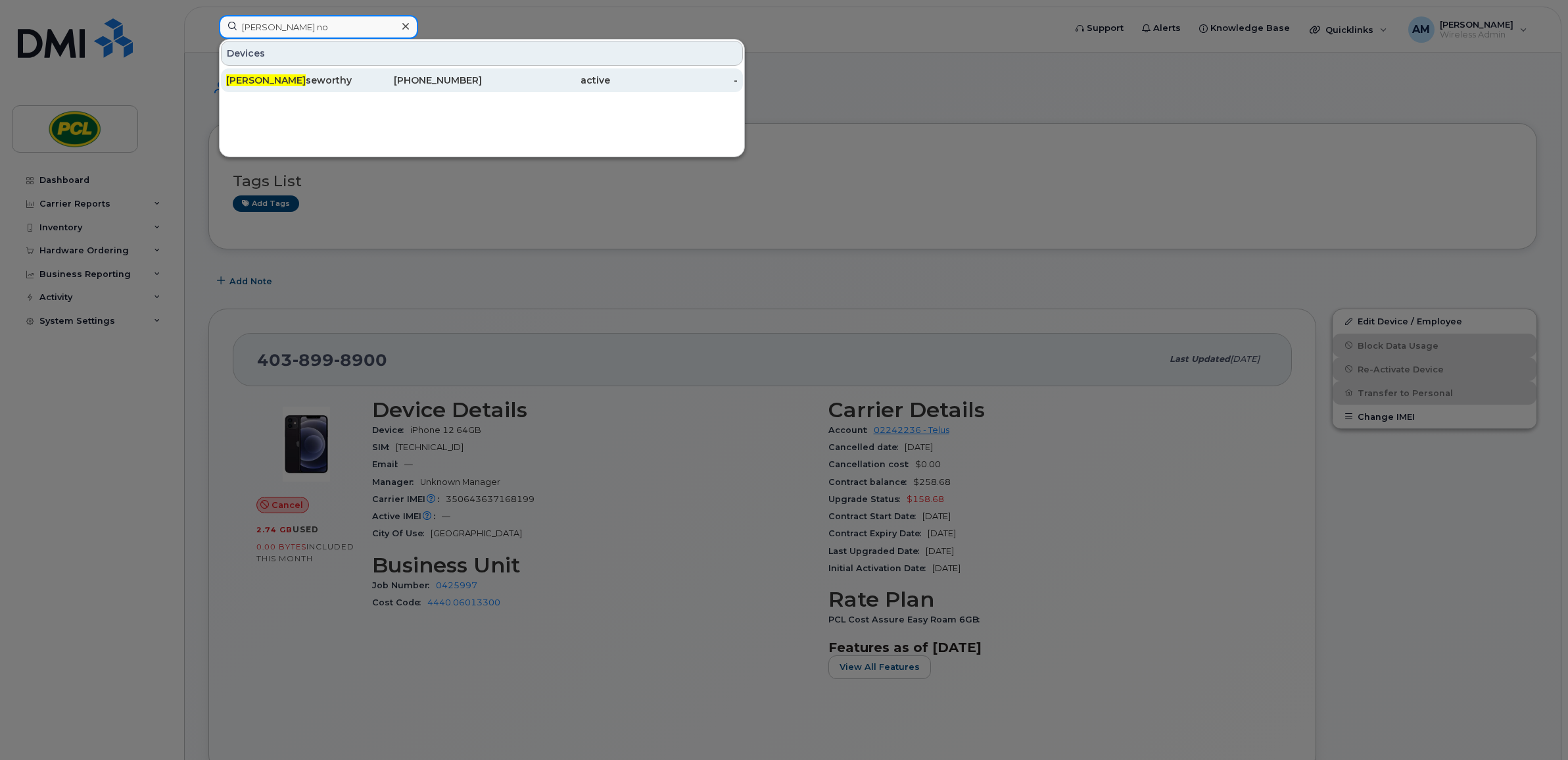
type input "[PERSON_NAME] no"
click at [349, 77] on div "Laura No seworthy" at bounding box center [290, 80] width 128 height 13
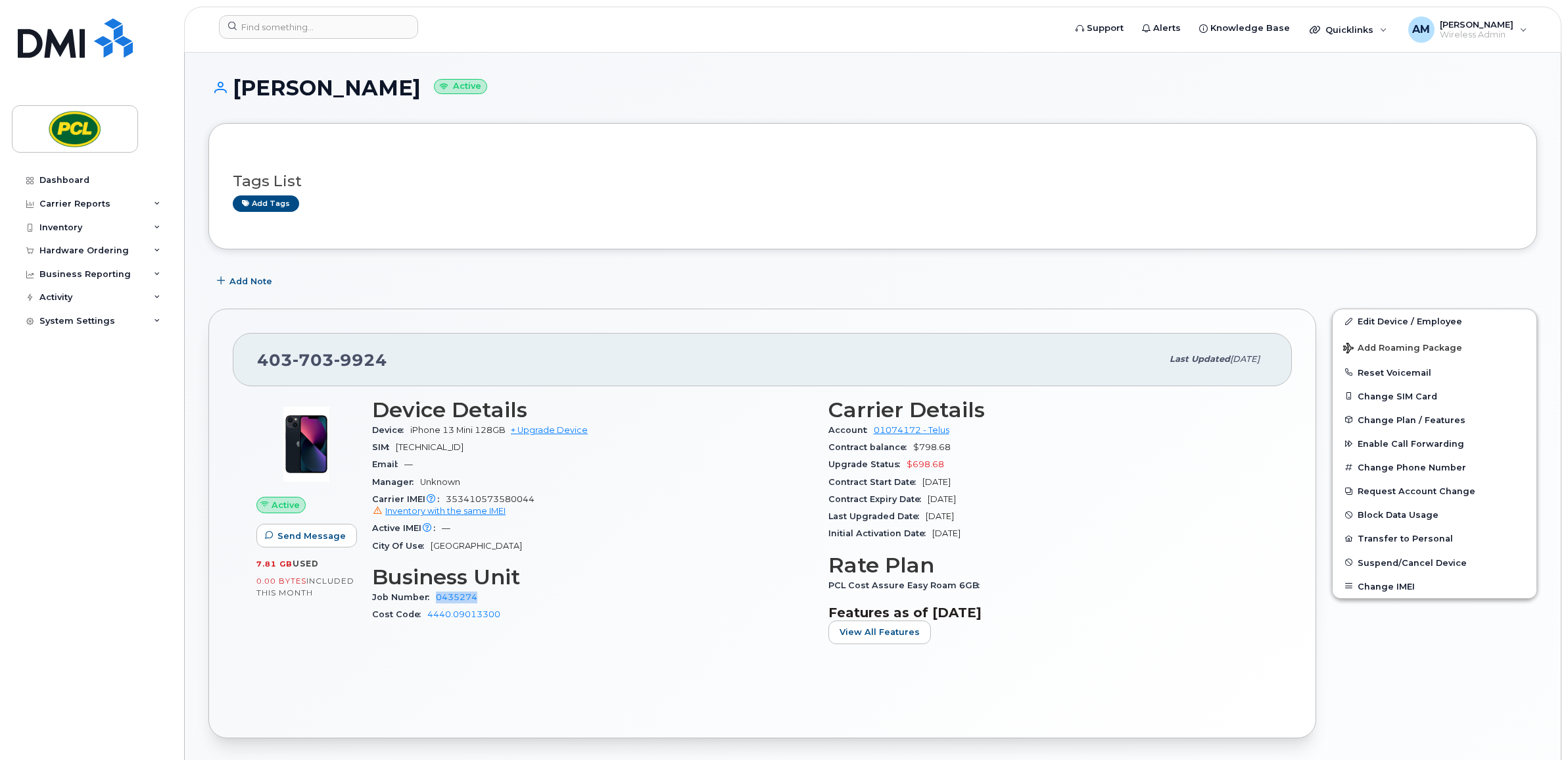
drag, startPoint x: 490, startPoint y: 593, endPoint x: 435, endPoint y: 599, distance: 55.3
click at [435, 599] on div "Job Number 0435274" at bounding box center [592, 597] width 441 height 17
copy link "0435274"
copy link "4440.09013300"
drag, startPoint x: 512, startPoint y: 620, endPoint x: 428, endPoint y: 625, distance: 84.1
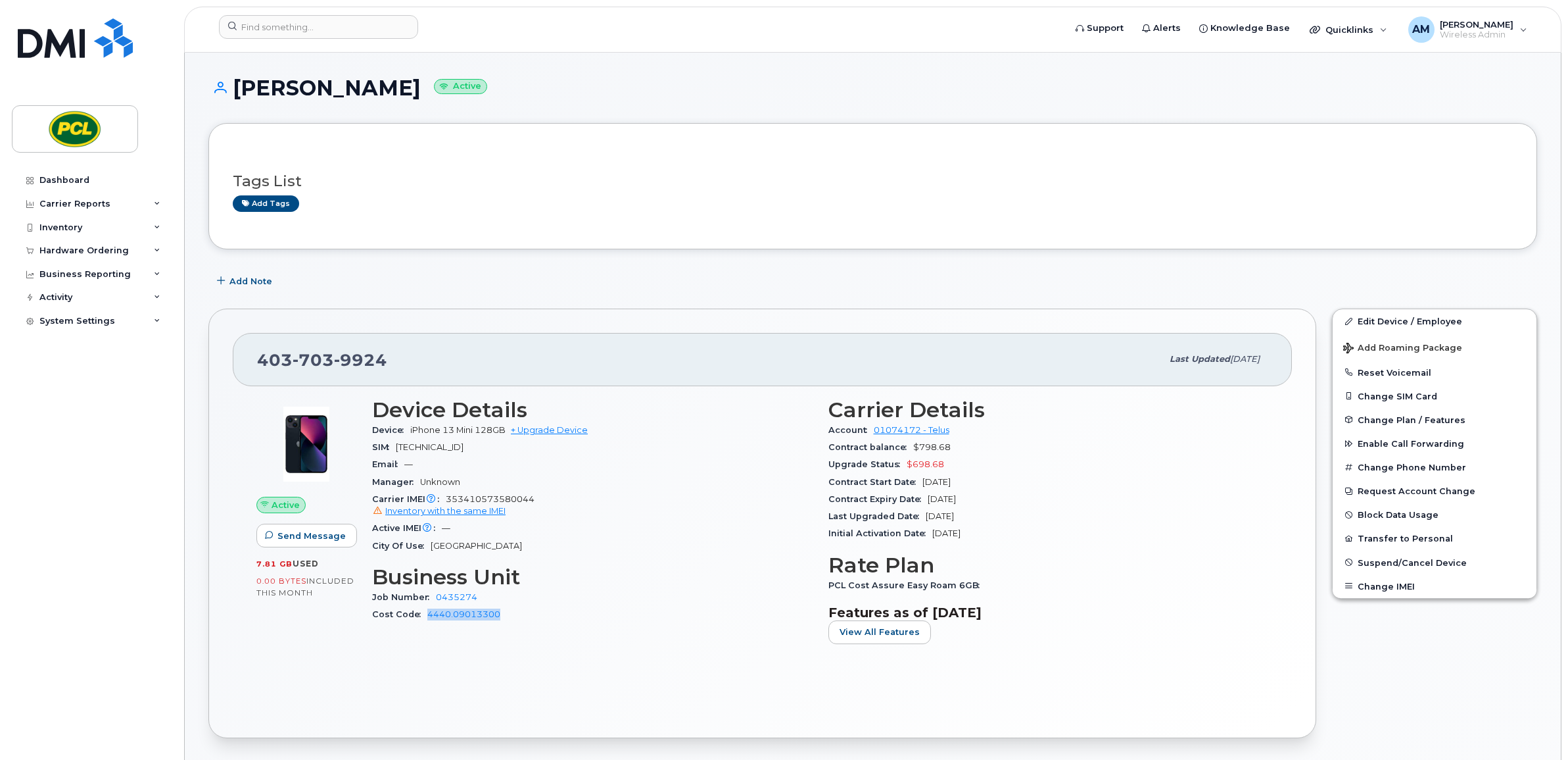
click at [428, 625] on div "Device Details Device iPhone 13 Mini 128GB + Upgrade Device SIM 891223000030124…" at bounding box center [592, 526] width 456 height 273
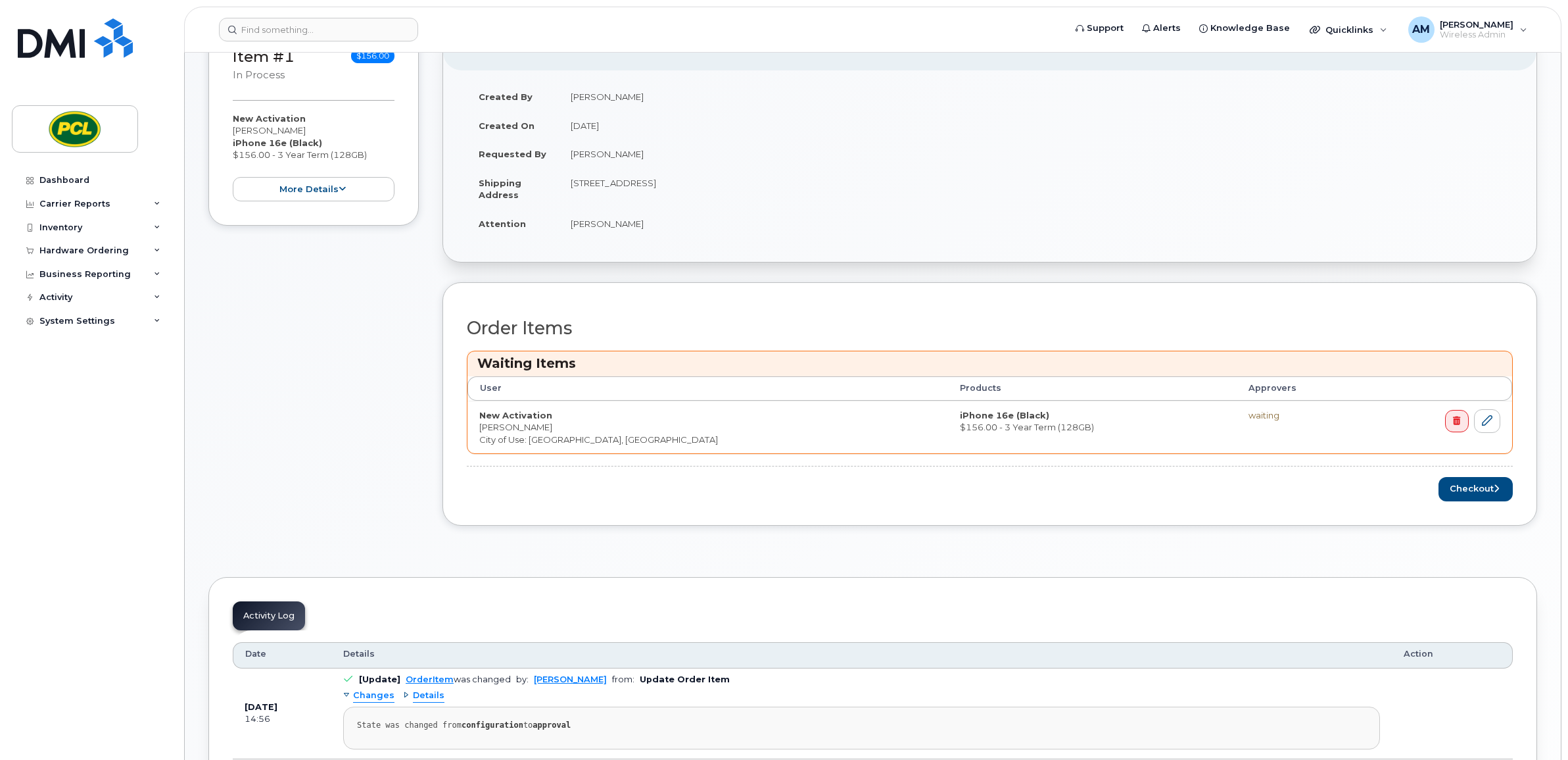
scroll to position [55, 0]
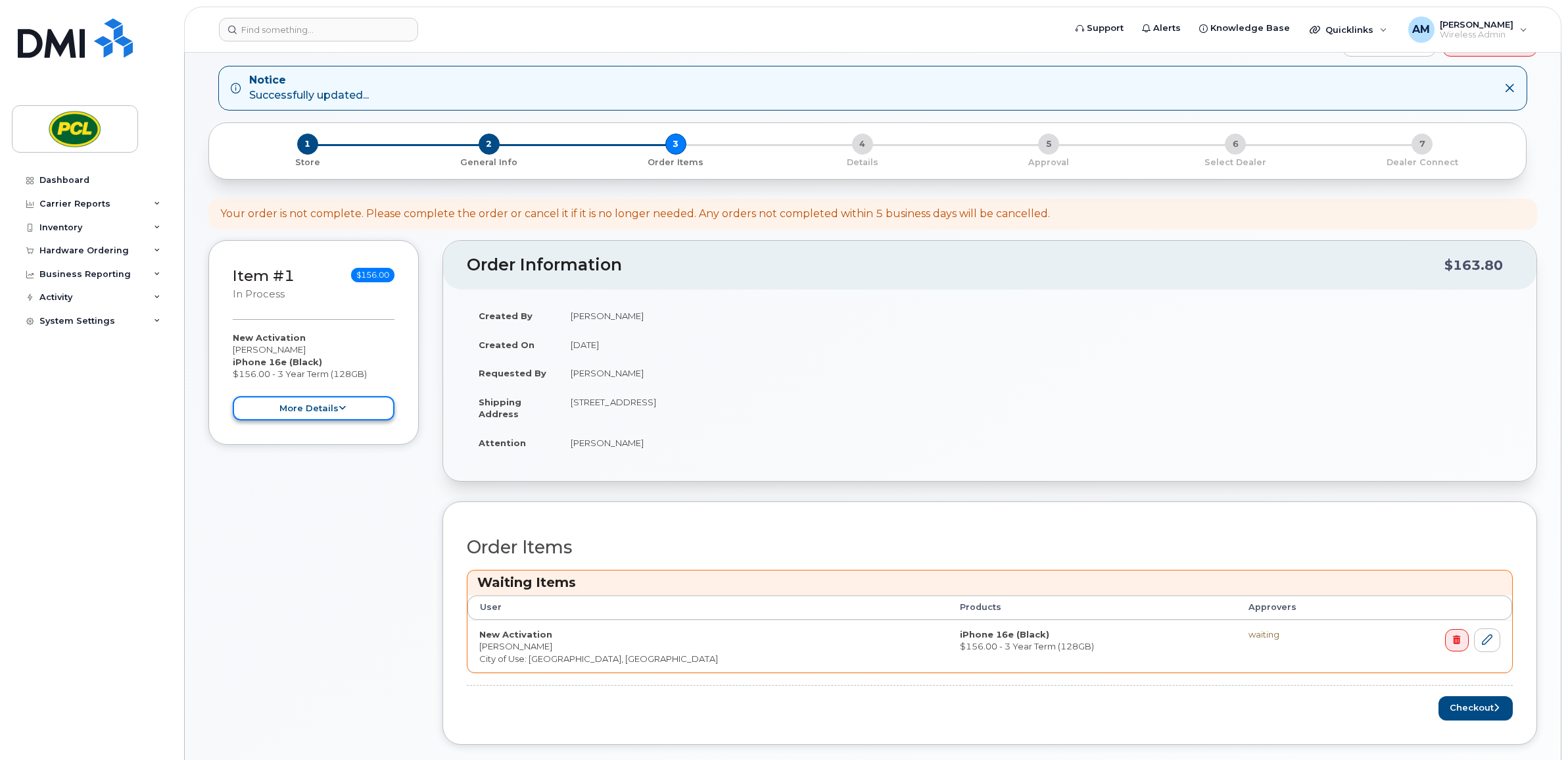
click at [304, 413] on button "more details" at bounding box center [313, 408] width 161 height 24
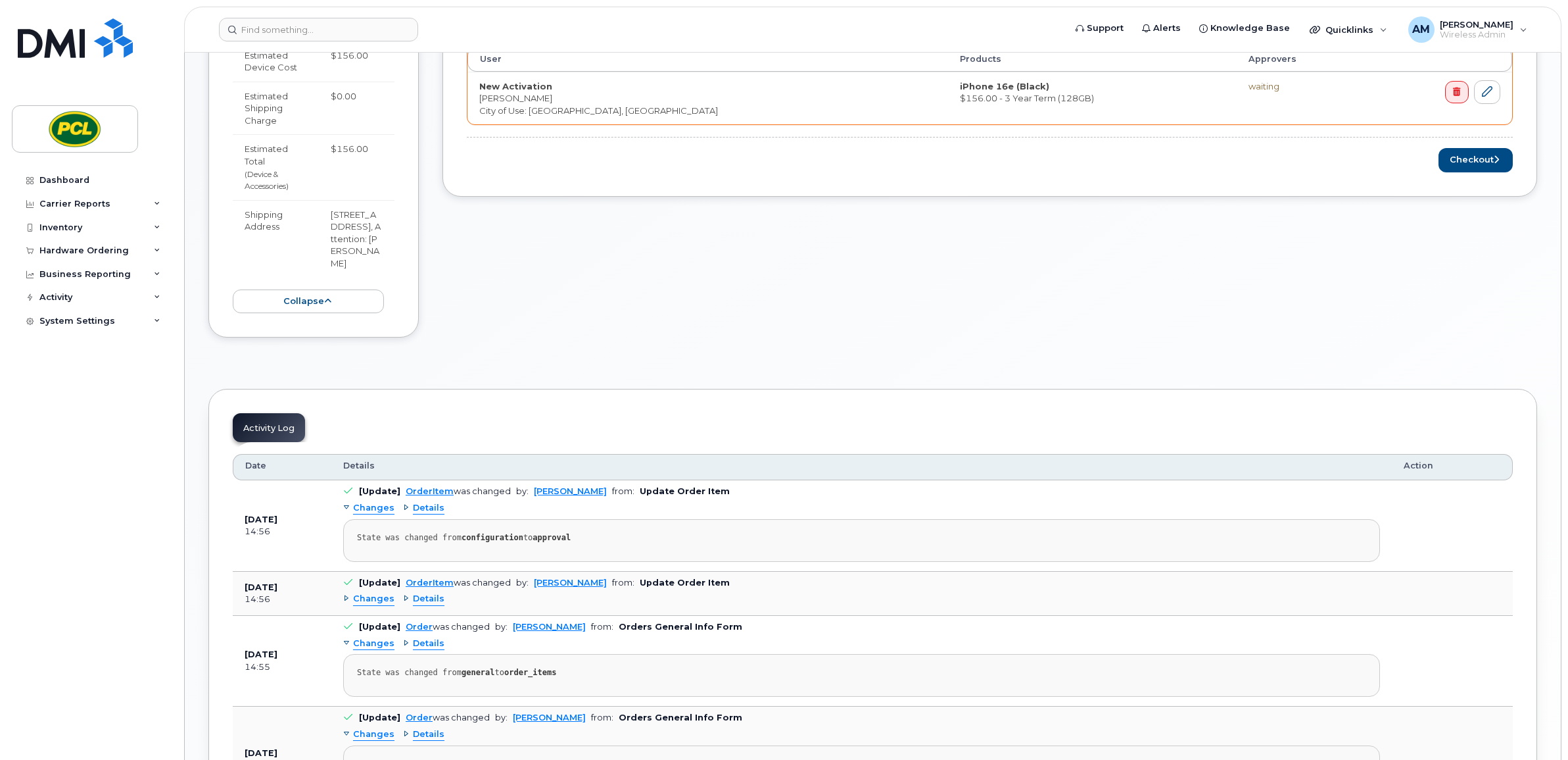
scroll to position [384, 0]
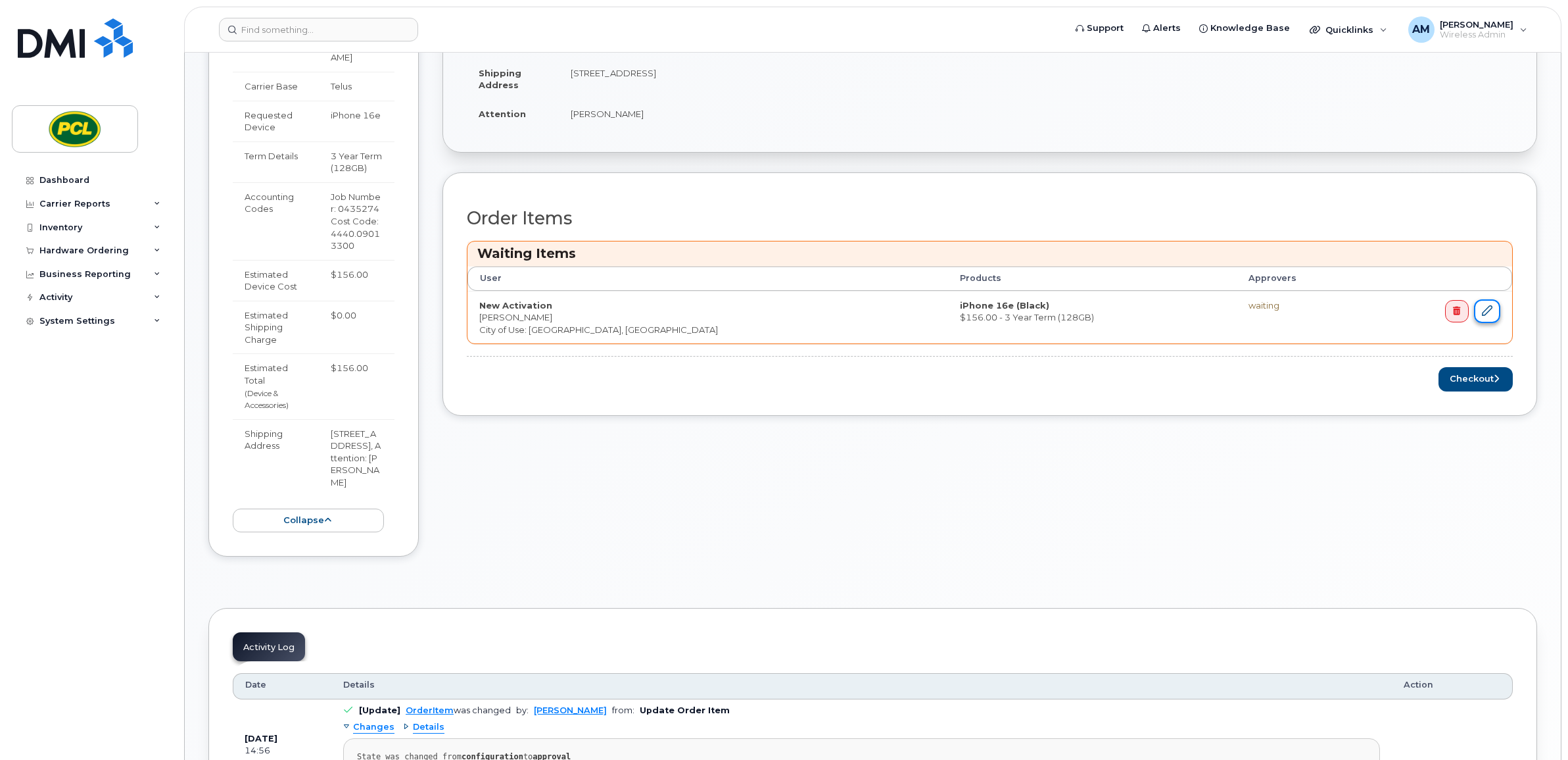
click at [1496, 317] on link at bounding box center [1487, 311] width 26 height 24
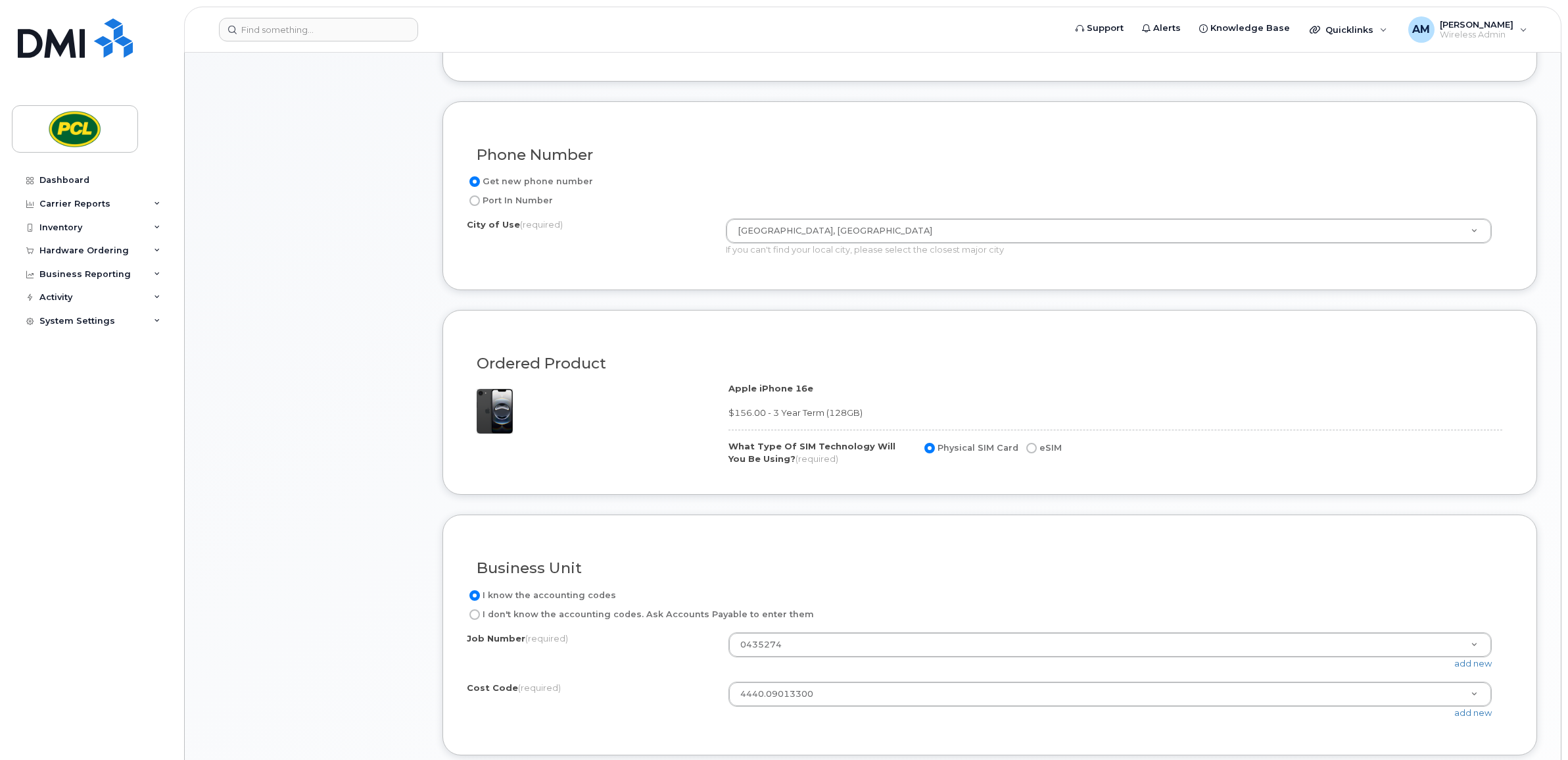
scroll to position [822, 0]
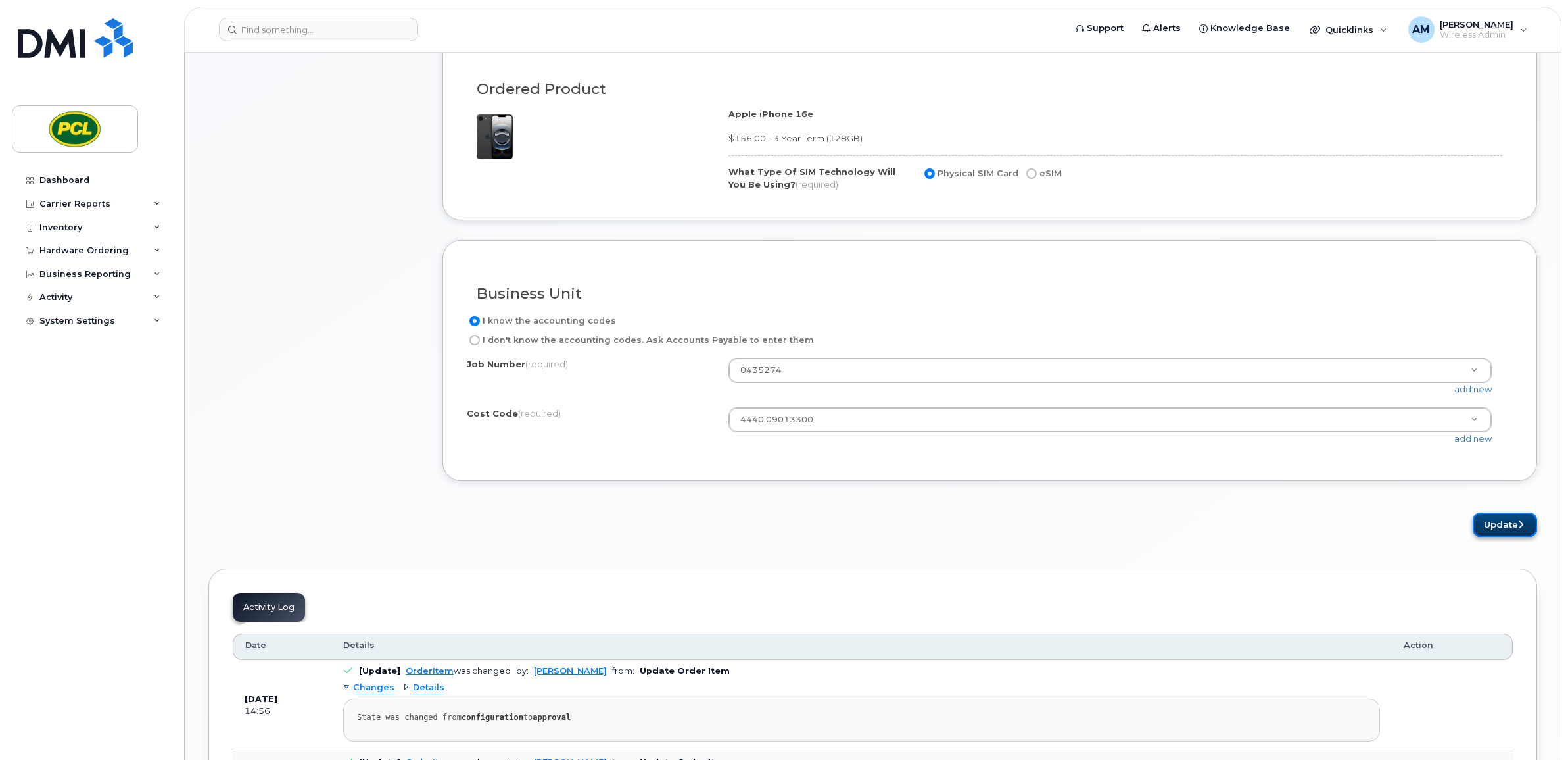
click at [1516, 527] on button "Update" at bounding box center [1505, 524] width 64 height 24
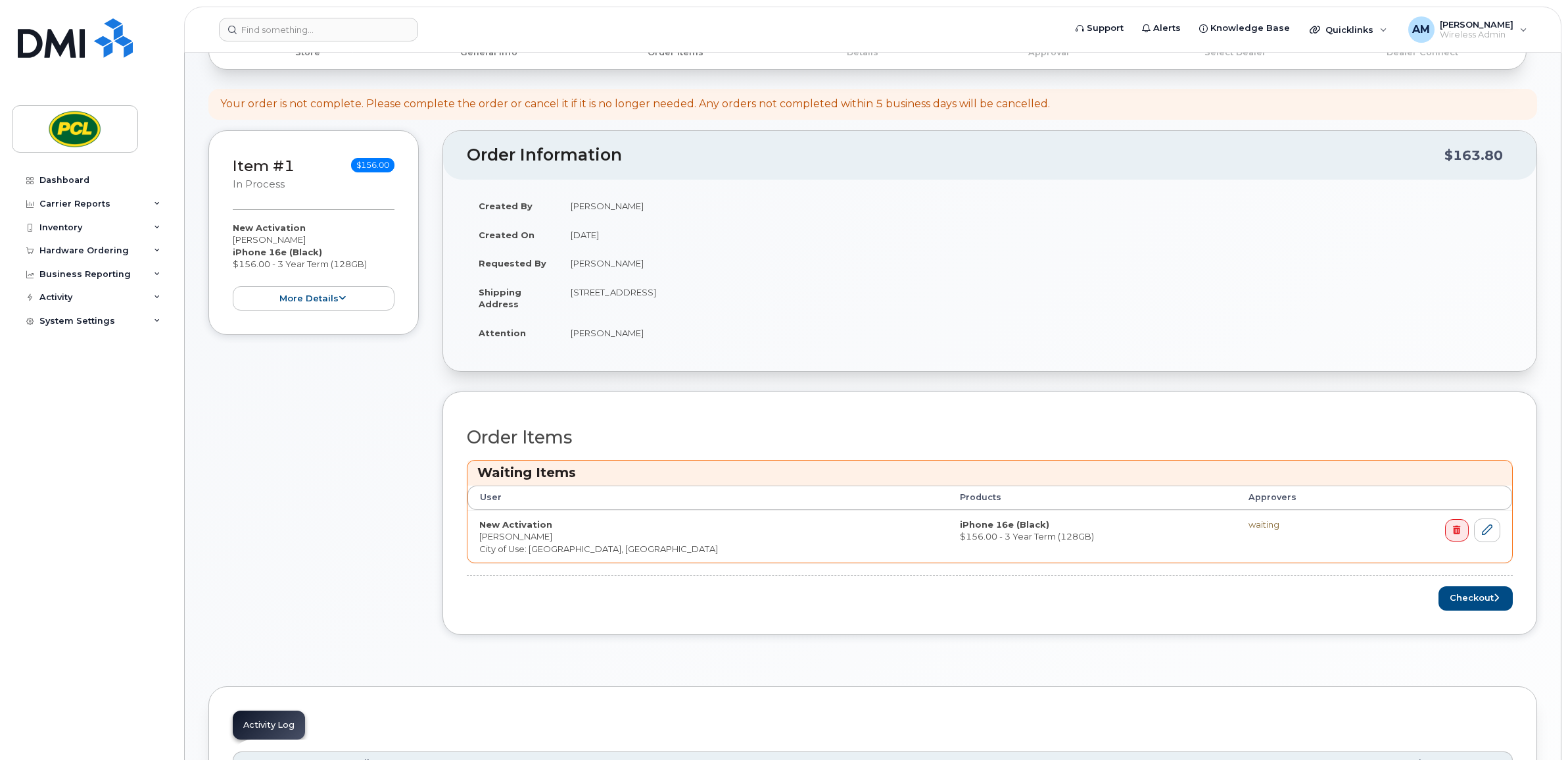
scroll to position [384, 0]
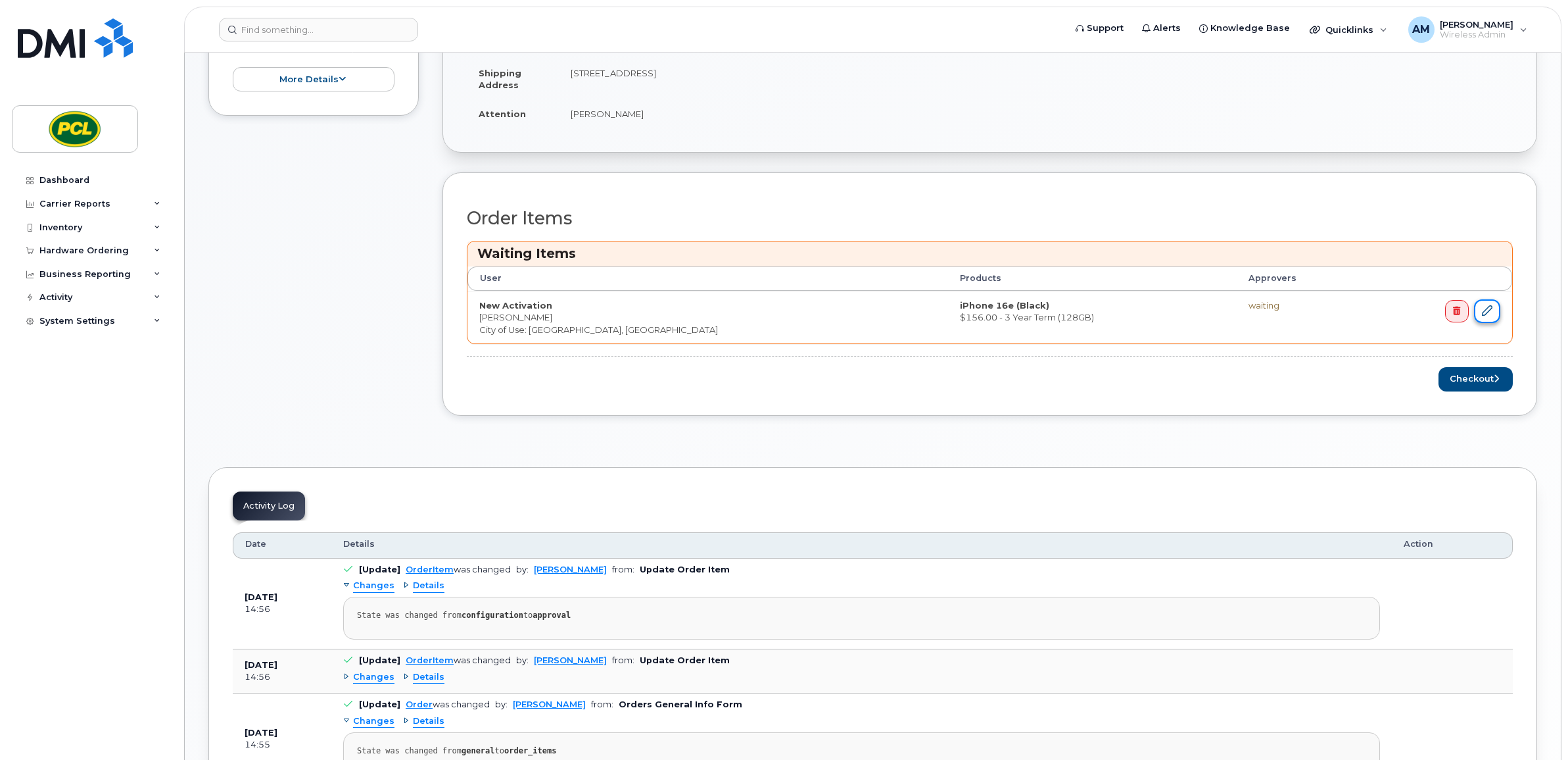
click at [1491, 316] on icon at bounding box center [1487, 310] width 10 height 10
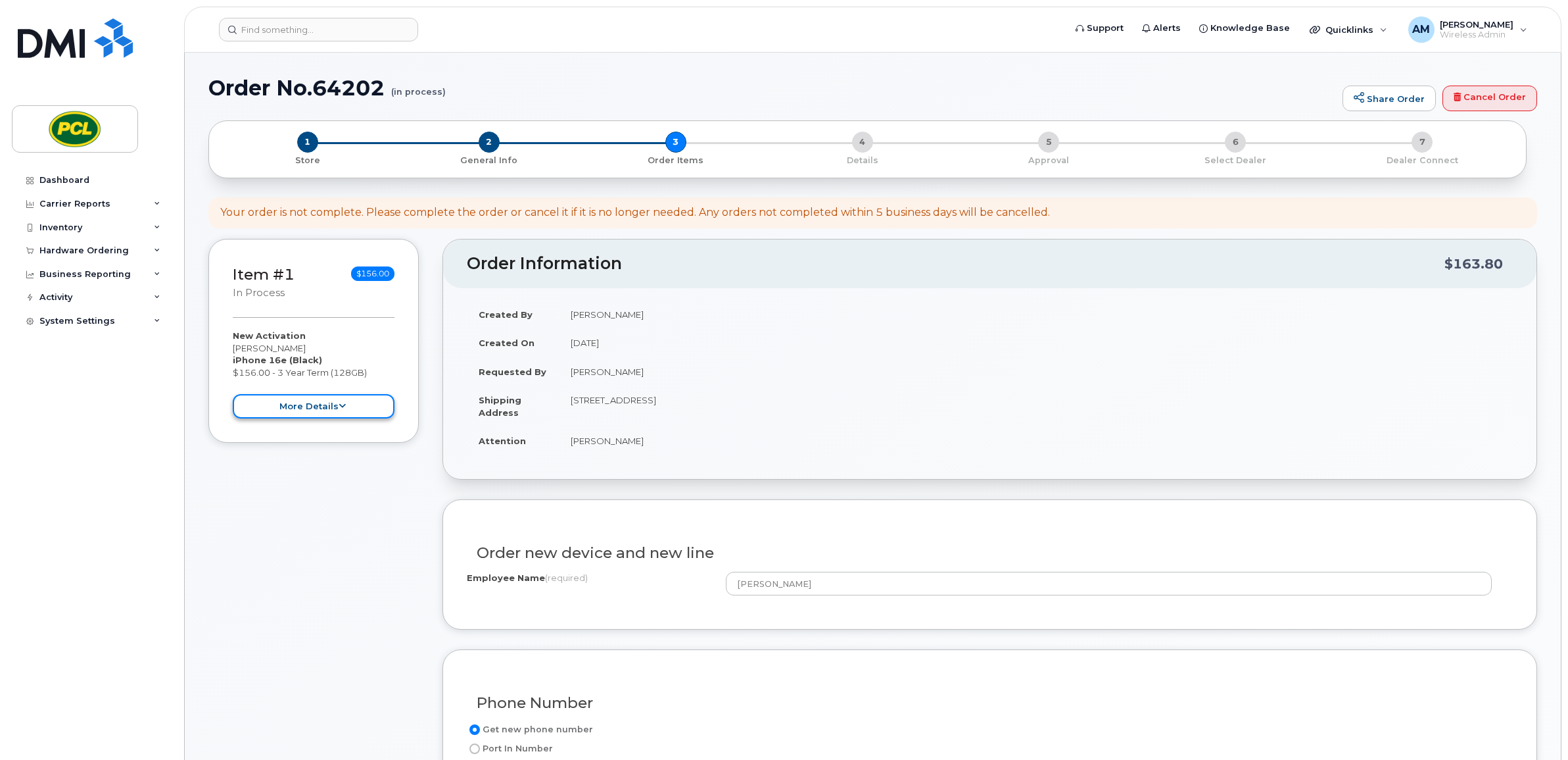
click at [346, 398] on button "more details" at bounding box center [313, 406] width 161 height 24
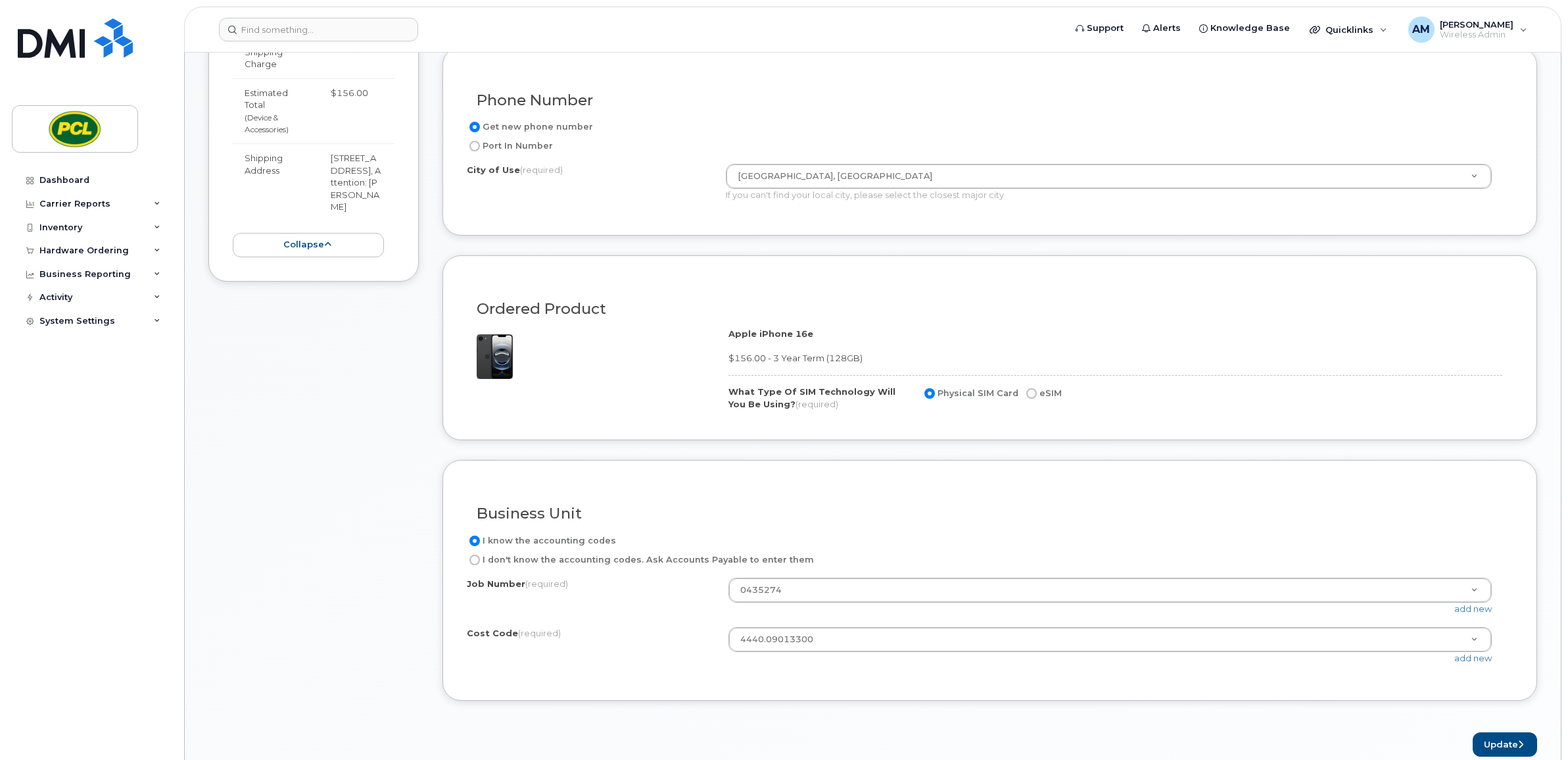
scroll to position [822, 0]
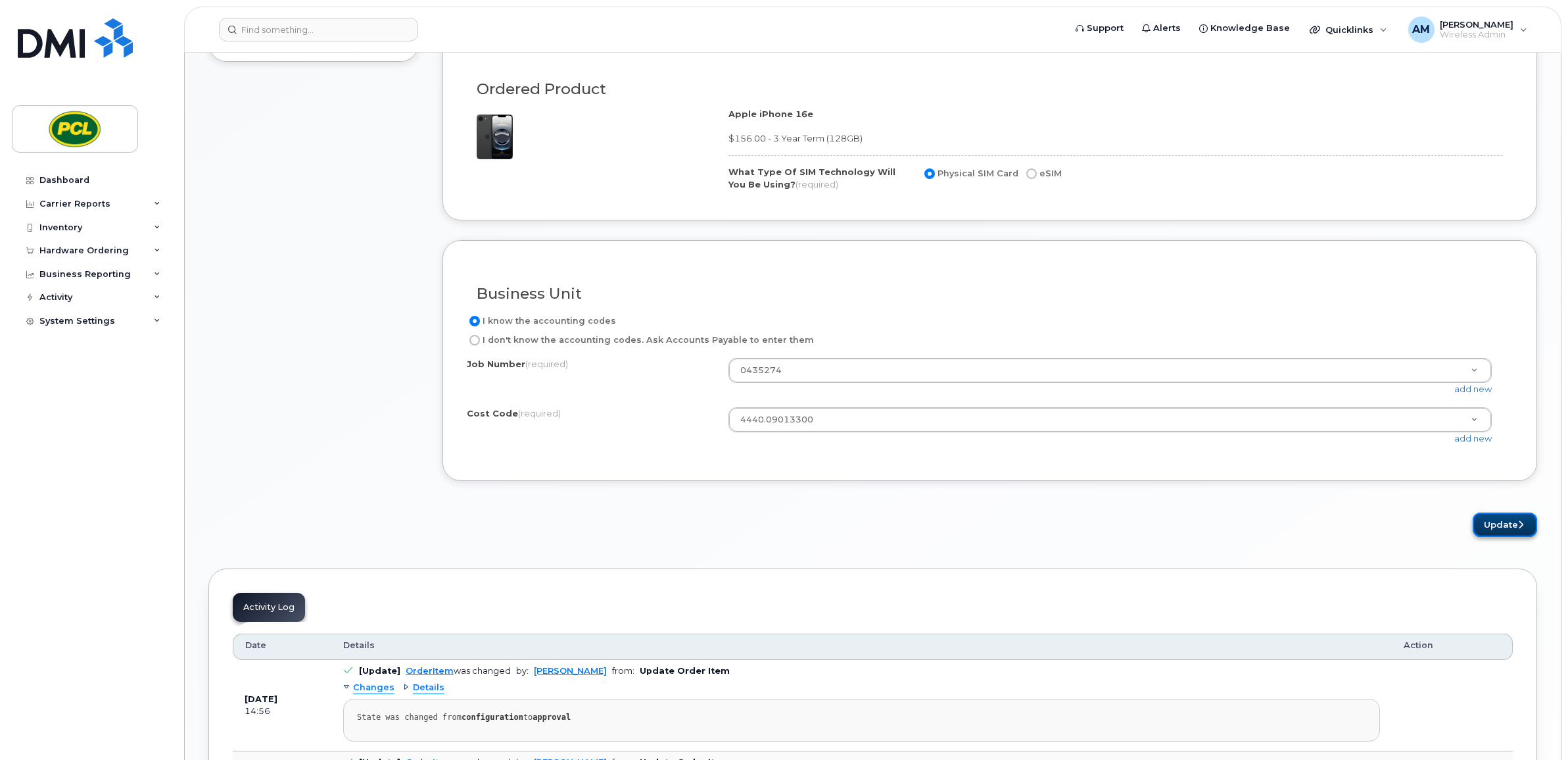
click at [1496, 517] on button "Update" at bounding box center [1505, 524] width 64 height 24
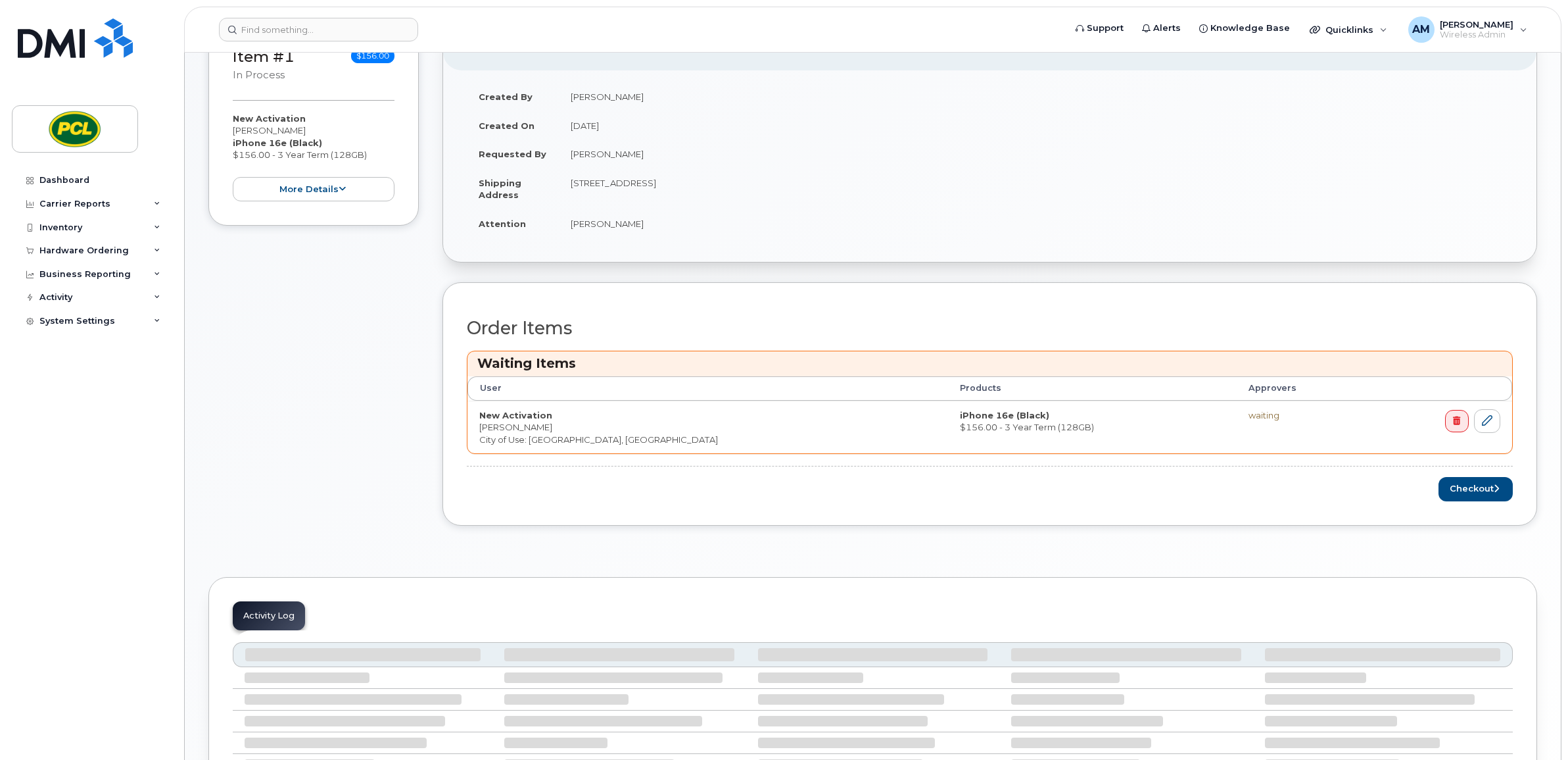
scroll to position [329, 0]
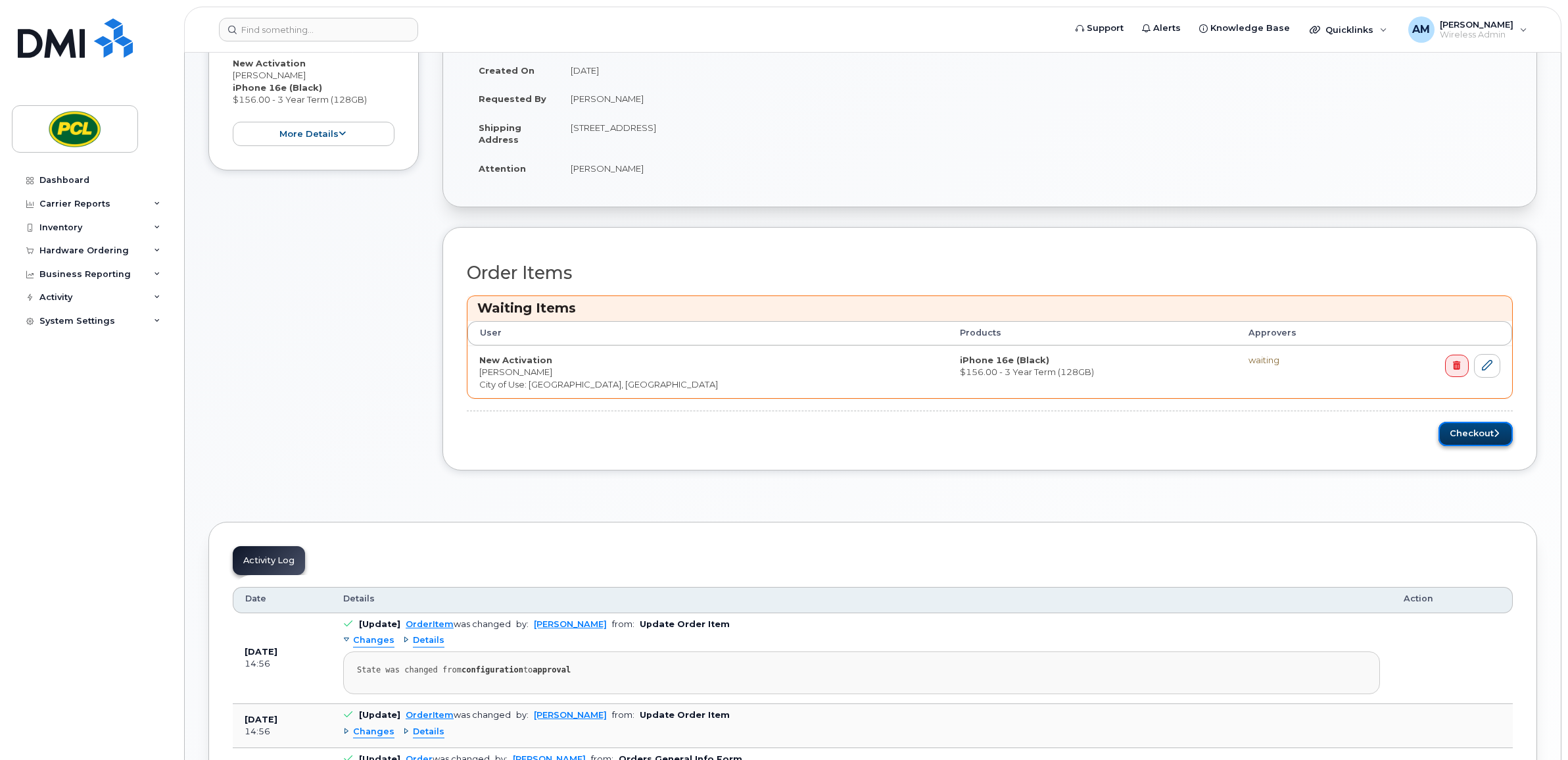
click at [1485, 439] on button "Checkout" at bounding box center [1476, 433] width 75 height 24
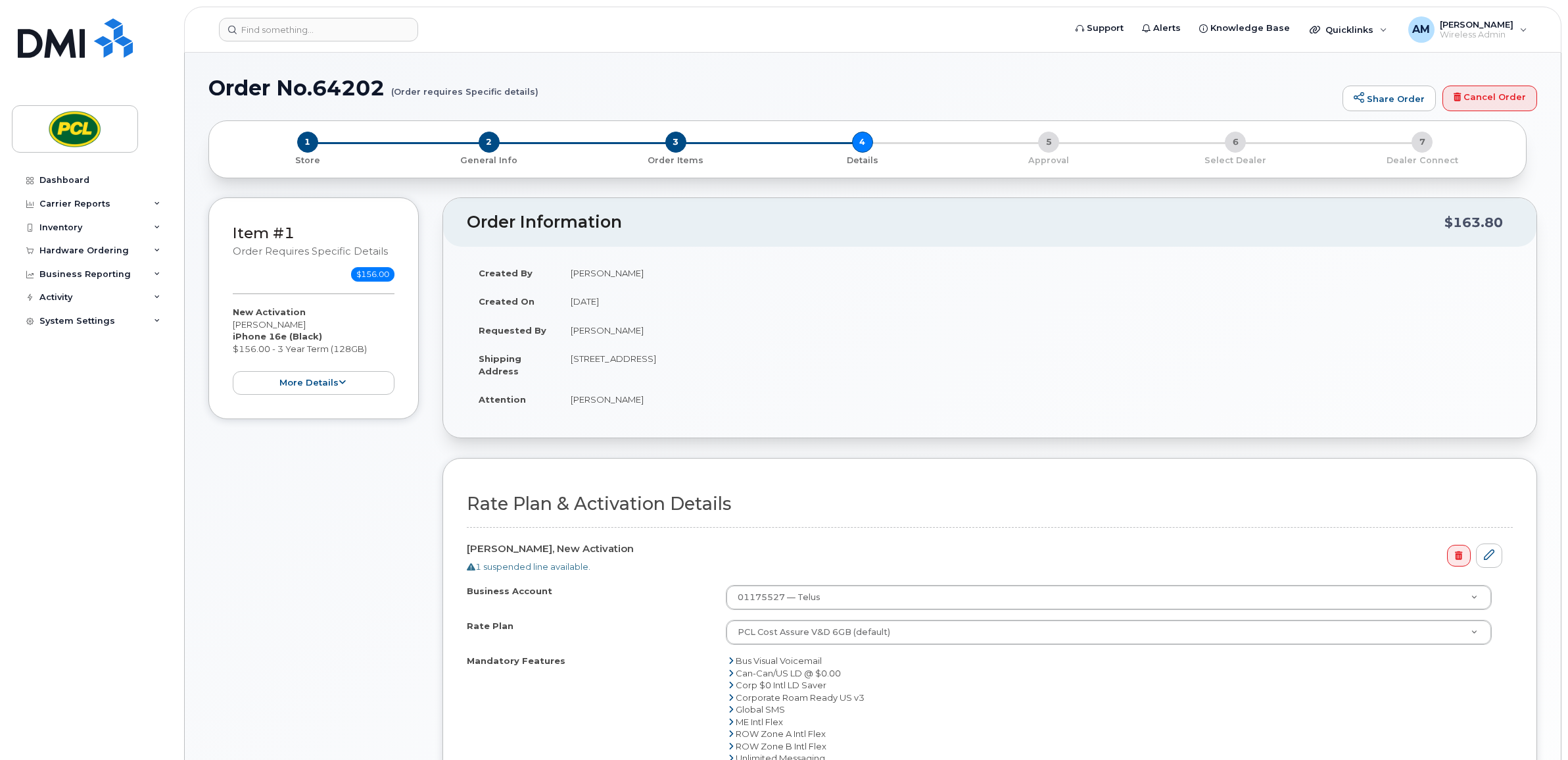
scroll to position [274, 0]
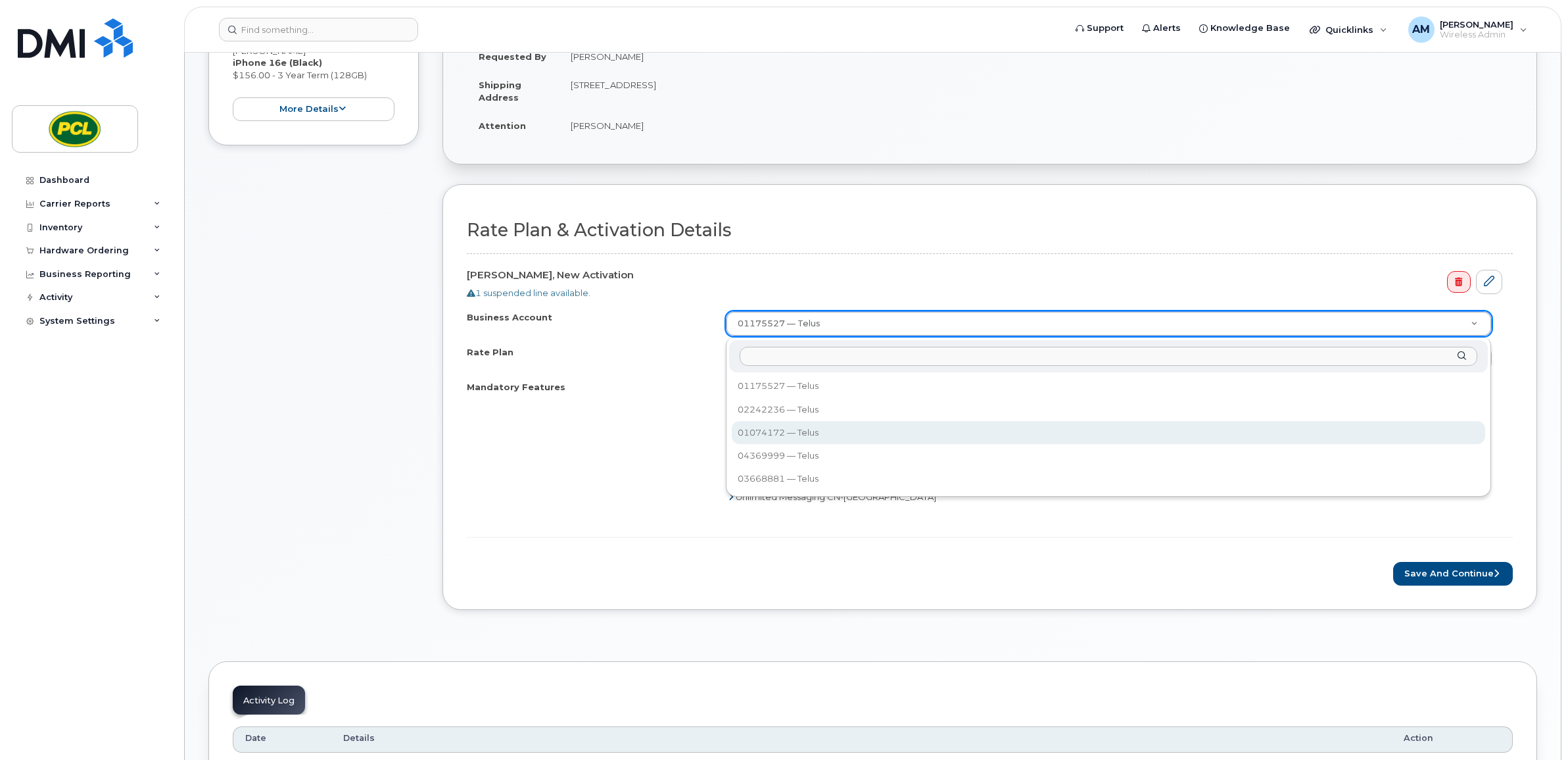
select select "816"
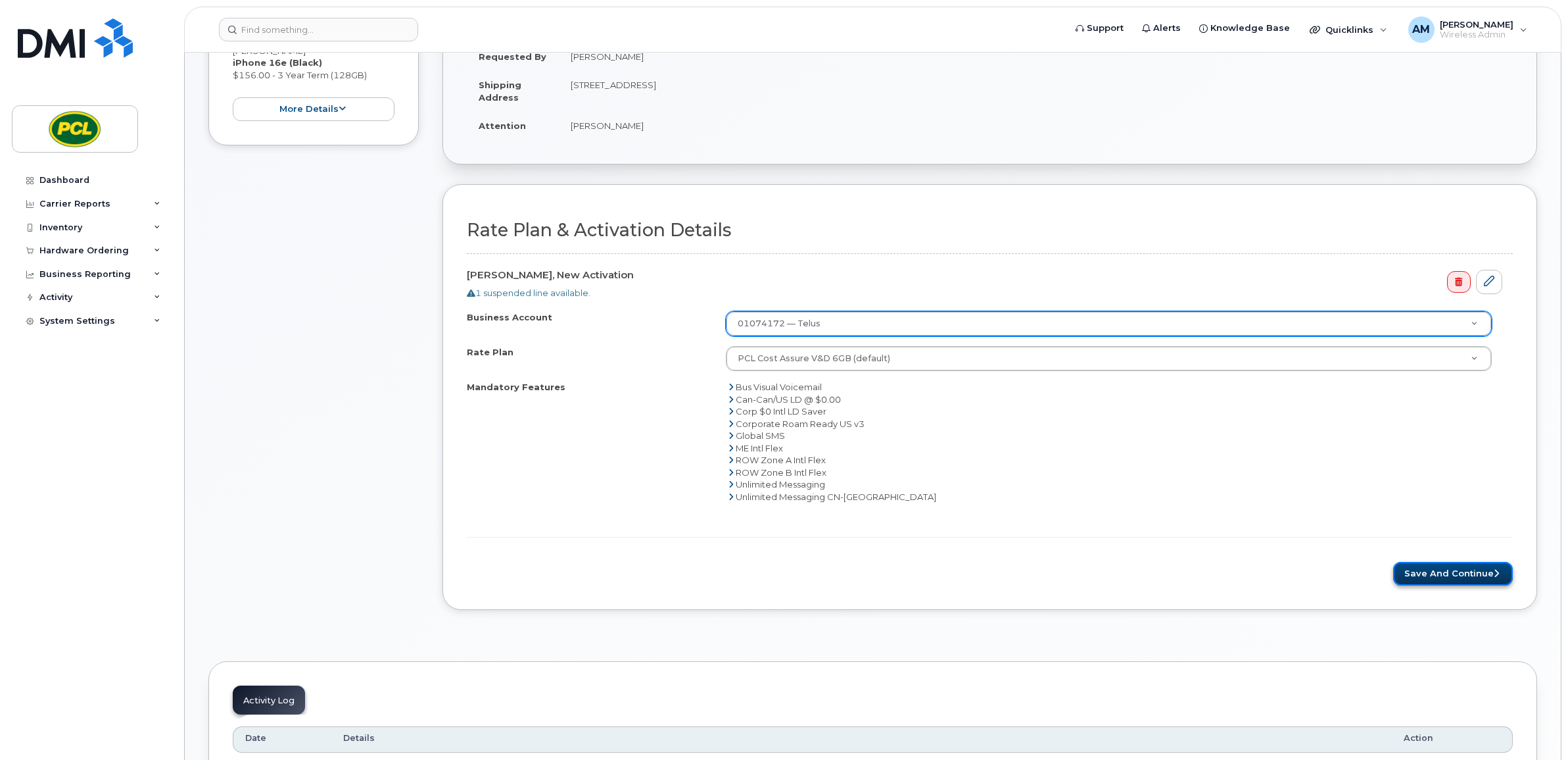
click at [1444, 576] on button "Save and Continue" at bounding box center [1453, 574] width 119 height 24
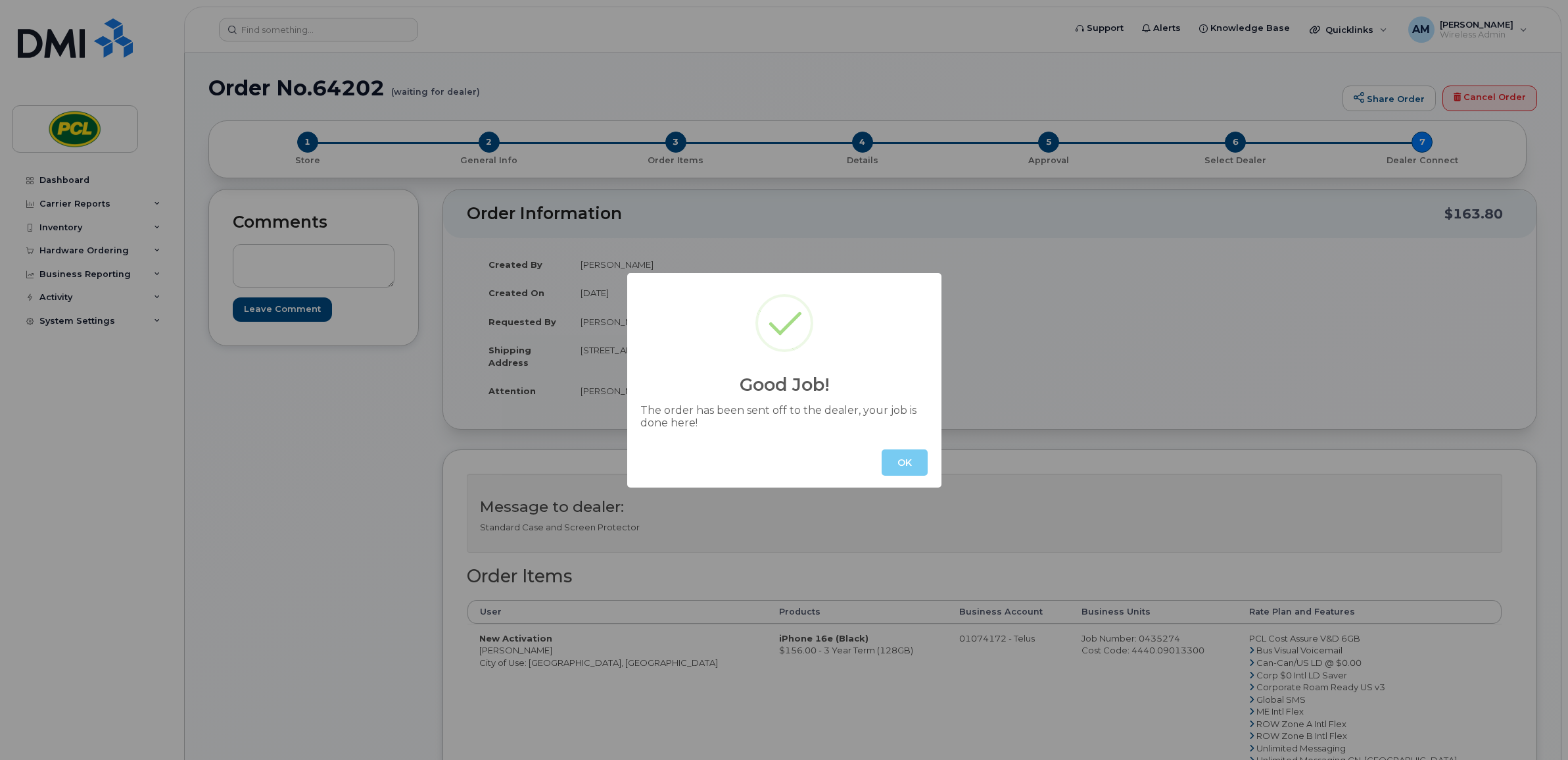
click at [918, 449] on button "OK" at bounding box center [904, 462] width 46 height 26
